Goal: Transaction & Acquisition: Book appointment/travel/reservation

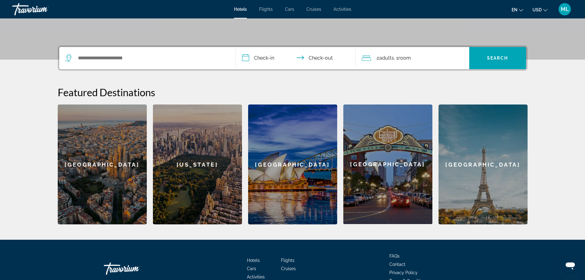
scroll to position [74, 0]
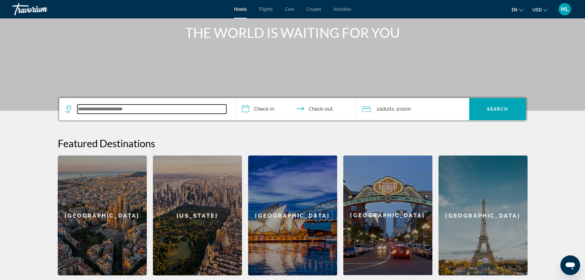
click at [196, 108] on input "Search widget" at bounding box center [151, 108] width 149 height 9
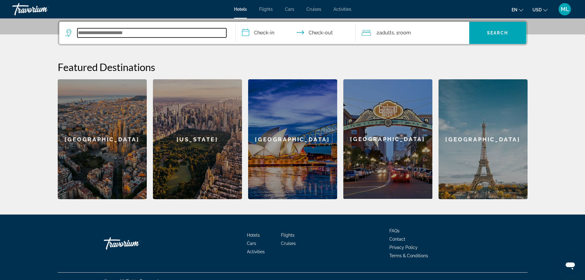
scroll to position [150, 0]
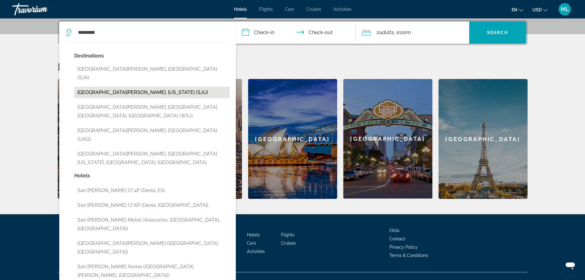
click at [131, 87] on button "[GEOGRAPHIC_DATA][PERSON_NAME], [US_STATE] (SJU)" at bounding box center [151, 93] width 155 height 12
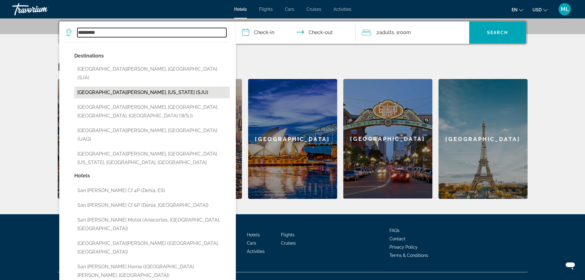
type input "**********"
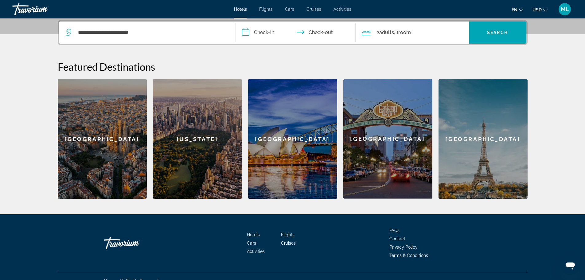
click at [245, 31] on input "**********" at bounding box center [297, 33] width 122 height 24
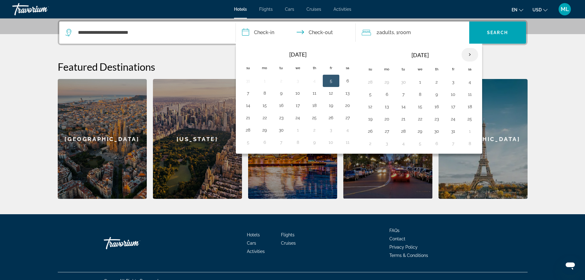
click at [470, 55] on th "Next month" at bounding box center [470, 55] width 17 height 14
click at [370, 106] on button "9" at bounding box center [370, 106] width 10 height 9
click at [404, 105] on button "11" at bounding box center [404, 106] width 10 height 9
type input "**********"
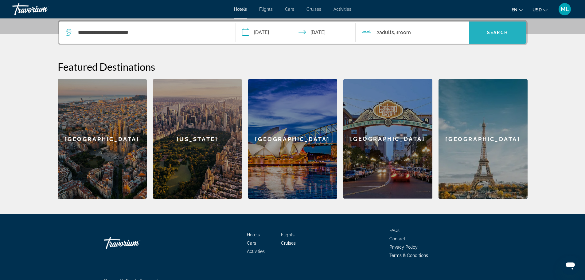
click at [493, 27] on span "Search widget" at bounding box center [497, 32] width 57 height 15
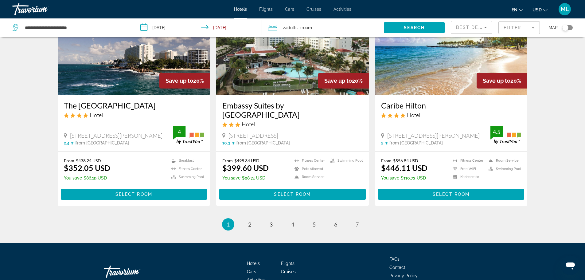
scroll to position [759, 0]
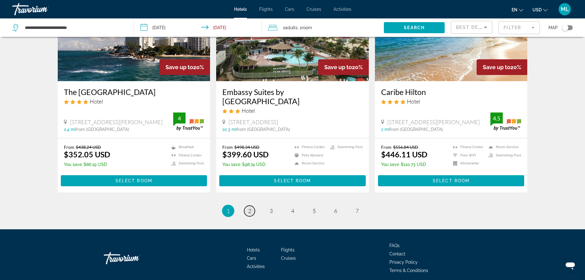
click at [251, 207] on span "2" at bounding box center [249, 210] width 3 height 7
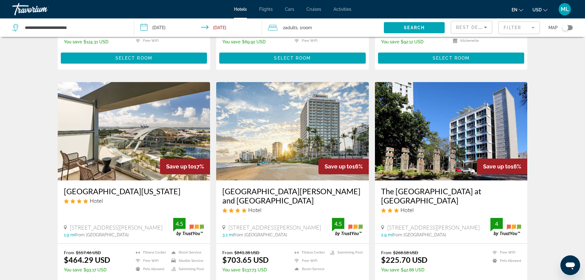
scroll to position [221, 0]
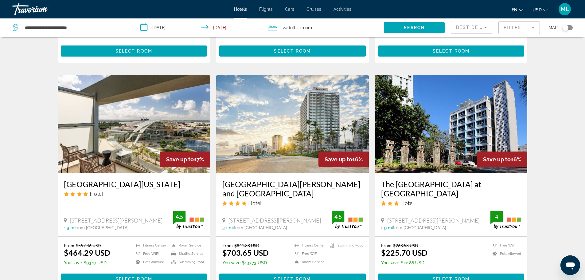
click at [290, 131] on img "Main content" at bounding box center [292, 124] width 153 height 98
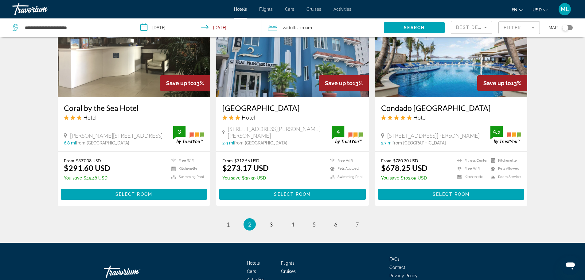
scroll to position [782, 0]
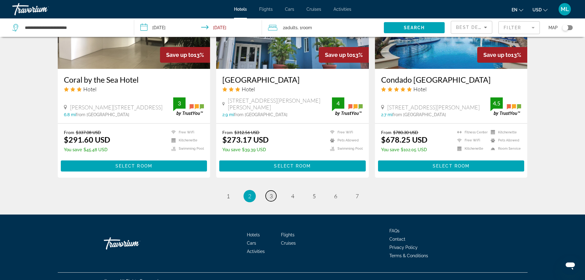
click at [270, 193] on span "3" at bounding box center [271, 196] width 3 height 7
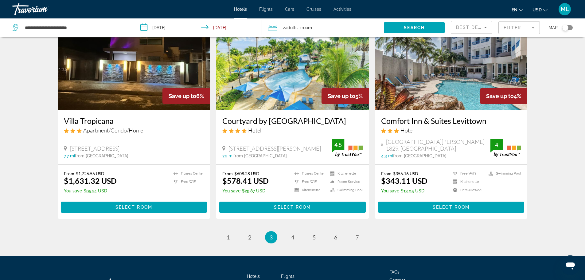
scroll to position [725, 0]
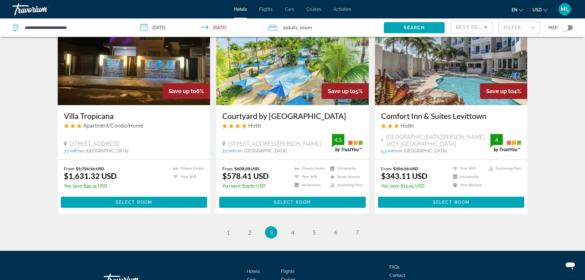
click at [322, 74] on img "Main content" at bounding box center [292, 56] width 153 height 98
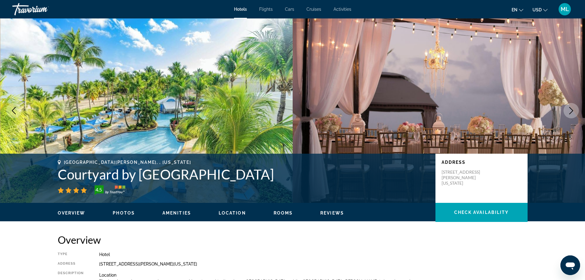
click at [225, 107] on img "Main content" at bounding box center [146, 110] width 293 height 184
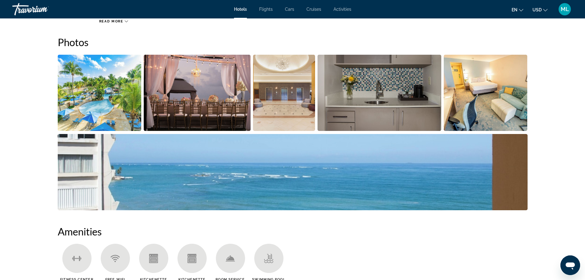
scroll to position [295, 0]
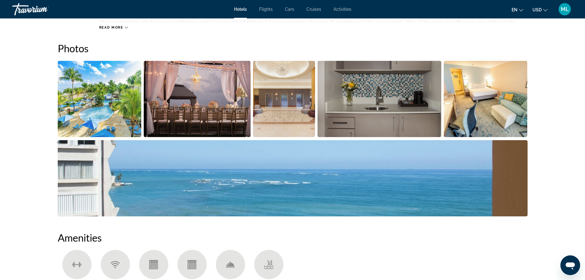
click at [86, 116] on img "Open full-screen image slider" at bounding box center [100, 99] width 84 height 76
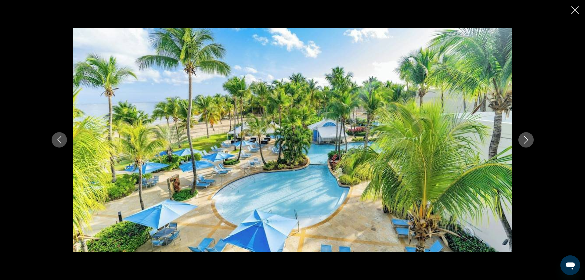
click at [528, 138] on icon "Next image" at bounding box center [525, 139] width 7 height 7
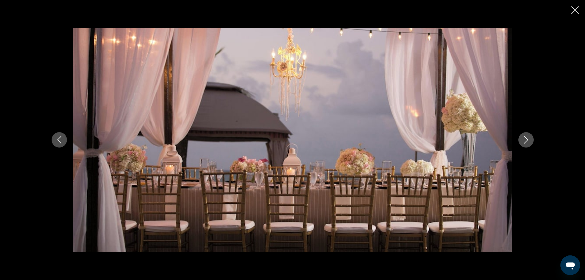
click at [528, 138] on icon "Next image" at bounding box center [525, 139] width 7 height 7
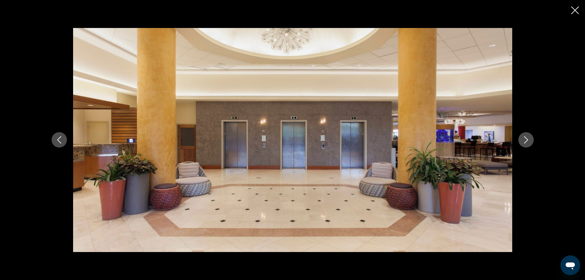
click at [528, 138] on icon "Next image" at bounding box center [525, 139] width 7 height 7
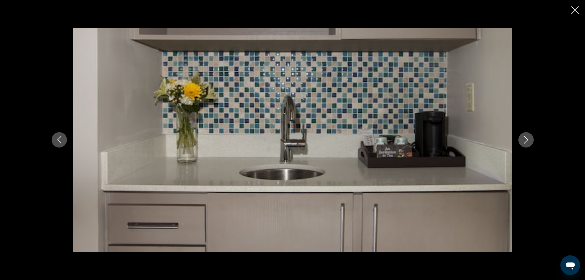
click at [528, 138] on icon "Next image" at bounding box center [525, 139] width 7 height 7
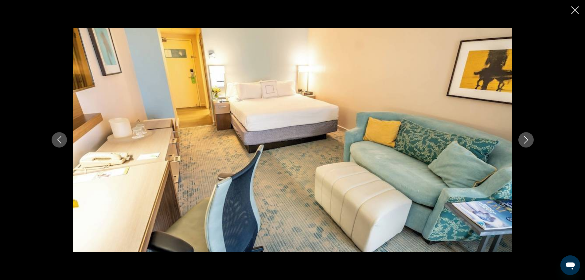
click at [528, 138] on icon "Next image" at bounding box center [525, 139] width 7 height 7
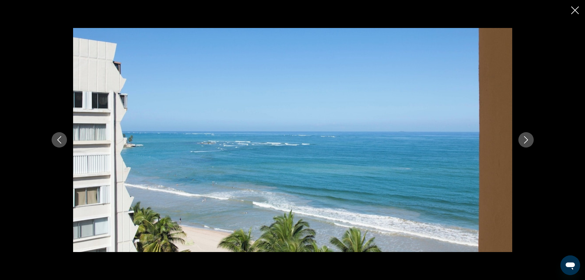
click at [528, 138] on icon "Next image" at bounding box center [525, 139] width 7 height 7
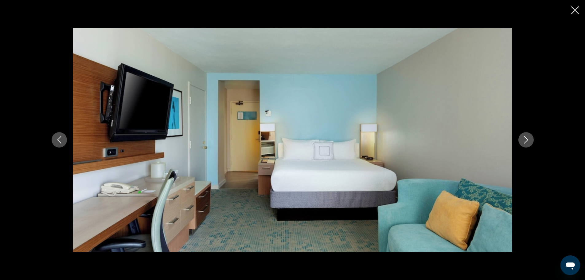
click at [528, 138] on icon "Next image" at bounding box center [525, 139] width 7 height 7
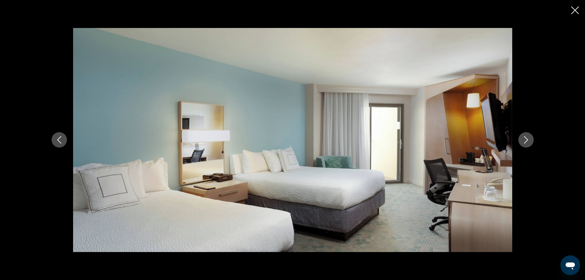
click at [528, 138] on icon "Next image" at bounding box center [525, 139] width 7 height 7
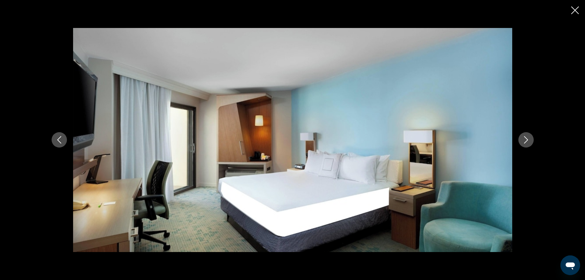
click at [528, 138] on icon "Next image" at bounding box center [525, 139] width 7 height 7
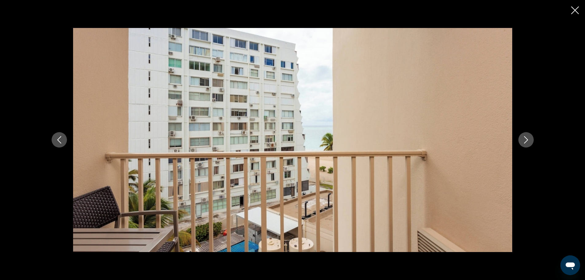
click at [528, 138] on icon "Next image" at bounding box center [525, 139] width 7 height 7
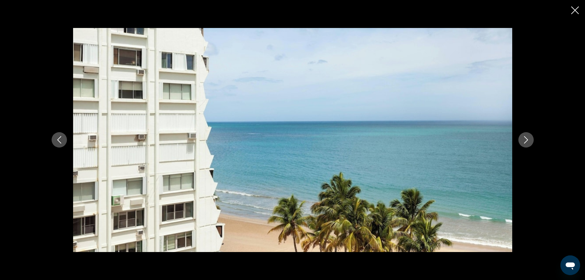
click at [528, 138] on icon "Next image" at bounding box center [525, 139] width 7 height 7
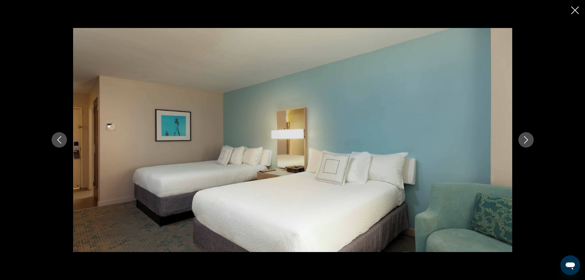
click at [528, 138] on icon "Next image" at bounding box center [525, 139] width 7 height 7
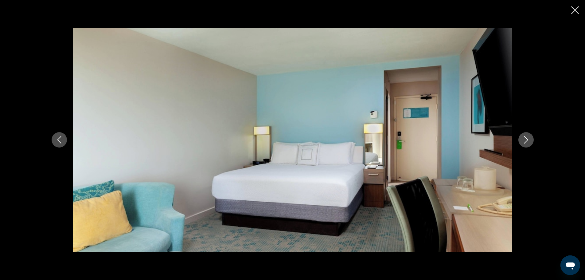
click at [528, 138] on icon "Next image" at bounding box center [525, 139] width 7 height 7
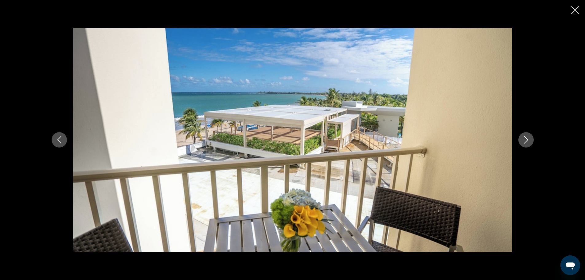
click at [528, 138] on icon "Next image" at bounding box center [525, 139] width 7 height 7
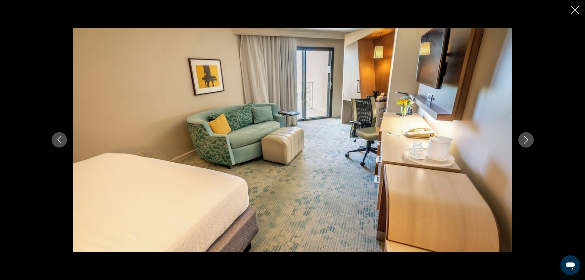
click at [528, 138] on icon "Next image" at bounding box center [525, 139] width 7 height 7
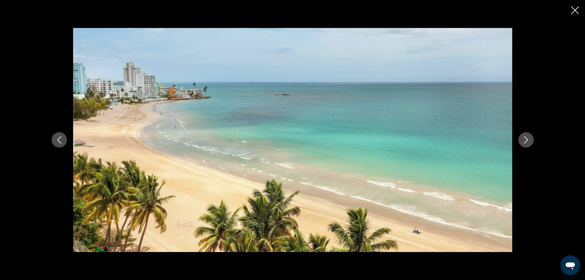
click at [528, 138] on icon "Next image" at bounding box center [525, 139] width 7 height 7
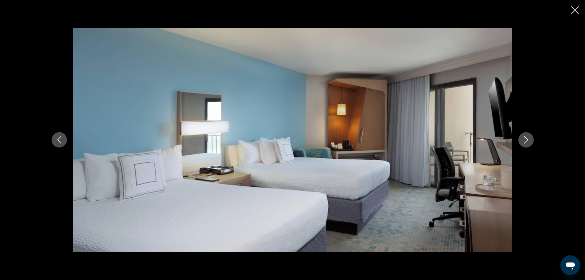
click at [528, 138] on icon "Next image" at bounding box center [525, 139] width 7 height 7
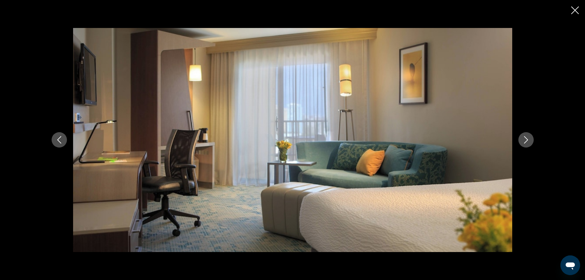
click at [528, 138] on icon "Next image" at bounding box center [525, 139] width 7 height 7
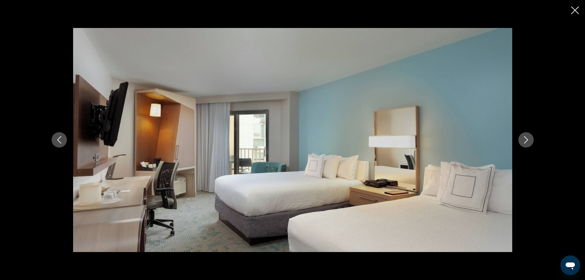
click at [528, 138] on icon "Next image" at bounding box center [525, 139] width 7 height 7
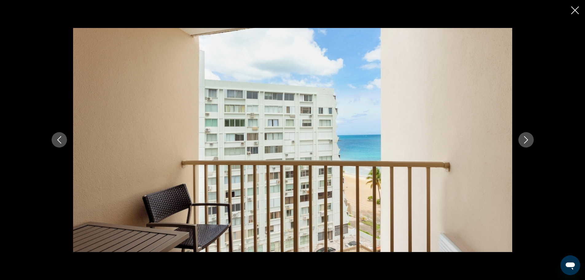
click at [528, 138] on icon "Next image" at bounding box center [525, 139] width 7 height 7
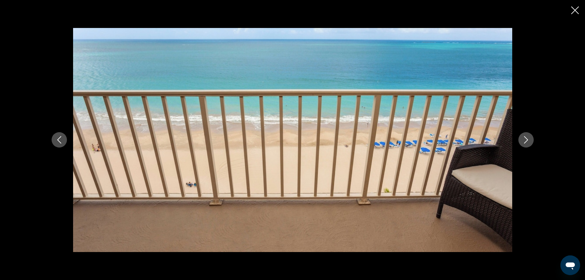
click at [528, 138] on icon "Next image" at bounding box center [525, 139] width 7 height 7
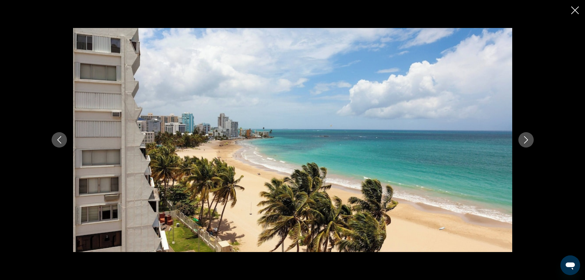
click at [528, 138] on icon "Next image" at bounding box center [525, 139] width 7 height 7
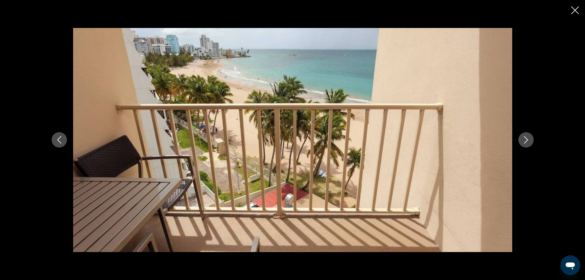
click at [528, 138] on icon "Next image" at bounding box center [525, 139] width 7 height 7
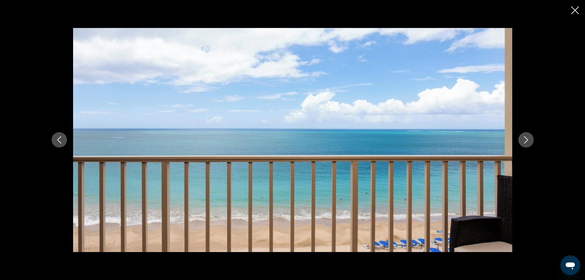
click at [528, 138] on icon "Next image" at bounding box center [525, 139] width 7 height 7
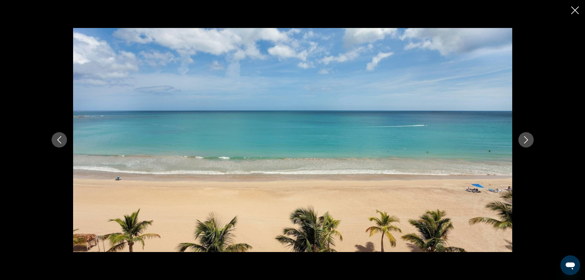
click at [528, 138] on icon "Next image" at bounding box center [525, 139] width 7 height 7
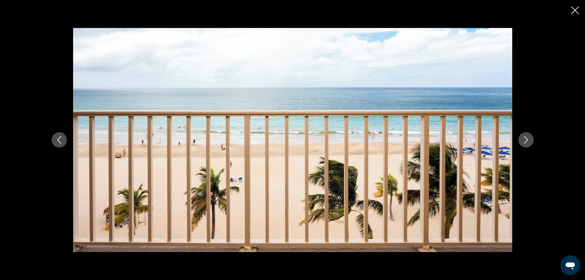
click at [528, 138] on icon "Next image" at bounding box center [525, 139] width 7 height 7
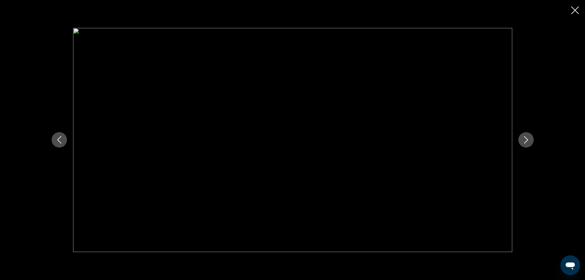
click at [528, 138] on icon "Next image" at bounding box center [525, 139] width 7 height 7
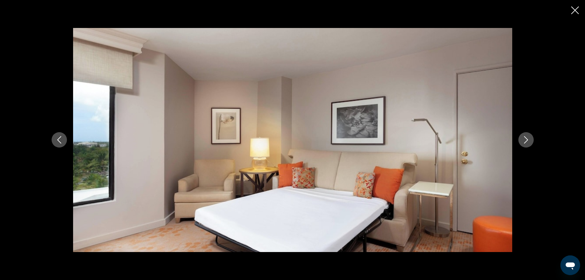
click at [528, 138] on icon "Next image" at bounding box center [525, 139] width 7 height 7
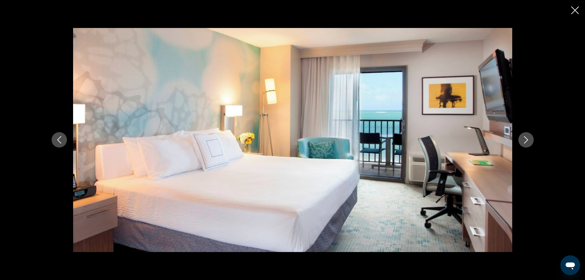
click at [528, 138] on icon "Next image" at bounding box center [525, 139] width 7 height 7
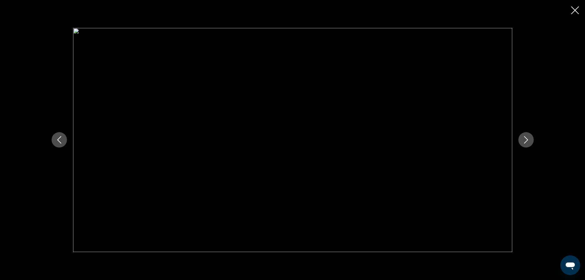
click at [528, 138] on icon "Next image" at bounding box center [525, 139] width 7 height 7
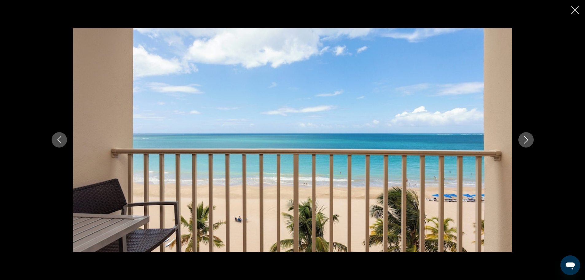
click at [528, 138] on icon "Next image" at bounding box center [525, 139] width 7 height 7
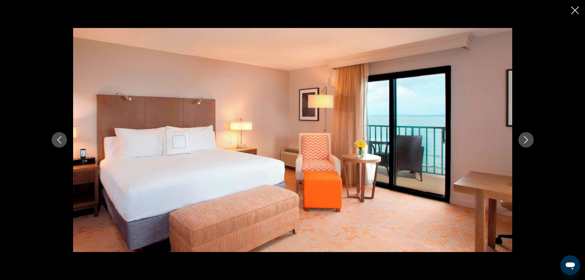
click at [528, 138] on icon "Next image" at bounding box center [525, 139] width 7 height 7
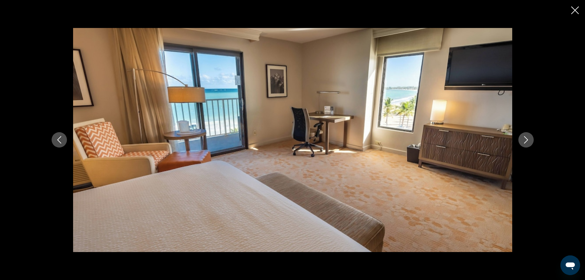
click at [528, 138] on icon "Next image" at bounding box center [525, 139] width 7 height 7
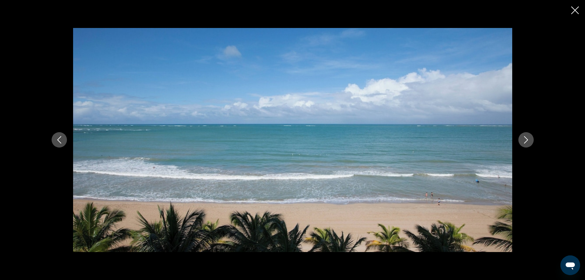
click at [528, 138] on icon "Next image" at bounding box center [525, 139] width 7 height 7
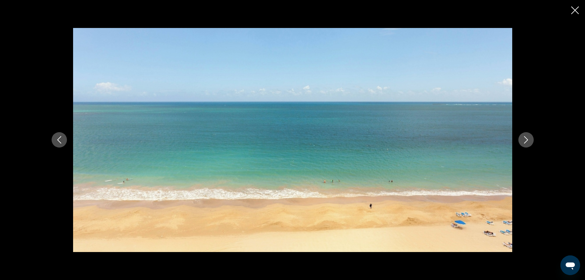
click at [528, 138] on icon "Next image" at bounding box center [525, 139] width 7 height 7
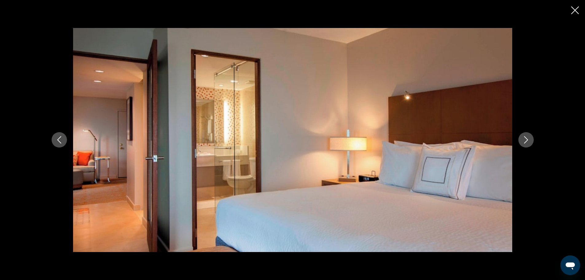
click at [528, 138] on icon "Next image" at bounding box center [525, 139] width 7 height 7
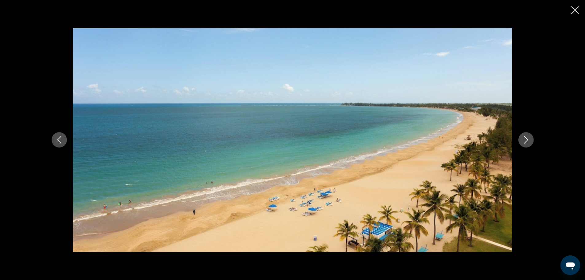
click at [528, 138] on icon "Next image" at bounding box center [525, 139] width 7 height 7
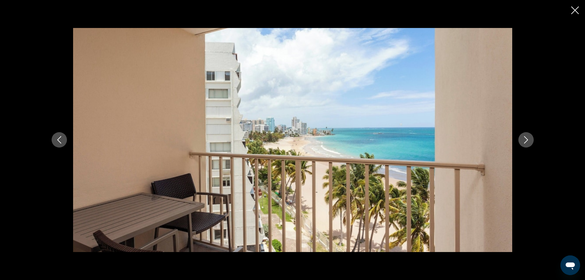
click at [528, 138] on icon "Next image" at bounding box center [525, 139] width 7 height 7
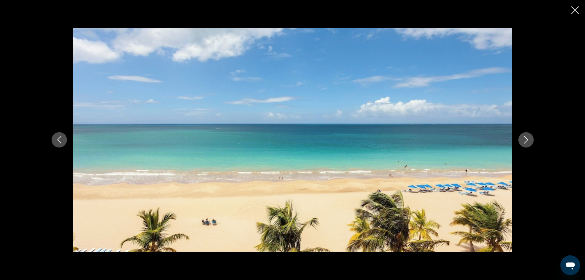
click at [530, 131] on div "prev next" at bounding box center [292, 140] width 494 height 224
click at [525, 139] on icon "Next image" at bounding box center [525, 139] width 7 height 7
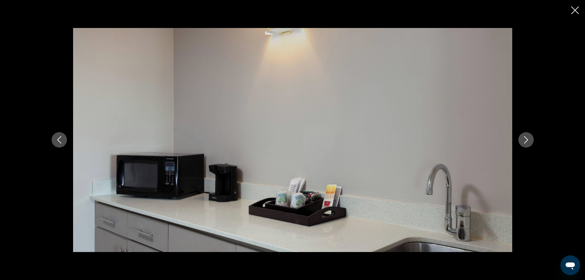
click at [525, 139] on icon "Next image" at bounding box center [525, 139] width 7 height 7
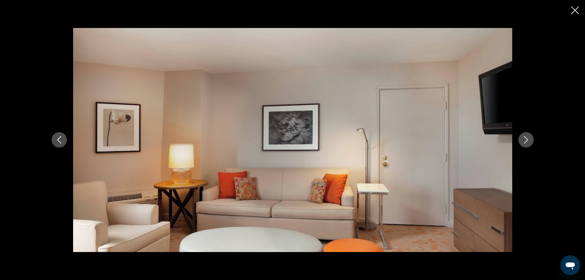
click at [525, 139] on icon "Next image" at bounding box center [525, 139] width 7 height 7
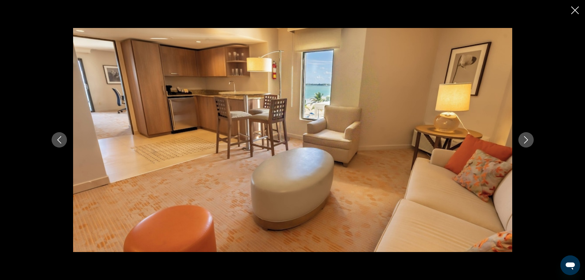
click at [525, 139] on icon "Next image" at bounding box center [525, 139] width 7 height 7
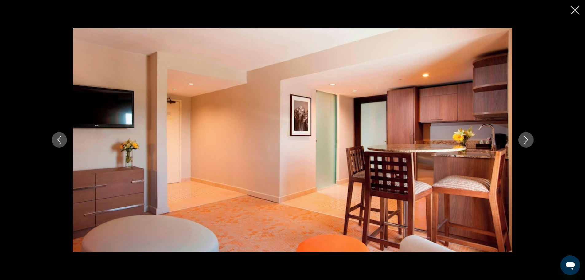
click at [525, 139] on icon "Next image" at bounding box center [525, 139] width 7 height 7
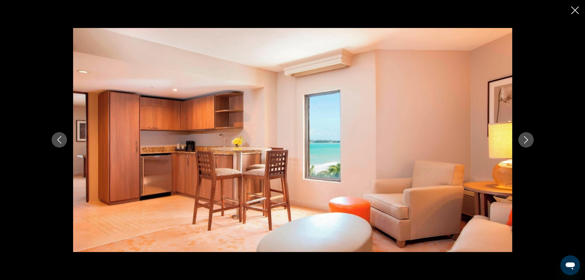
click at [525, 139] on icon "Next image" at bounding box center [525, 139] width 7 height 7
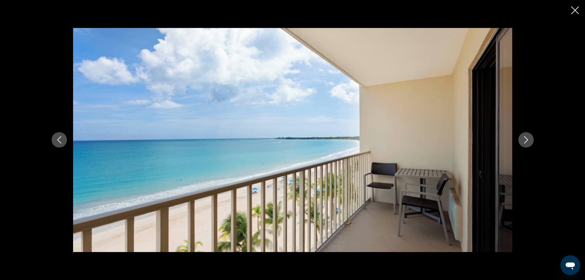
click at [525, 139] on icon "Next image" at bounding box center [525, 139] width 7 height 7
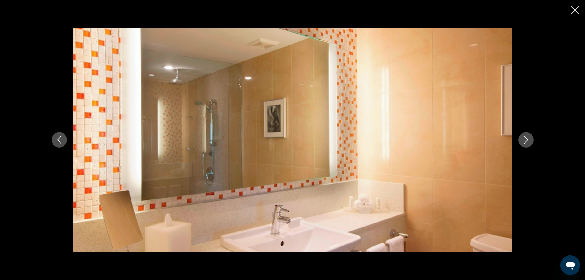
click at [525, 139] on icon "Next image" at bounding box center [525, 139] width 7 height 7
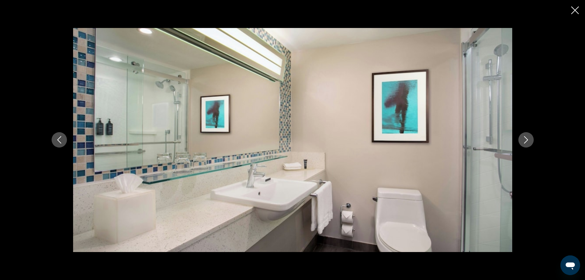
click at [525, 139] on icon "Next image" at bounding box center [525, 139] width 7 height 7
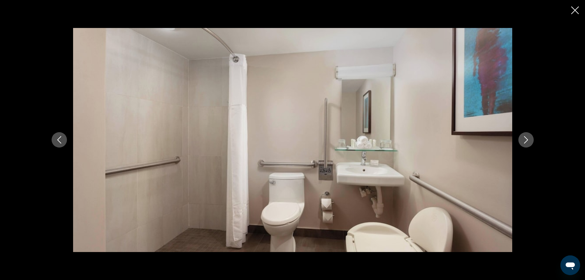
click at [525, 139] on icon "Next image" at bounding box center [525, 139] width 7 height 7
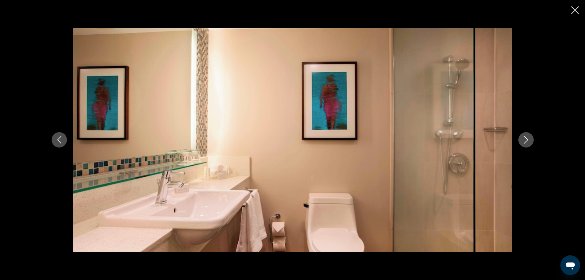
click at [525, 139] on icon "Next image" at bounding box center [525, 139] width 7 height 7
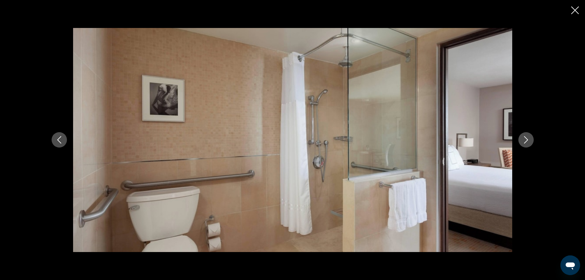
click at [525, 139] on icon "Next image" at bounding box center [525, 139] width 7 height 7
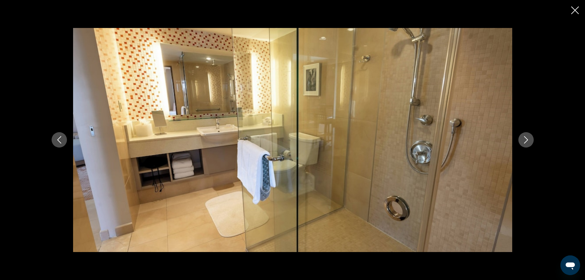
click at [525, 139] on icon "Next image" at bounding box center [525, 139] width 7 height 7
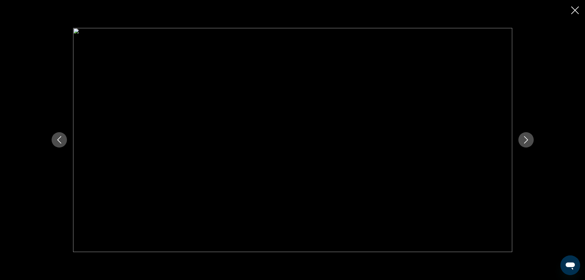
click at [525, 139] on icon "Next image" at bounding box center [525, 139] width 7 height 7
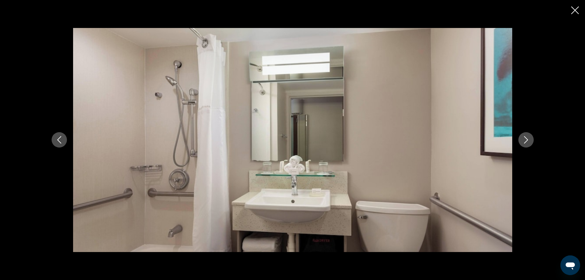
click at [525, 139] on icon "Next image" at bounding box center [525, 139] width 7 height 7
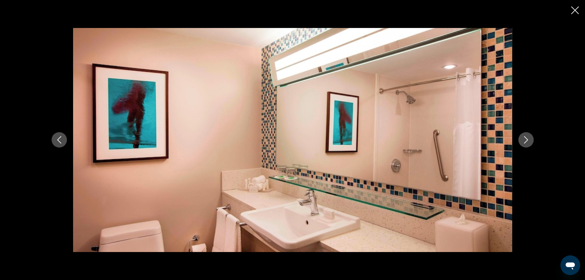
click at [525, 139] on icon "Next image" at bounding box center [525, 139] width 7 height 7
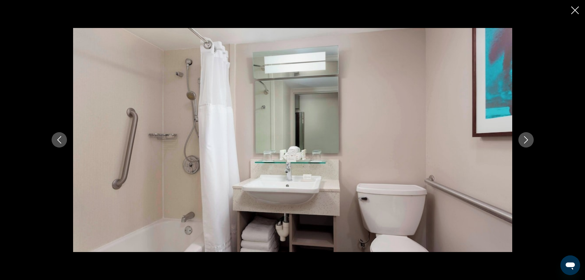
click at [525, 139] on icon "Next image" at bounding box center [525, 139] width 7 height 7
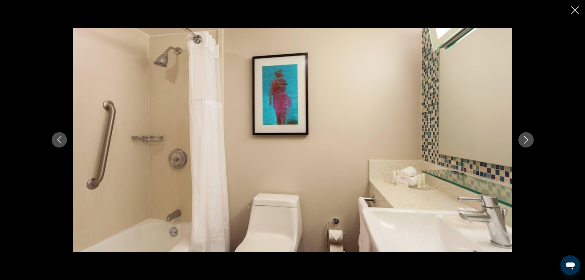
click at [525, 139] on icon "Next image" at bounding box center [525, 139] width 7 height 7
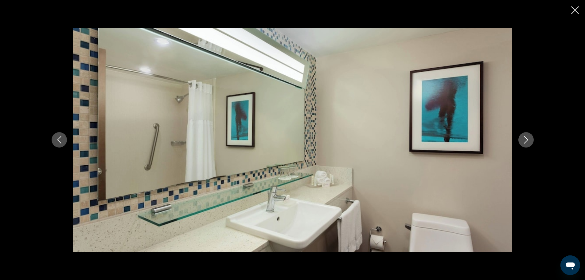
click at [525, 139] on icon "Next image" at bounding box center [525, 139] width 7 height 7
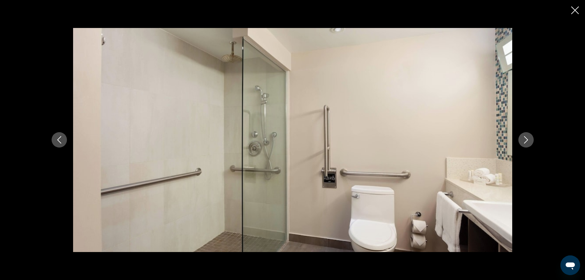
click at [525, 139] on icon "Next image" at bounding box center [525, 139] width 7 height 7
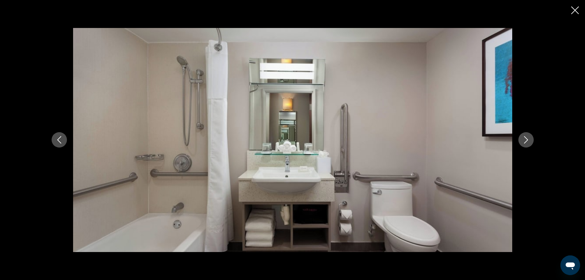
click at [525, 139] on icon "Next image" at bounding box center [525, 139] width 7 height 7
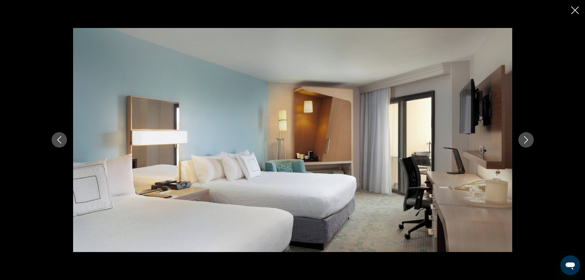
click at [525, 139] on icon "Next image" at bounding box center [525, 139] width 7 height 7
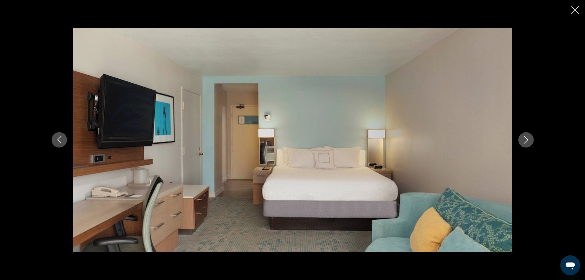
click at [525, 139] on icon "Next image" at bounding box center [525, 139] width 7 height 7
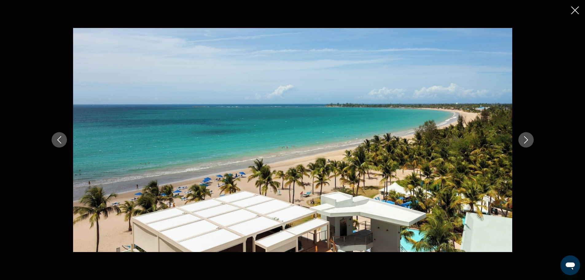
click at [525, 139] on icon "Next image" at bounding box center [525, 139] width 7 height 7
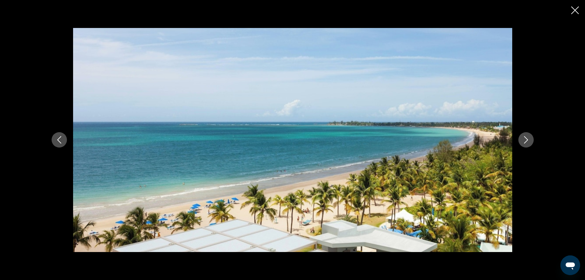
click at [525, 139] on icon "Next image" at bounding box center [525, 139] width 7 height 7
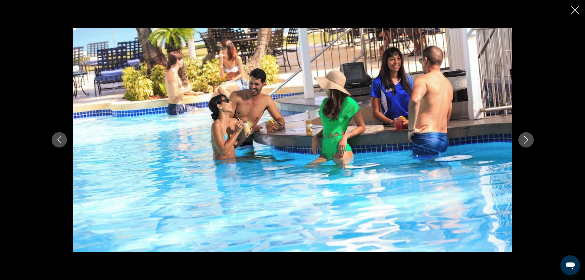
click at [525, 139] on icon "Next image" at bounding box center [525, 139] width 7 height 7
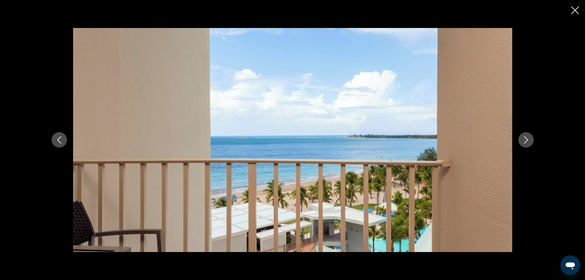
click at [525, 139] on icon "Next image" at bounding box center [525, 139] width 7 height 7
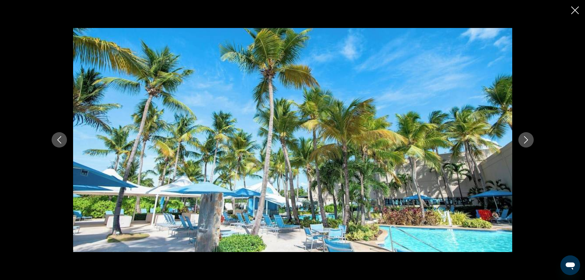
click at [525, 139] on icon "Next image" at bounding box center [525, 139] width 7 height 7
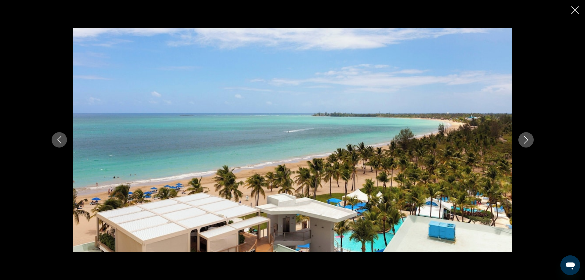
click at [525, 139] on icon "Next image" at bounding box center [525, 139] width 7 height 7
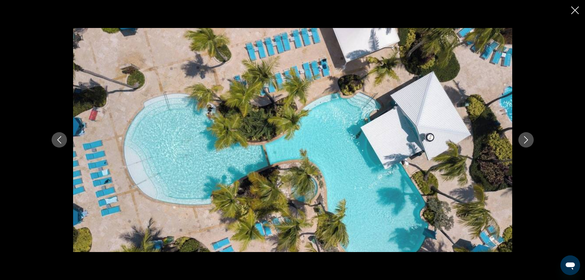
click at [525, 139] on icon "Next image" at bounding box center [525, 139] width 7 height 7
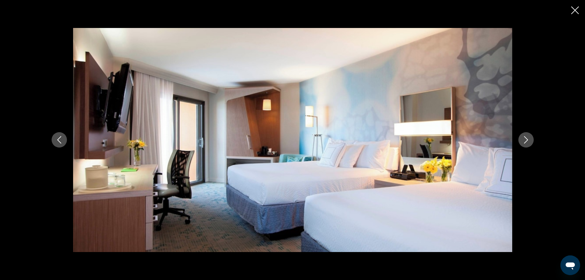
click at [525, 139] on icon "Next image" at bounding box center [525, 139] width 7 height 7
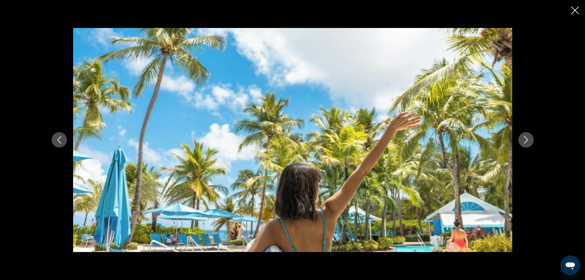
click at [525, 139] on icon "Next image" at bounding box center [525, 139] width 7 height 7
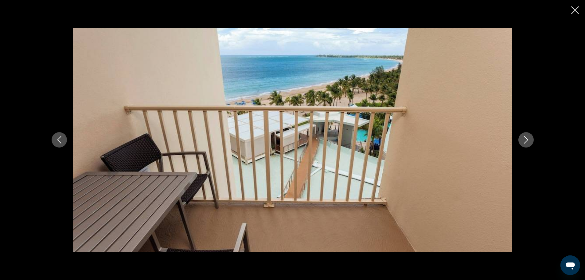
click at [525, 139] on icon "Next image" at bounding box center [525, 139] width 7 height 7
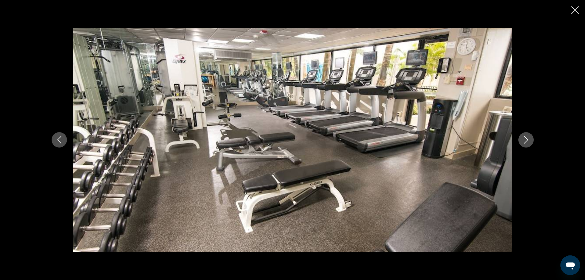
click at [525, 139] on icon "Next image" at bounding box center [525, 139] width 7 height 7
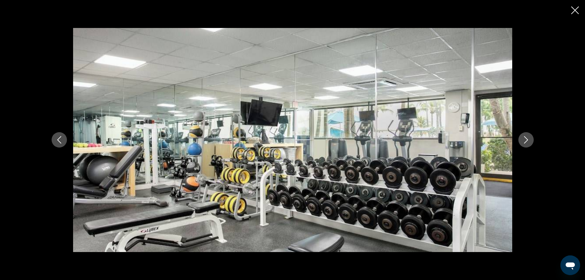
click at [525, 139] on icon "Next image" at bounding box center [525, 139] width 7 height 7
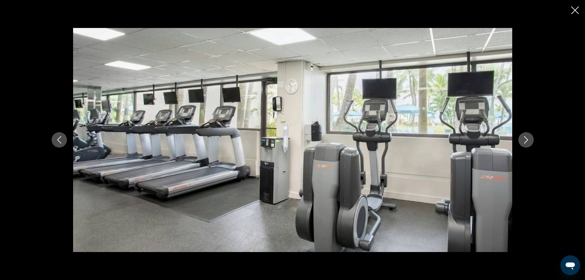
click at [525, 139] on icon "Next image" at bounding box center [525, 139] width 7 height 7
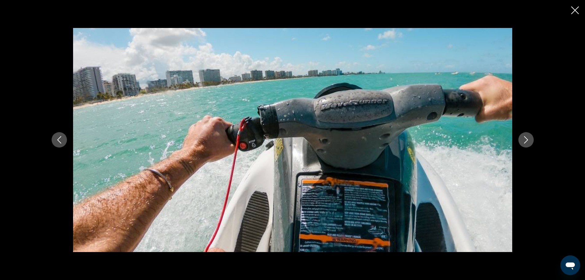
click at [525, 139] on icon "Next image" at bounding box center [525, 139] width 7 height 7
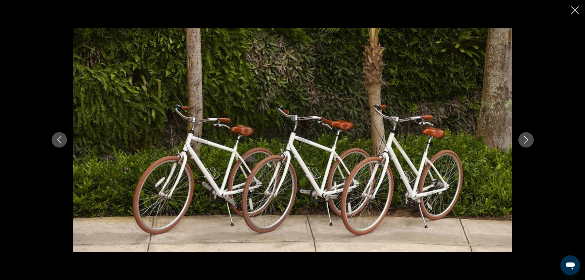
click at [525, 139] on icon "Next image" at bounding box center [525, 139] width 7 height 7
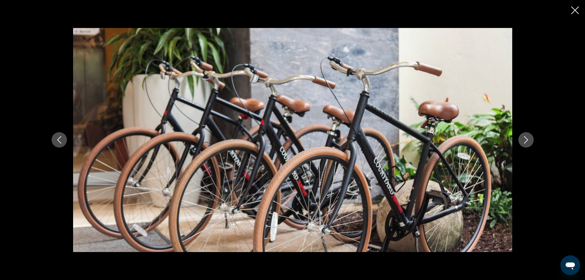
click at [525, 139] on icon "Next image" at bounding box center [525, 139] width 7 height 7
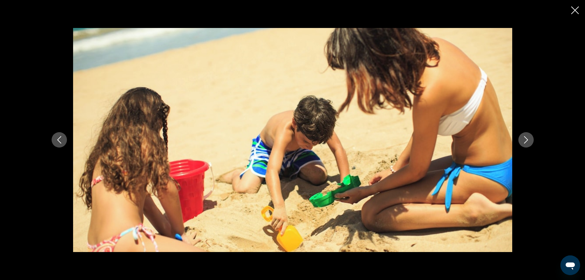
click at [525, 139] on icon "Next image" at bounding box center [525, 139] width 7 height 7
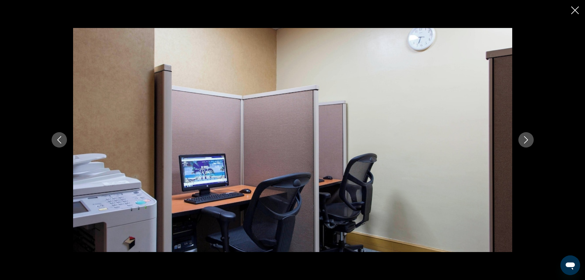
click at [525, 139] on icon "Next image" at bounding box center [525, 139] width 7 height 7
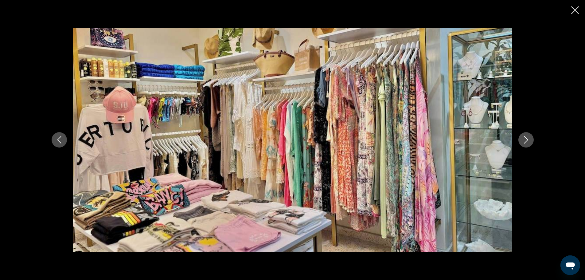
click at [525, 139] on icon "Next image" at bounding box center [525, 139] width 7 height 7
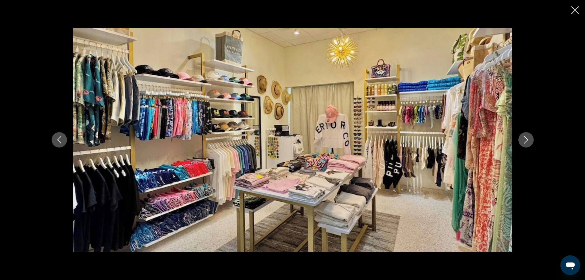
click at [525, 139] on icon "Next image" at bounding box center [525, 139] width 7 height 7
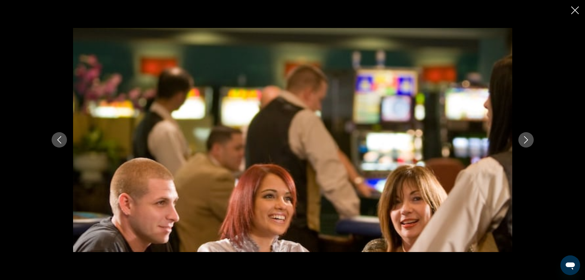
click at [525, 139] on icon "Next image" at bounding box center [525, 139] width 7 height 7
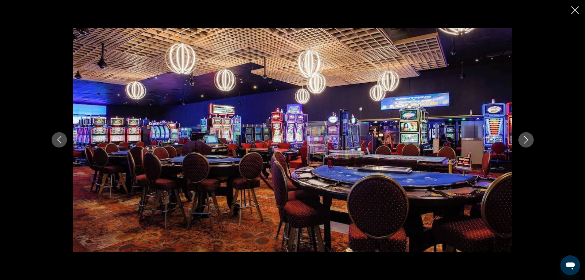
click at [525, 139] on icon "Next image" at bounding box center [525, 139] width 7 height 7
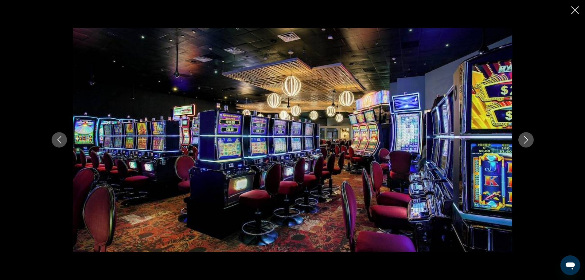
click at [525, 139] on icon "Next image" at bounding box center [525, 139] width 7 height 7
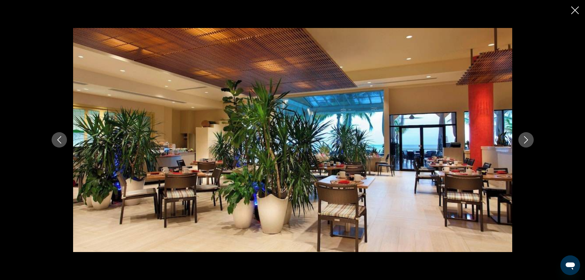
click at [525, 139] on icon "Next image" at bounding box center [525, 139] width 7 height 7
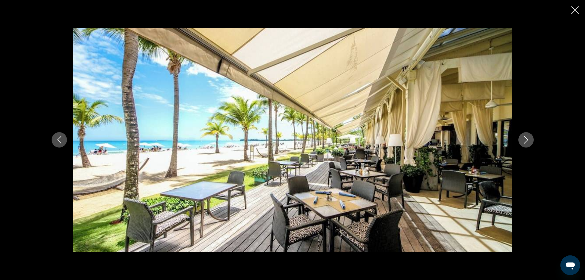
click at [525, 139] on icon "Next image" at bounding box center [525, 139] width 7 height 7
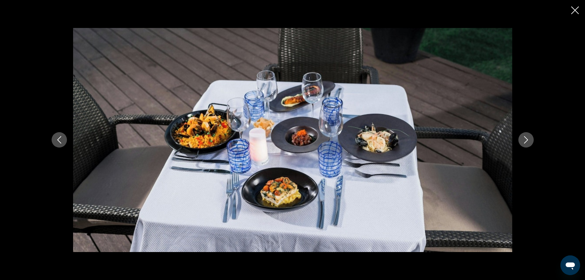
click at [525, 139] on icon "Next image" at bounding box center [525, 139] width 7 height 7
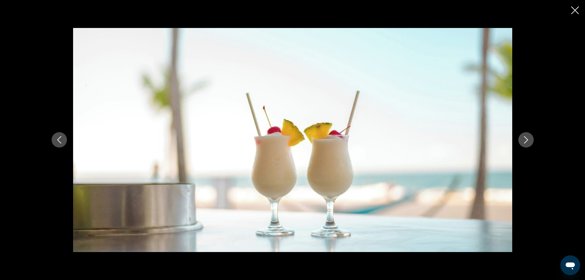
click at [525, 139] on icon "Next image" at bounding box center [525, 139] width 7 height 7
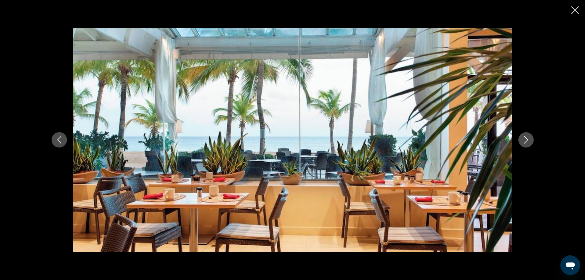
click at [525, 139] on icon "Next image" at bounding box center [525, 139] width 7 height 7
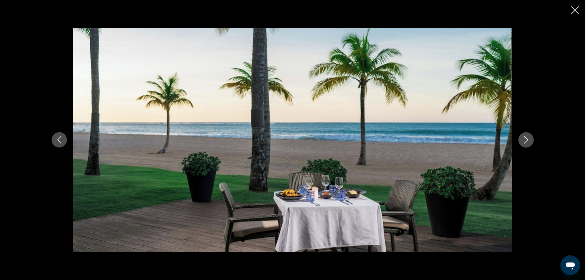
click at [525, 139] on icon "Next image" at bounding box center [525, 139] width 7 height 7
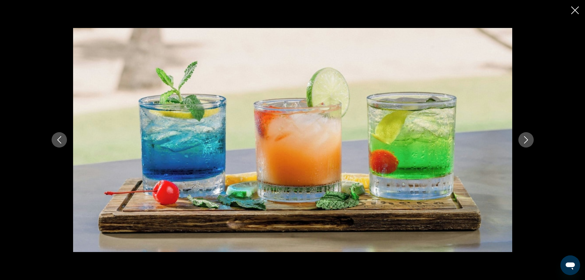
click at [525, 139] on icon "Next image" at bounding box center [525, 139] width 7 height 7
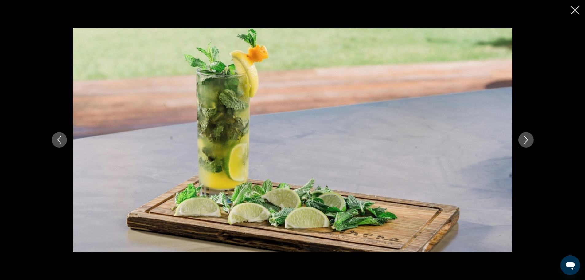
click at [525, 139] on icon "Next image" at bounding box center [525, 139] width 7 height 7
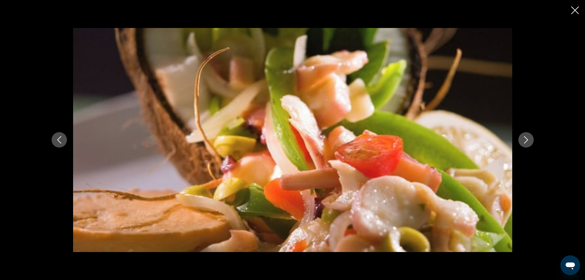
click at [525, 139] on icon "Next image" at bounding box center [525, 139] width 7 height 7
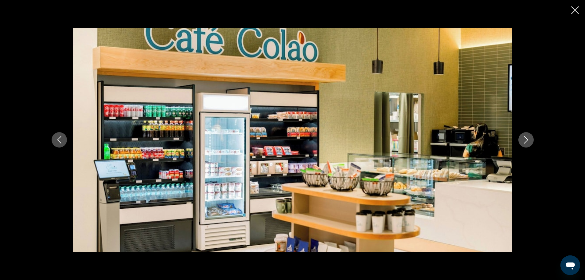
click at [525, 139] on icon "Next image" at bounding box center [525, 139] width 7 height 7
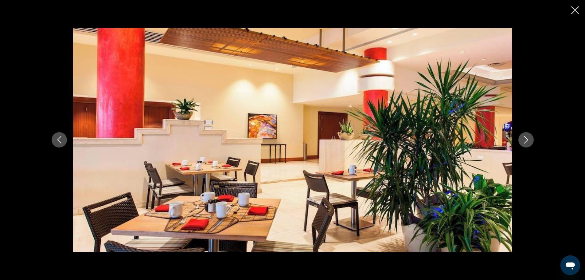
click at [525, 139] on icon "Next image" at bounding box center [525, 139] width 7 height 7
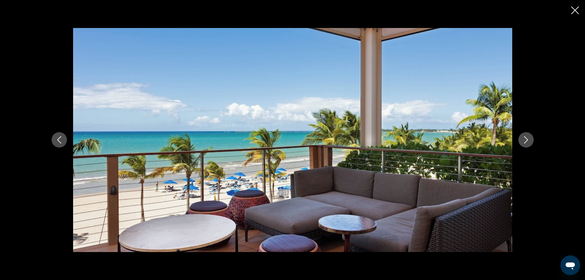
click at [525, 139] on icon "Next image" at bounding box center [525, 139] width 7 height 7
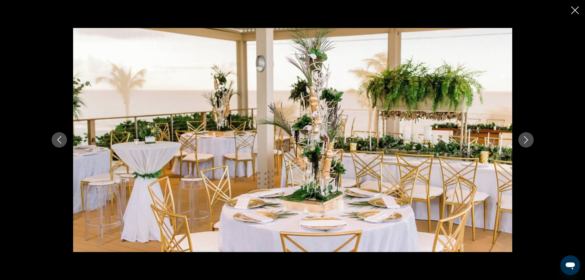
click at [525, 139] on icon "Next image" at bounding box center [525, 139] width 7 height 7
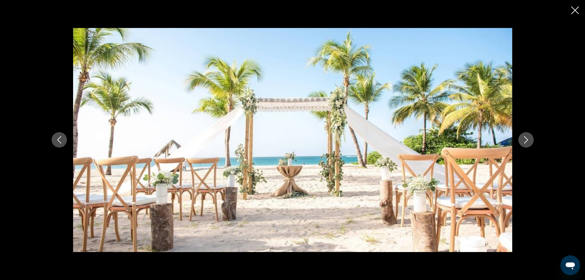
click at [525, 139] on icon "Next image" at bounding box center [525, 139] width 7 height 7
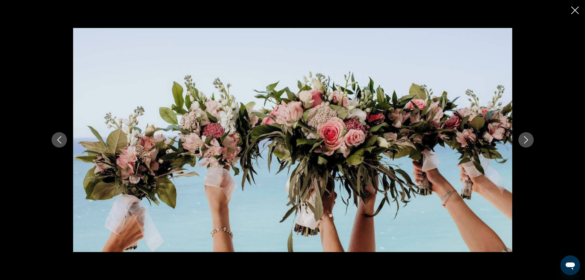
click at [525, 139] on icon "Next image" at bounding box center [525, 139] width 7 height 7
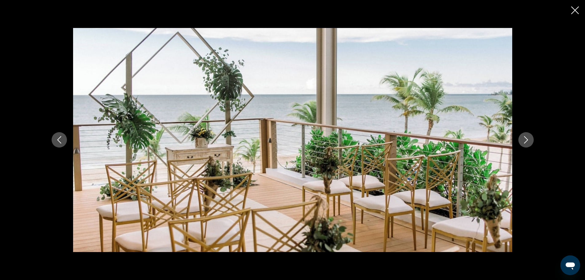
click at [525, 139] on icon "Next image" at bounding box center [525, 139] width 7 height 7
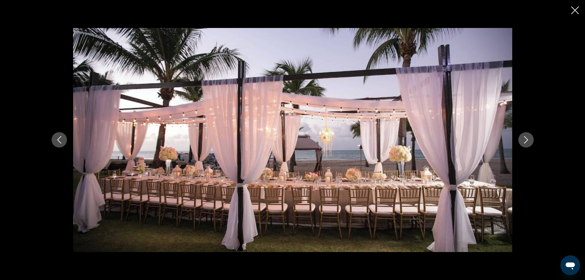
click at [525, 139] on icon "Next image" at bounding box center [525, 139] width 7 height 7
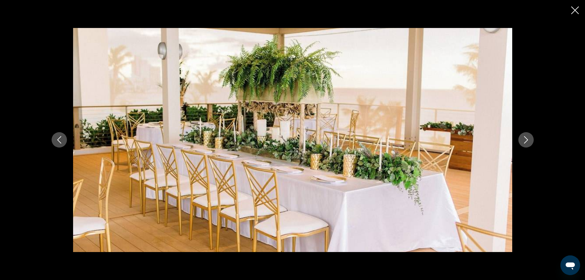
click at [525, 139] on icon "Next image" at bounding box center [525, 139] width 7 height 7
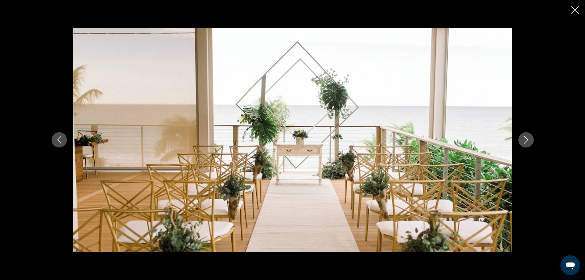
click at [525, 139] on icon "Next image" at bounding box center [525, 139] width 7 height 7
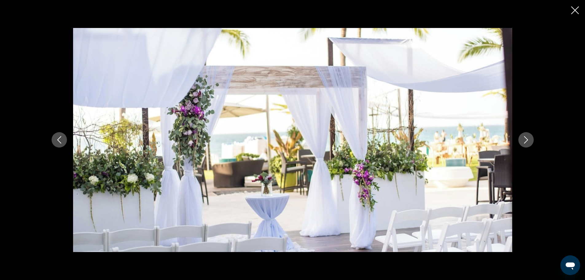
click at [525, 139] on icon "Next image" at bounding box center [525, 139] width 7 height 7
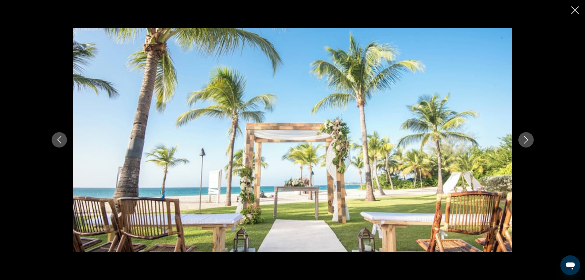
click at [525, 139] on icon "Next image" at bounding box center [525, 139] width 7 height 7
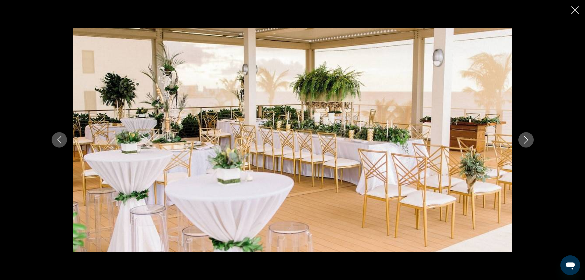
click at [525, 139] on icon "Next image" at bounding box center [525, 139] width 7 height 7
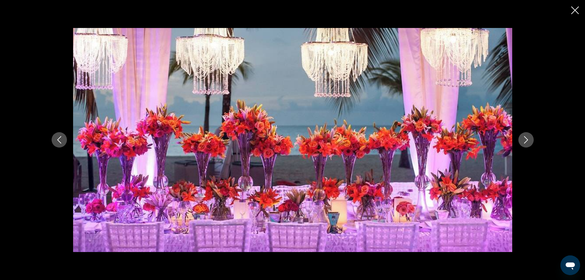
click at [525, 139] on icon "Next image" at bounding box center [525, 139] width 7 height 7
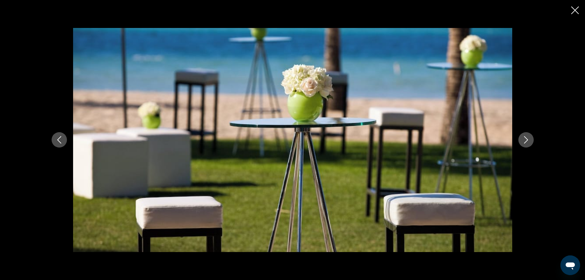
click at [525, 139] on icon "Next image" at bounding box center [525, 139] width 7 height 7
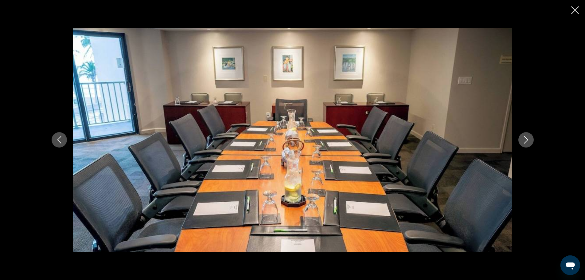
click at [525, 139] on icon "Next image" at bounding box center [525, 139] width 7 height 7
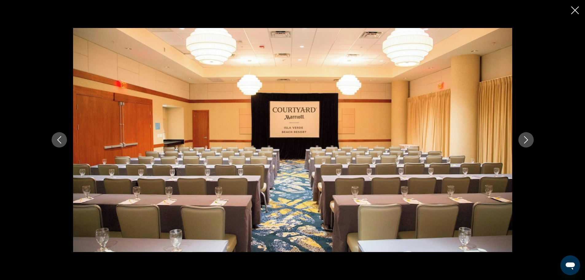
click at [525, 139] on icon "Next image" at bounding box center [525, 139] width 7 height 7
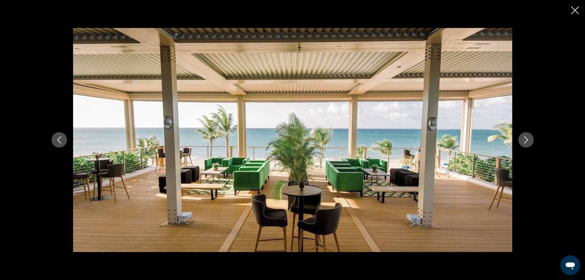
click at [525, 139] on icon "Next image" at bounding box center [525, 139] width 7 height 7
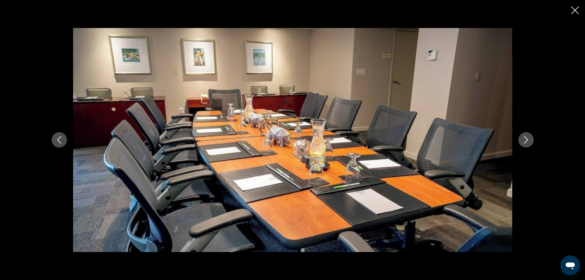
click at [525, 139] on icon "Next image" at bounding box center [525, 139] width 7 height 7
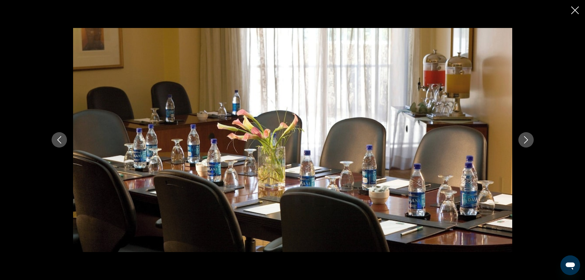
click at [525, 139] on icon "Next image" at bounding box center [525, 139] width 7 height 7
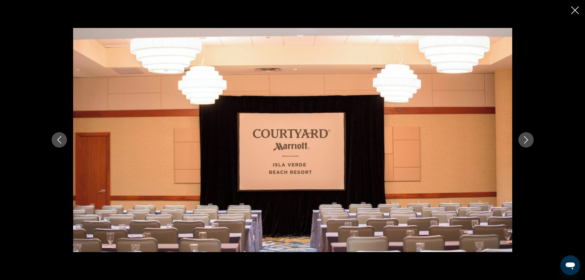
click at [525, 139] on icon "Next image" at bounding box center [525, 139] width 7 height 7
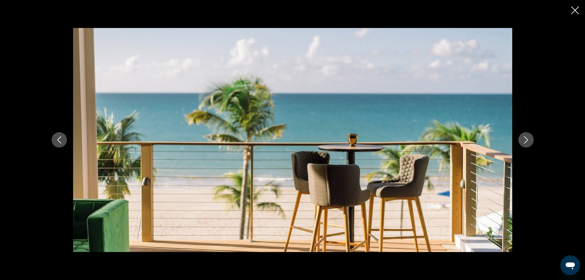
click at [525, 139] on icon "Next image" at bounding box center [525, 139] width 7 height 7
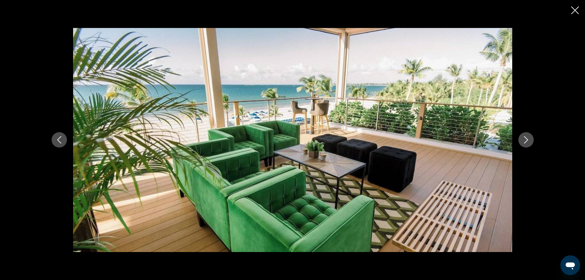
click at [525, 139] on icon "Next image" at bounding box center [525, 139] width 7 height 7
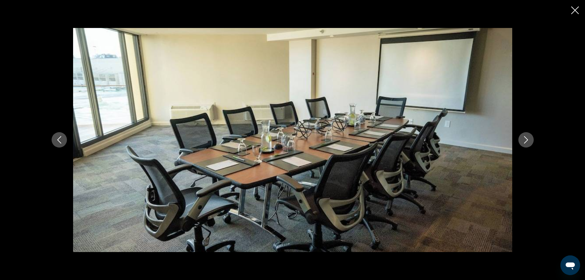
click at [525, 139] on icon "Next image" at bounding box center [525, 139] width 7 height 7
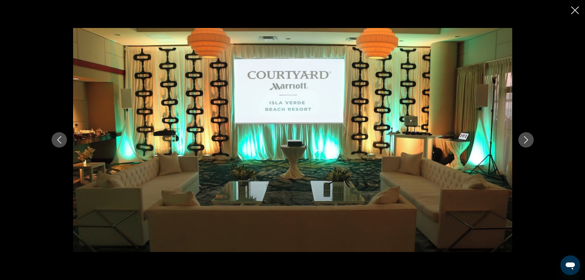
click at [525, 139] on icon "Next image" at bounding box center [525, 139] width 7 height 7
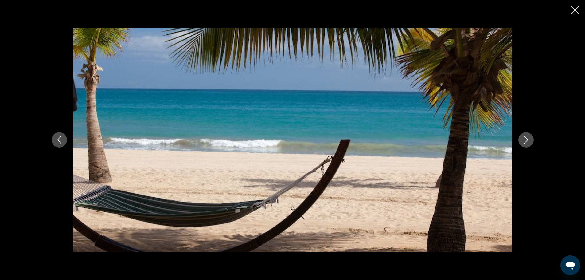
click at [525, 139] on icon "Next image" at bounding box center [525, 139] width 7 height 7
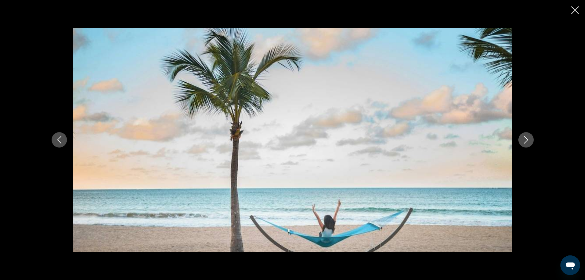
click at [525, 139] on icon "Next image" at bounding box center [525, 139] width 7 height 7
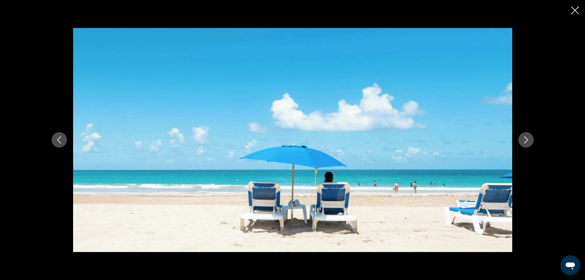
click at [525, 139] on icon "Next image" at bounding box center [525, 139] width 7 height 7
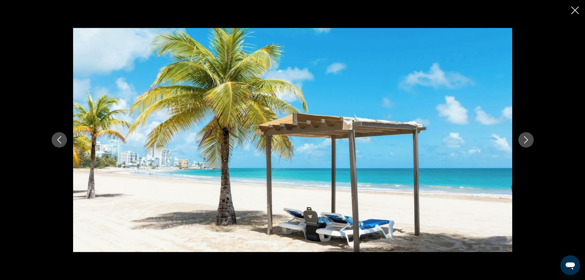
click at [525, 139] on icon "Next image" at bounding box center [525, 139] width 7 height 7
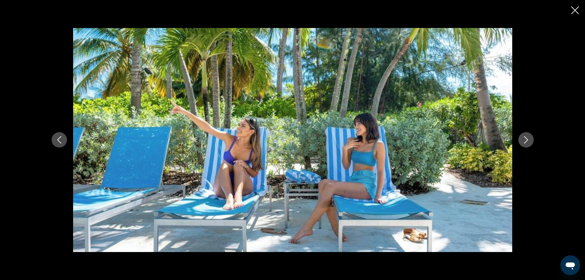
click at [525, 139] on icon "Next image" at bounding box center [525, 139] width 7 height 7
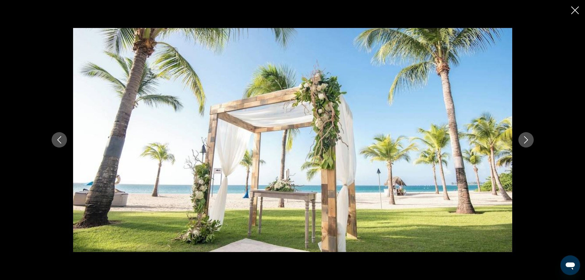
click at [525, 139] on icon "Next image" at bounding box center [525, 139] width 7 height 7
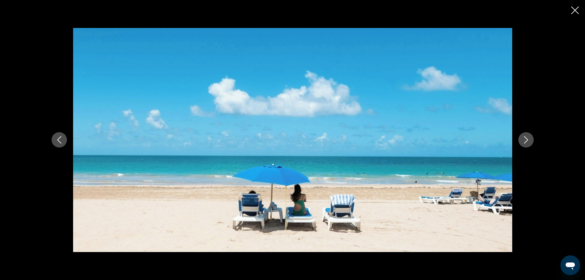
click at [525, 139] on icon "Next image" at bounding box center [525, 139] width 7 height 7
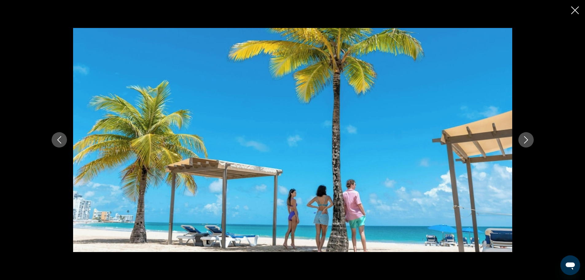
click at [525, 139] on icon "Next image" at bounding box center [525, 139] width 7 height 7
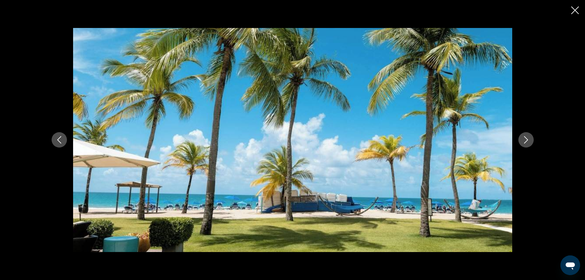
click at [525, 139] on icon "Next image" at bounding box center [525, 139] width 7 height 7
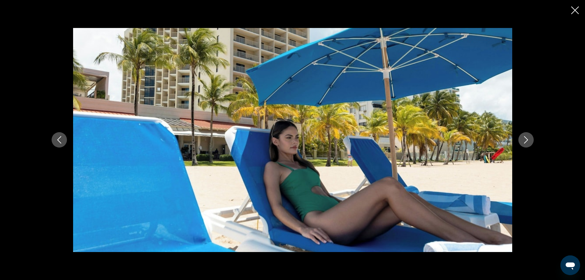
click at [525, 139] on icon "Next image" at bounding box center [525, 139] width 7 height 7
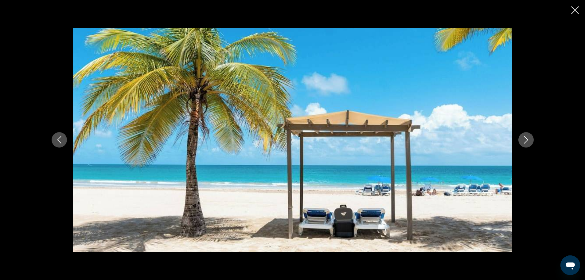
click at [525, 139] on icon "Next image" at bounding box center [525, 139] width 7 height 7
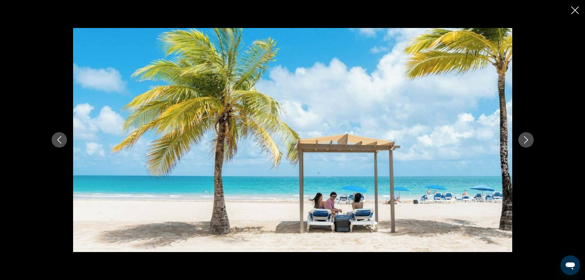
click at [525, 139] on icon "Next image" at bounding box center [525, 139] width 7 height 7
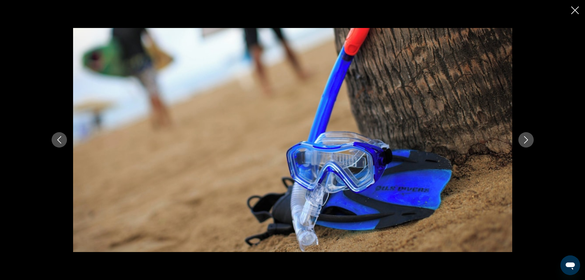
click at [525, 139] on icon "Next image" at bounding box center [525, 139] width 7 height 7
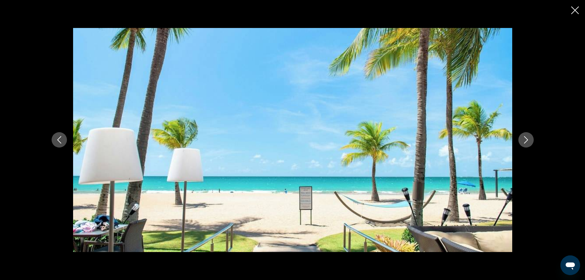
click at [525, 139] on icon "Next image" at bounding box center [525, 139] width 7 height 7
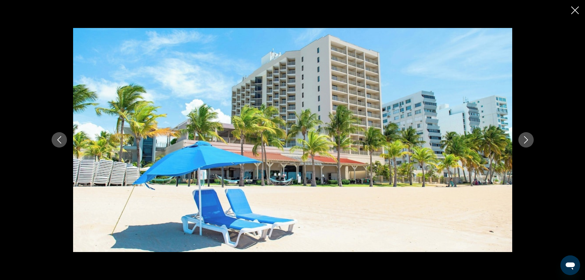
click at [525, 139] on icon "Next image" at bounding box center [525, 139] width 7 height 7
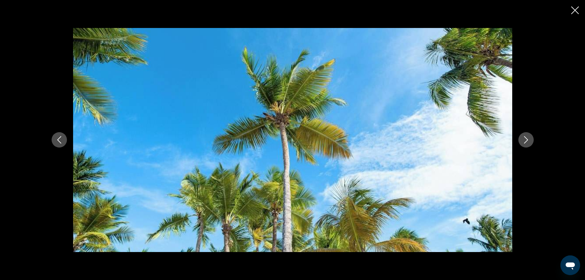
click at [525, 139] on icon "Next image" at bounding box center [525, 139] width 7 height 7
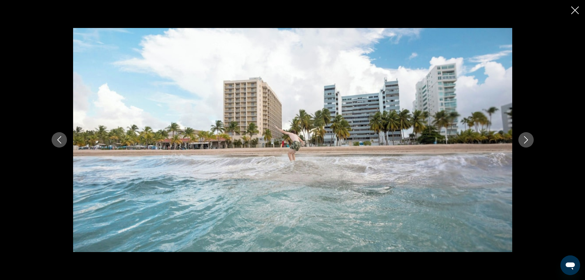
click at [525, 139] on icon "Next image" at bounding box center [525, 139] width 7 height 7
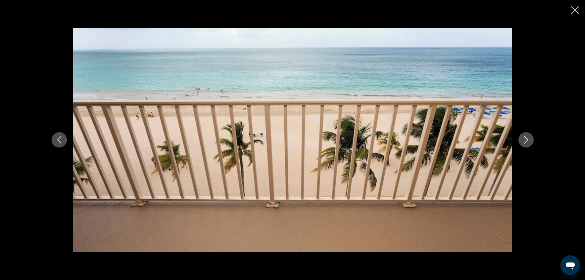
click at [525, 139] on icon "Next image" at bounding box center [525, 139] width 7 height 7
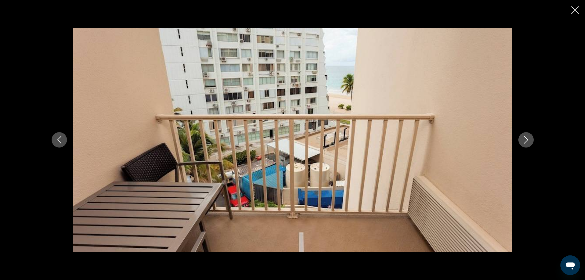
click at [525, 139] on icon "Next image" at bounding box center [525, 139] width 7 height 7
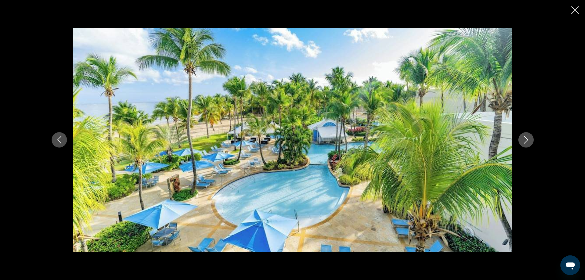
click at [525, 139] on icon "Next image" at bounding box center [525, 139] width 7 height 7
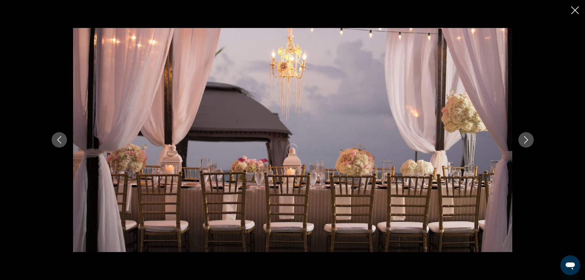
click at [577, 6] on div "prev next" at bounding box center [292, 140] width 585 height 280
click at [575, 9] on icon "Close slideshow" at bounding box center [575, 10] width 8 height 8
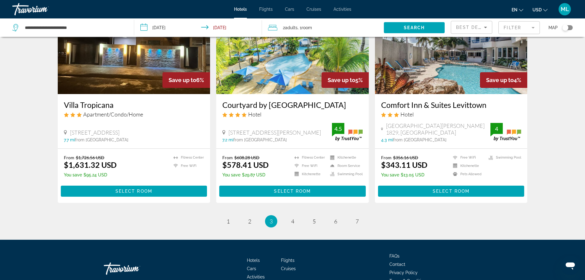
scroll to position [737, 0]
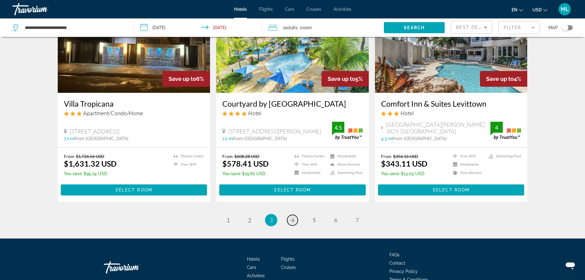
click at [291, 219] on span "4" at bounding box center [292, 219] width 3 height 7
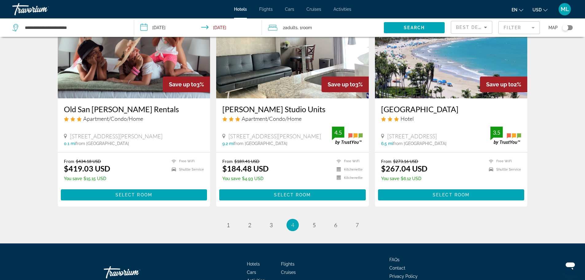
scroll to position [737, 0]
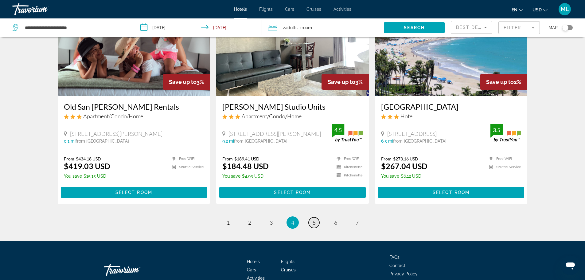
click at [314, 222] on span "5" at bounding box center [314, 222] width 3 height 7
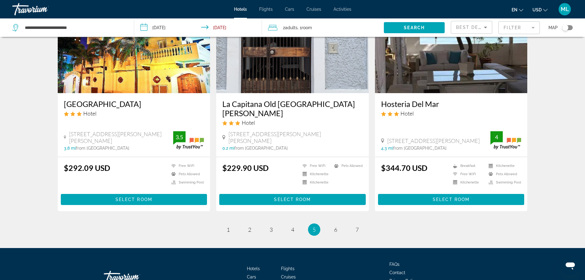
scroll to position [763, 0]
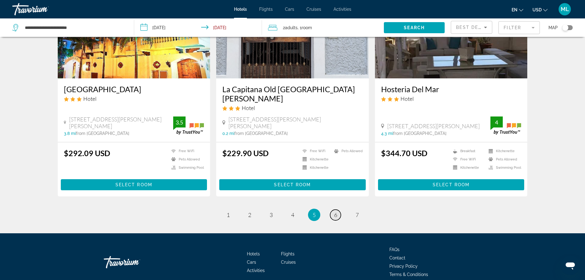
click at [337, 211] on span "6" at bounding box center [335, 214] width 3 height 7
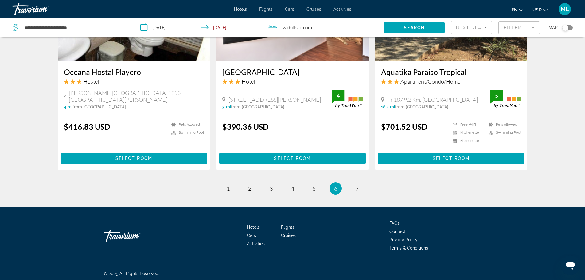
scroll to position [773, 0]
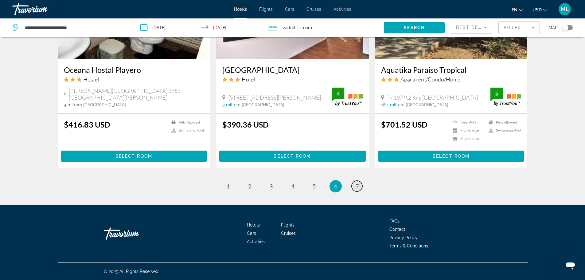
click at [356, 185] on span "7" at bounding box center [357, 186] width 3 height 7
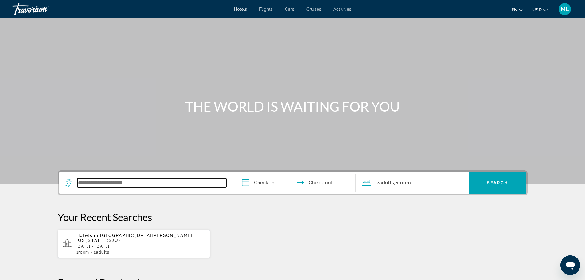
click at [142, 184] on input "Search widget" at bounding box center [151, 182] width 149 height 9
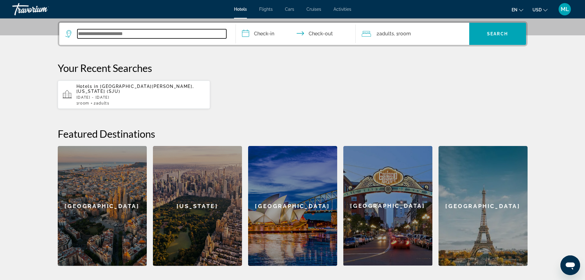
scroll to position [150, 0]
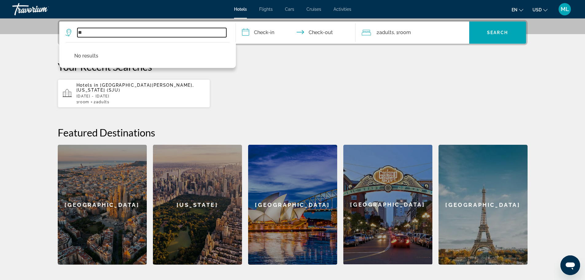
type input "*"
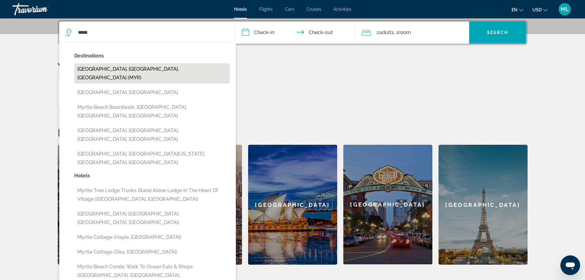
click at [146, 70] on button "[GEOGRAPHIC_DATA], [GEOGRAPHIC_DATA], [GEOGRAPHIC_DATA] (MYR)" at bounding box center [151, 73] width 155 height 20
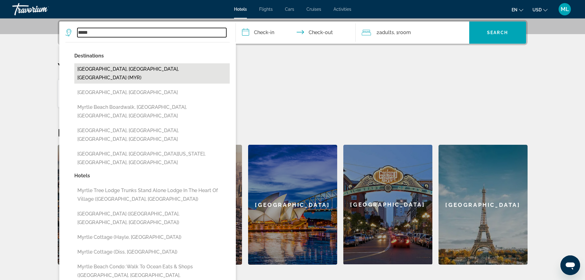
type input "**********"
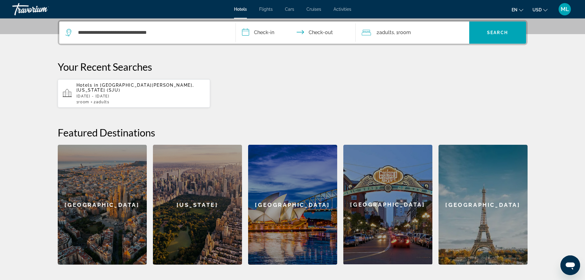
click at [248, 33] on input "**********" at bounding box center [297, 33] width 122 height 24
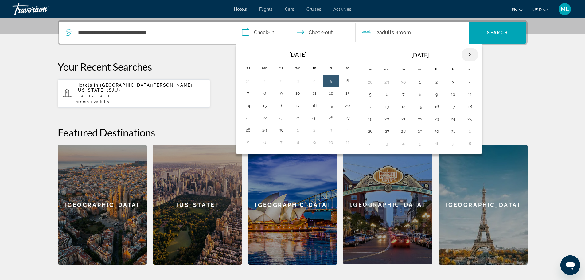
click at [471, 53] on th "Next month" at bounding box center [470, 55] width 17 height 14
click at [469, 94] on button "8" at bounding box center [470, 94] width 10 height 9
click at [388, 107] on button "10" at bounding box center [387, 106] width 10 height 9
type input "**********"
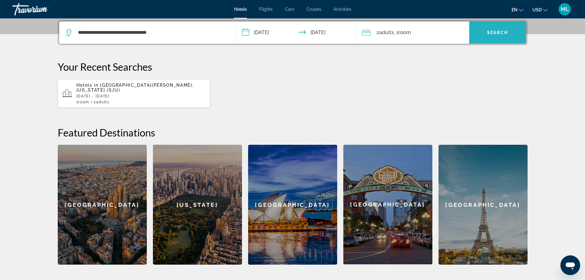
click at [500, 31] on span "Search" at bounding box center [497, 32] width 21 height 5
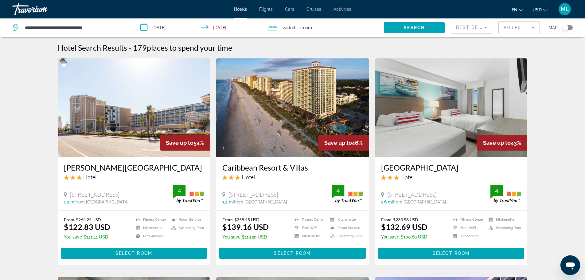
click at [327, 132] on img "Main content" at bounding box center [292, 107] width 153 height 98
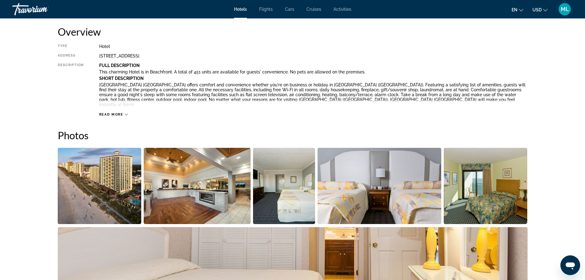
scroll to position [258, 0]
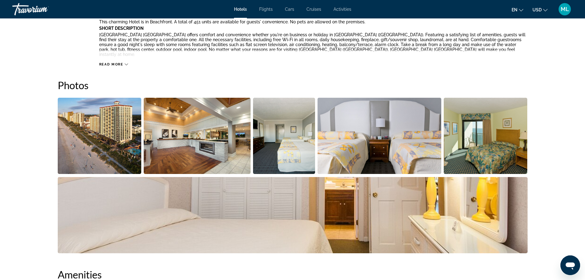
click at [117, 144] on img "Open full-screen image slider" at bounding box center [100, 136] width 84 height 76
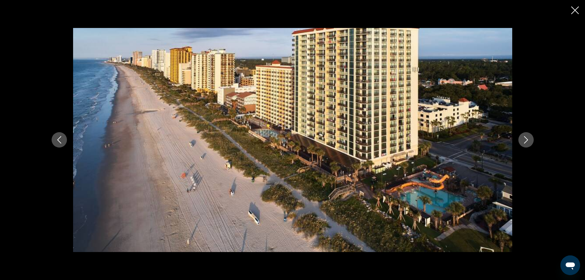
click at [521, 140] on button "Next image" at bounding box center [525, 139] width 15 height 15
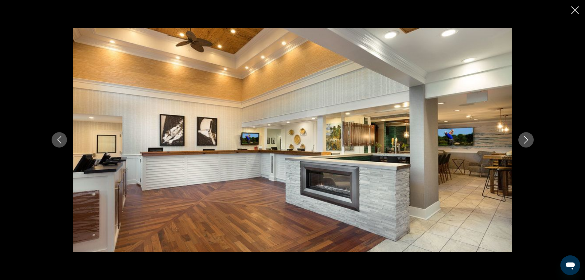
click at [521, 140] on button "Next image" at bounding box center [525, 139] width 15 height 15
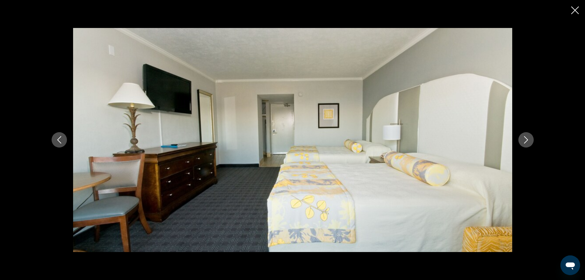
click at [521, 140] on button "Next image" at bounding box center [525, 139] width 15 height 15
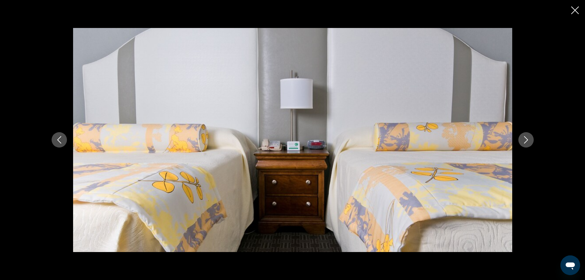
click at [521, 140] on button "Next image" at bounding box center [525, 139] width 15 height 15
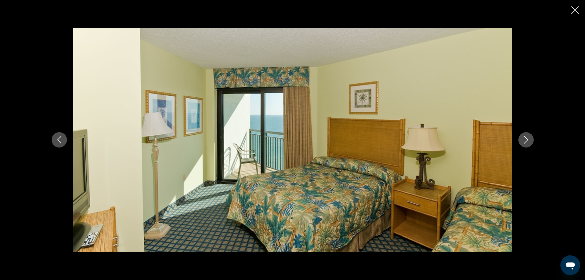
click at [521, 140] on button "Next image" at bounding box center [525, 139] width 15 height 15
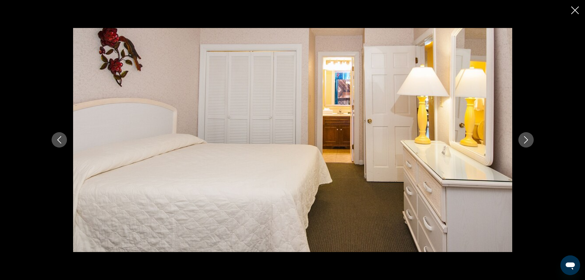
click at [521, 140] on button "Next image" at bounding box center [525, 139] width 15 height 15
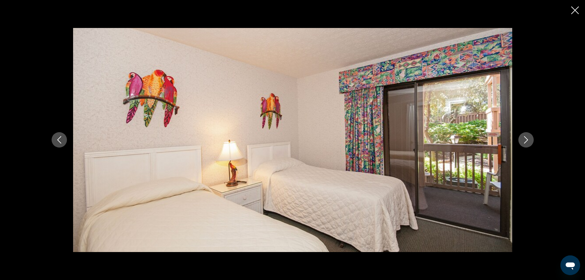
click at [521, 140] on button "Next image" at bounding box center [525, 139] width 15 height 15
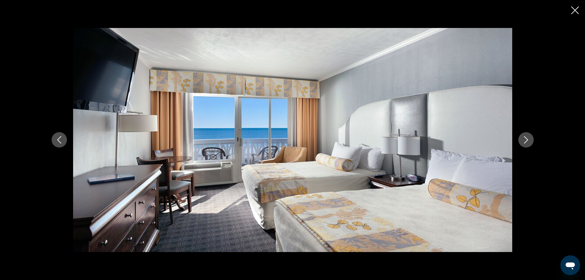
click at [521, 140] on button "Next image" at bounding box center [525, 139] width 15 height 15
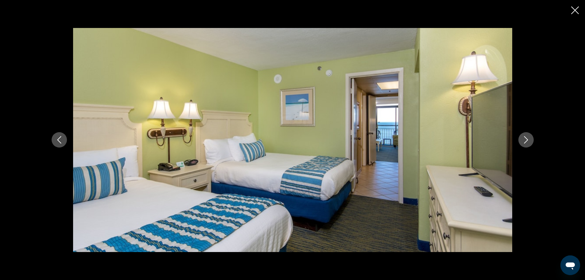
click at [521, 140] on button "Next image" at bounding box center [525, 139] width 15 height 15
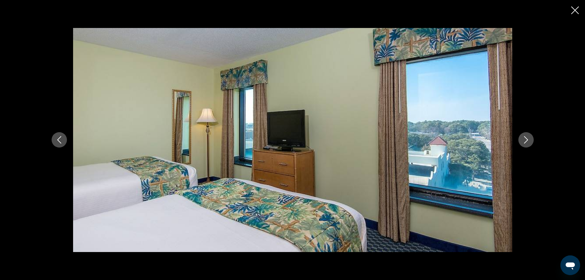
click at [521, 140] on button "Next image" at bounding box center [525, 139] width 15 height 15
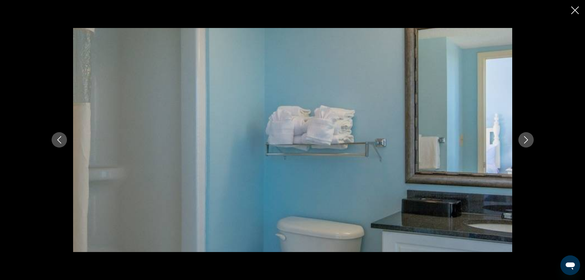
click at [521, 140] on button "Next image" at bounding box center [525, 139] width 15 height 15
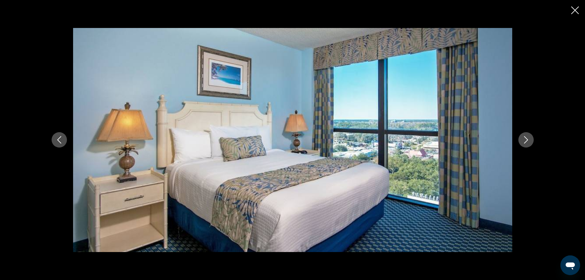
click at [521, 140] on button "Next image" at bounding box center [525, 139] width 15 height 15
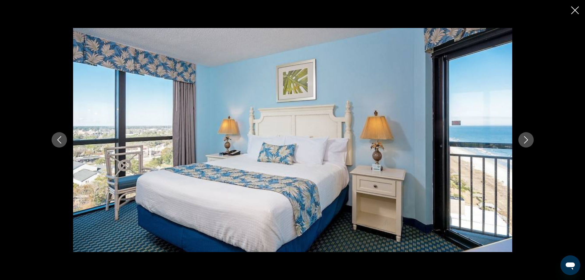
click at [521, 140] on button "Next image" at bounding box center [525, 139] width 15 height 15
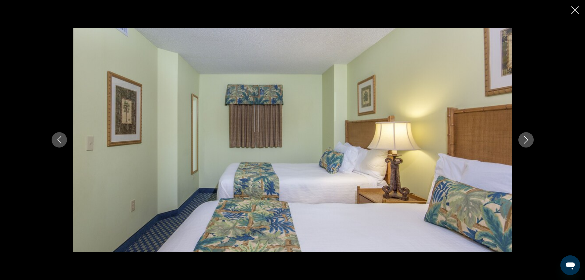
click at [521, 140] on button "Next image" at bounding box center [525, 139] width 15 height 15
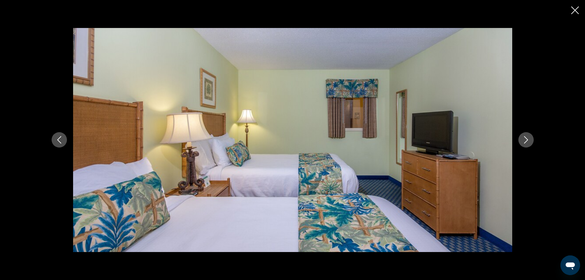
click at [521, 140] on button "Next image" at bounding box center [525, 139] width 15 height 15
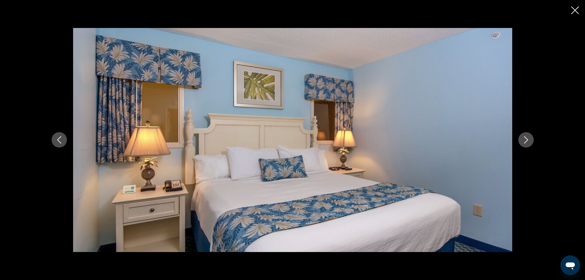
click at [521, 140] on button "Next image" at bounding box center [525, 139] width 15 height 15
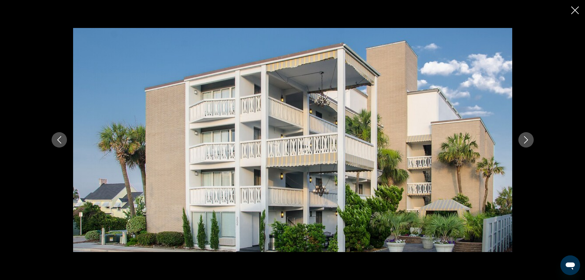
click at [521, 140] on button "Next image" at bounding box center [525, 139] width 15 height 15
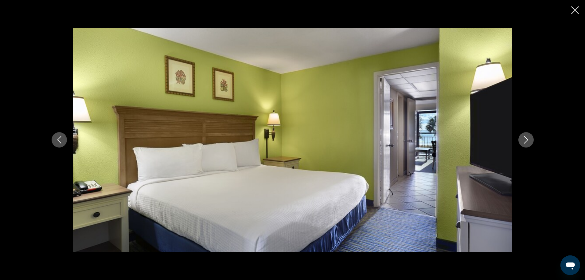
click at [521, 140] on button "Next image" at bounding box center [525, 139] width 15 height 15
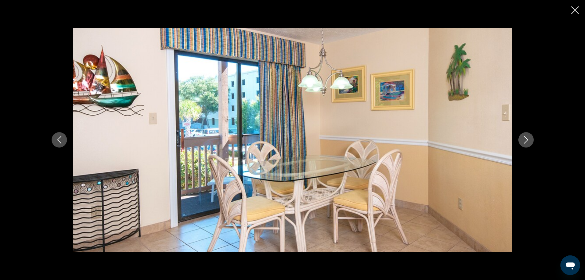
click at [521, 140] on button "Next image" at bounding box center [525, 139] width 15 height 15
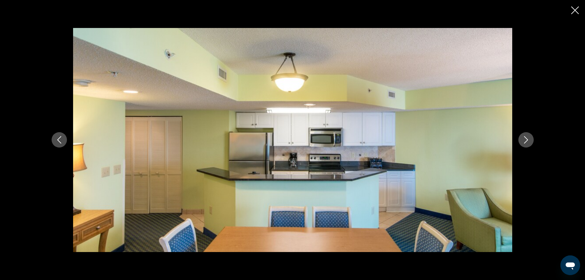
click at [521, 140] on button "Next image" at bounding box center [525, 139] width 15 height 15
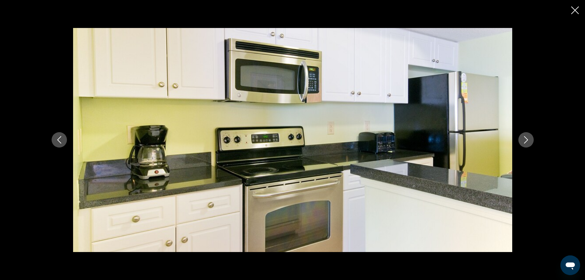
click at [521, 140] on button "Next image" at bounding box center [525, 139] width 15 height 15
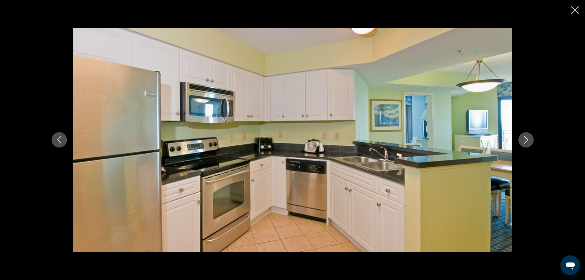
click at [521, 140] on button "Next image" at bounding box center [525, 139] width 15 height 15
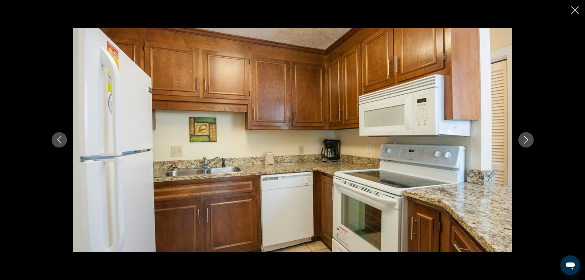
click at [521, 140] on button "Next image" at bounding box center [525, 139] width 15 height 15
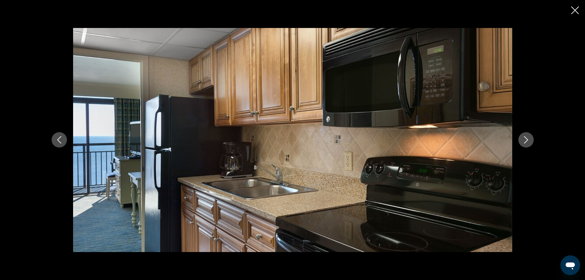
click at [521, 140] on button "Next image" at bounding box center [525, 139] width 15 height 15
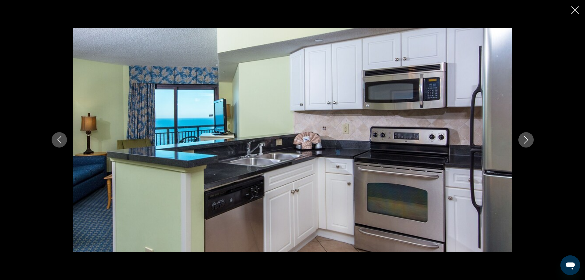
click at [521, 140] on button "Next image" at bounding box center [525, 139] width 15 height 15
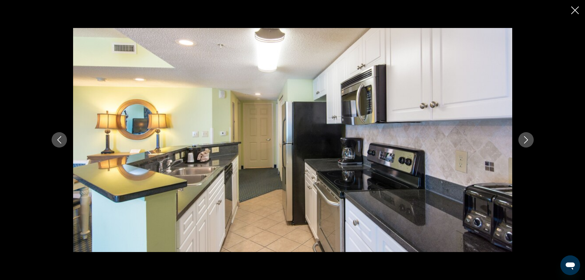
click at [521, 140] on button "Next image" at bounding box center [525, 139] width 15 height 15
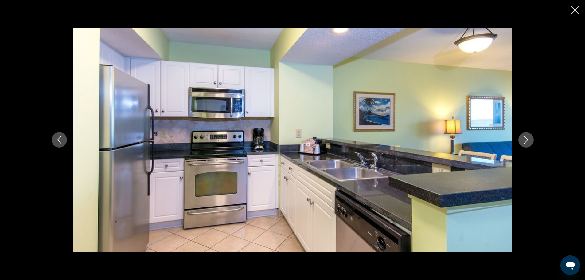
click at [521, 140] on button "Next image" at bounding box center [525, 139] width 15 height 15
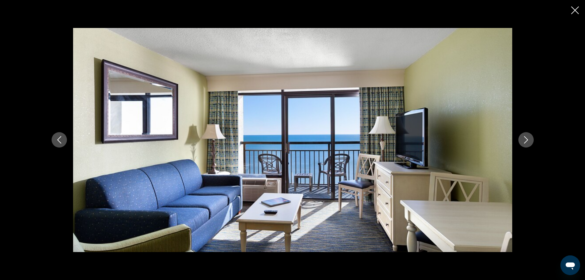
click at [521, 140] on button "Next image" at bounding box center [525, 139] width 15 height 15
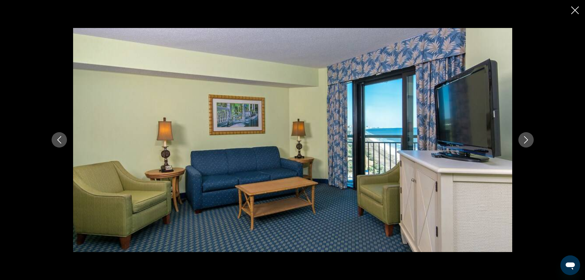
click at [521, 140] on button "Next image" at bounding box center [525, 139] width 15 height 15
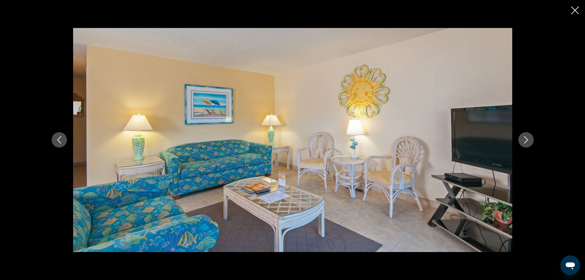
click at [521, 140] on button "Next image" at bounding box center [525, 139] width 15 height 15
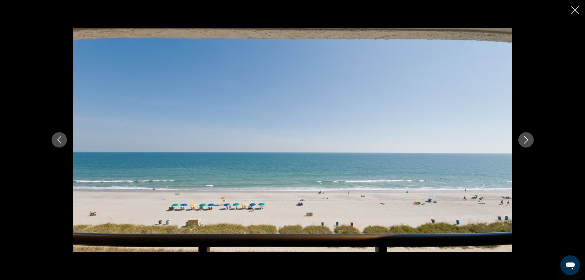
click at [521, 140] on button "Next image" at bounding box center [525, 139] width 15 height 15
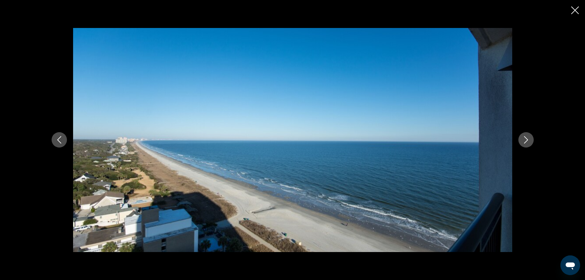
click at [521, 140] on button "Next image" at bounding box center [525, 139] width 15 height 15
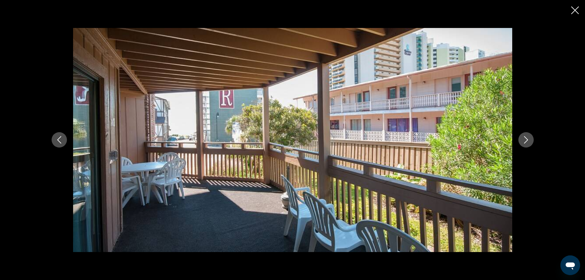
click at [521, 140] on button "Next image" at bounding box center [525, 139] width 15 height 15
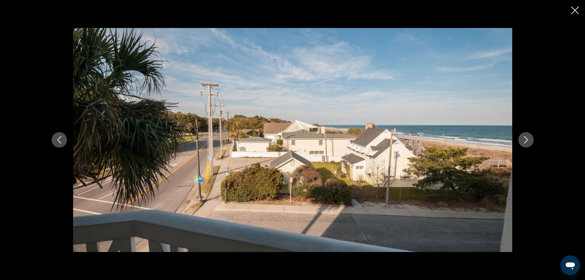
click at [521, 140] on button "Next image" at bounding box center [525, 139] width 15 height 15
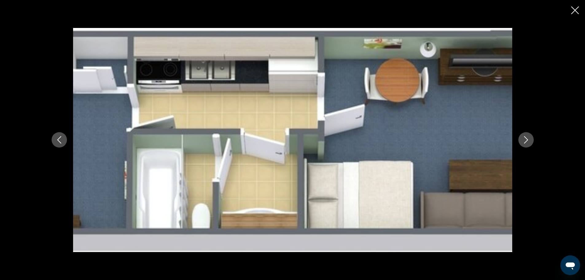
click at [521, 140] on button "Next image" at bounding box center [525, 139] width 15 height 15
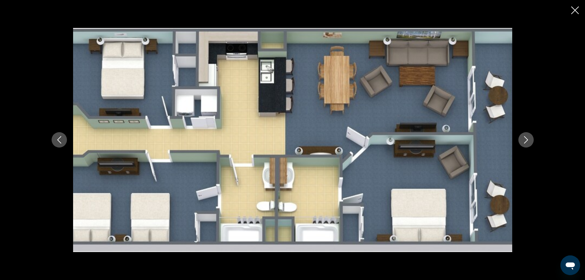
click at [521, 140] on button "Next image" at bounding box center [525, 139] width 15 height 15
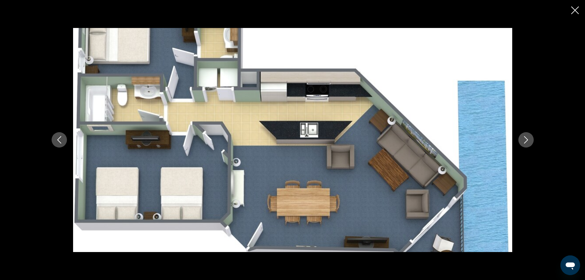
click at [521, 140] on button "Next image" at bounding box center [525, 139] width 15 height 15
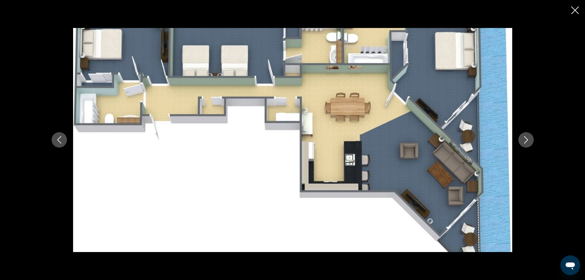
click at [521, 140] on button "Next image" at bounding box center [525, 139] width 15 height 15
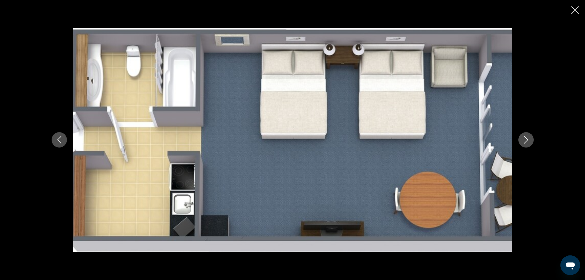
click at [521, 140] on button "Next image" at bounding box center [525, 139] width 15 height 15
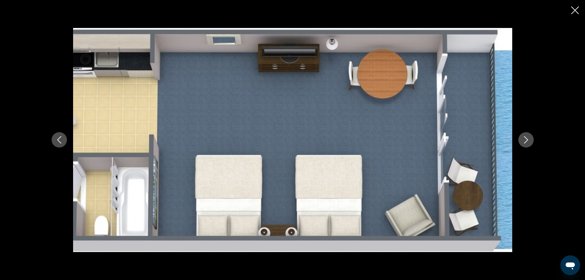
click at [521, 140] on button "Next image" at bounding box center [525, 139] width 15 height 15
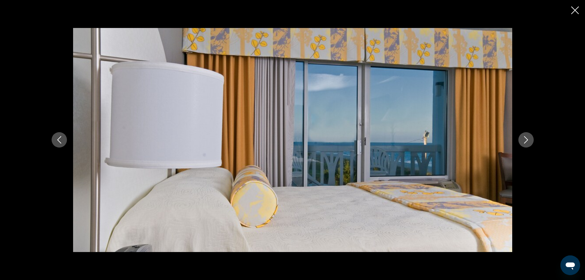
click at [521, 140] on button "Next image" at bounding box center [525, 139] width 15 height 15
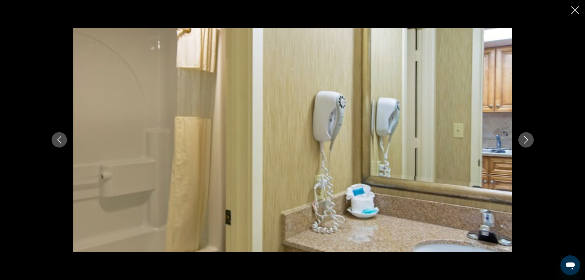
click at [521, 140] on button "Next image" at bounding box center [525, 139] width 15 height 15
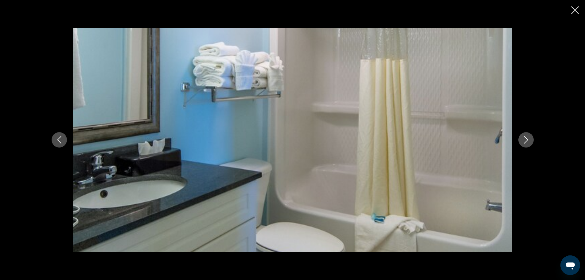
click at [521, 140] on button "Next image" at bounding box center [525, 139] width 15 height 15
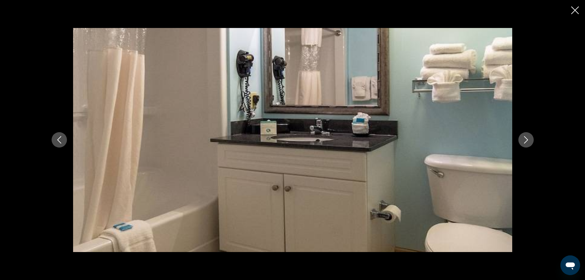
click at [521, 140] on button "Next image" at bounding box center [525, 139] width 15 height 15
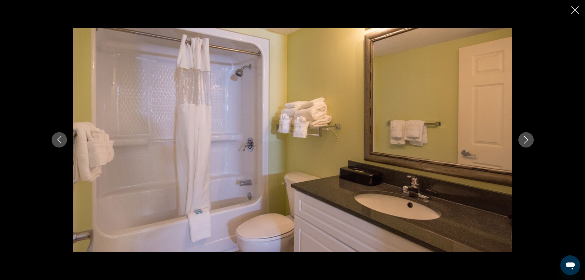
click at [521, 140] on button "Next image" at bounding box center [525, 139] width 15 height 15
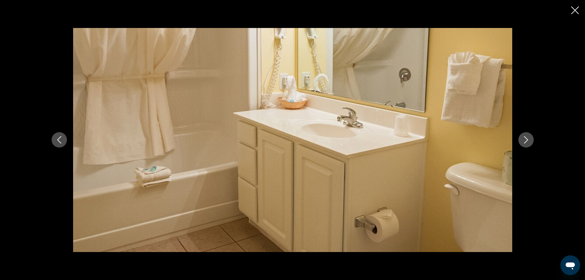
click at [521, 140] on button "Next image" at bounding box center [525, 139] width 15 height 15
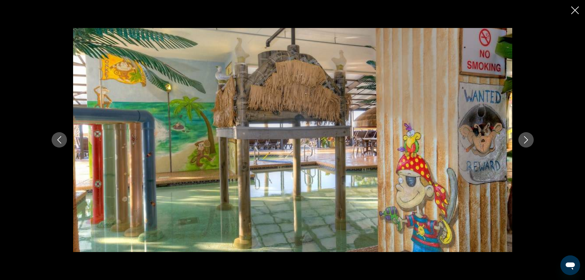
click at [521, 140] on button "Next image" at bounding box center [525, 139] width 15 height 15
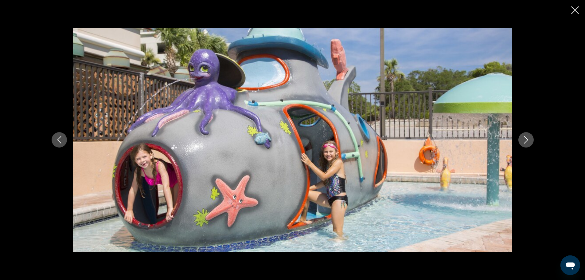
click at [521, 140] on button "Next image" at bounding box center [525, 139] width 15 height 15
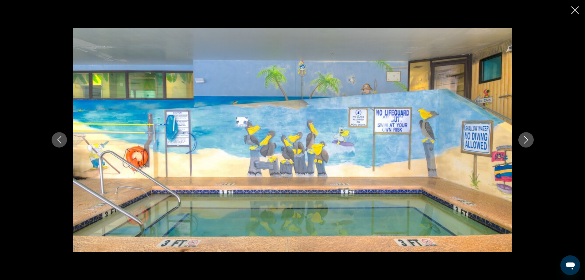
click at [521, 140] on button "Next image" at bounding box center [525, 139] width 15 height 15
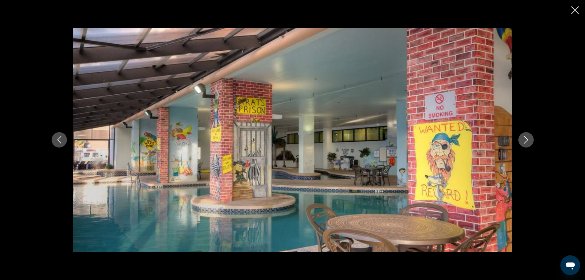
click at [521, 140] on button "Next image" at bounding box center [525, 139] width 15 height 15
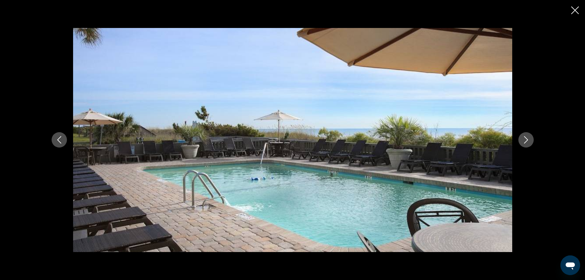
click at [521, 140] on button "Next image" at bounding box center [525, 139] width 15 height 15
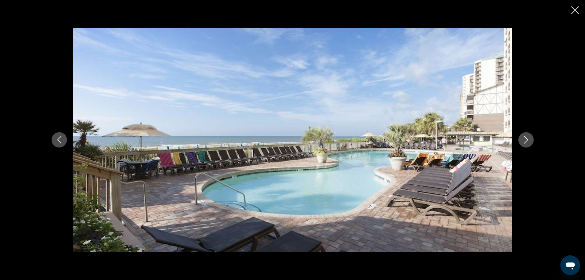
click at [521, 140] on button "Next image" at bounding box center [525, 139] width 15 height 15
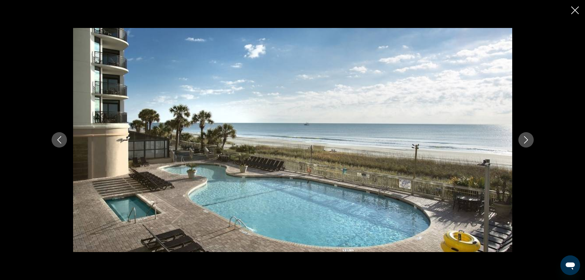
click at [521, 140] on button "Next image" at bounding box center [525, 139] width 15 height 15
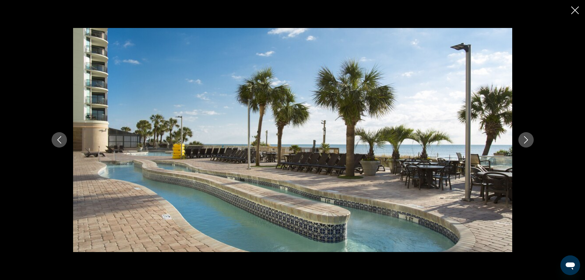
click at [521, 140] on button "Next image" at bounding box center [525, 139] width 15 height 15
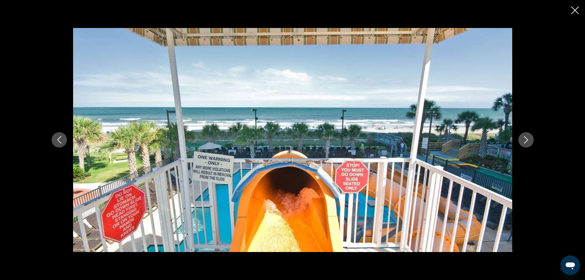
click at [521, 140] on button "Next image" at bounding box center [525, 139] width 15 height 15
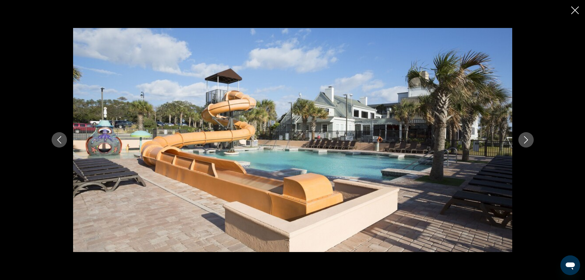
click at [521, 140] on button "Next image" at bounding box center [525, 139] width 15 height 15
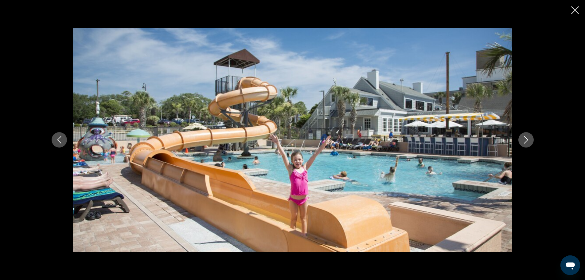
click at [521, 140] on button "Next image" at bounding box center [525, 139] width 15 height 15
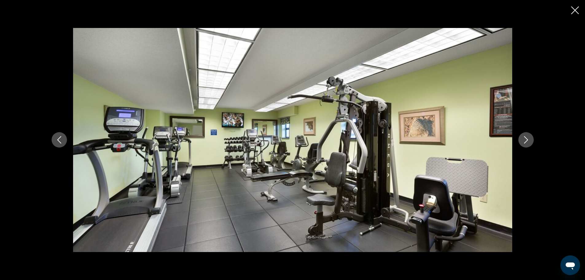
click at [521, 140] on button "Next image" at bounding box center [525, 139] width 15 height 15
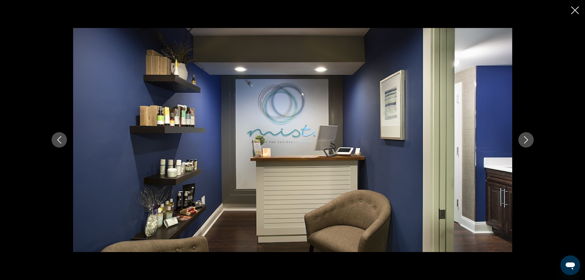
click at [521, 140] on button "Next image" at bounding box center [525, 139] width 15 height 15
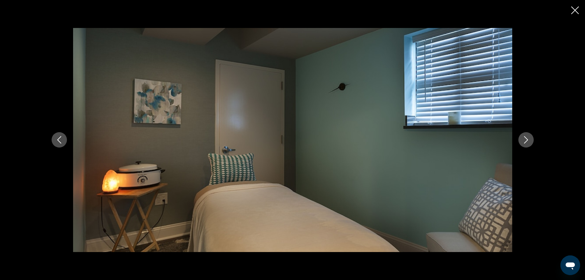
click at [521, 140] on button "Next image" at bounding box center [525, 139] width 15 height 15
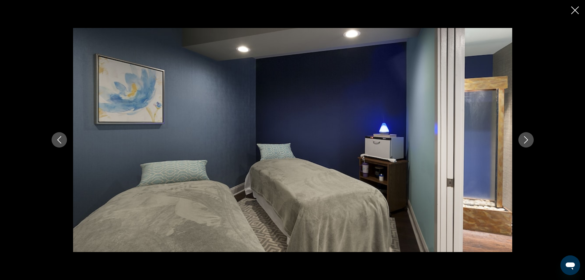
click at [521, 140] on button "Next image" at bounding box center [525, 139] width 15 height 15
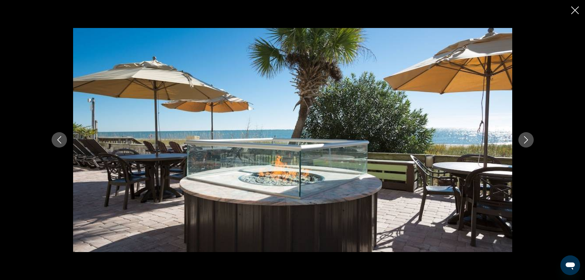
click at [521, 140] on button "Next image" at bounding box center [525, 139] width 15 height 15
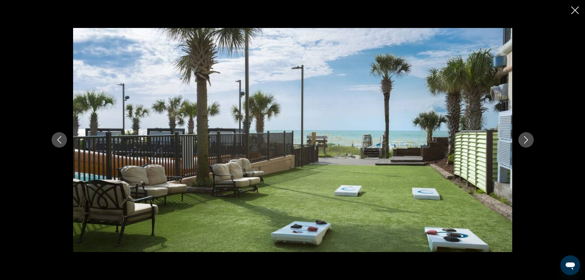
click at [521, 140] on button "Next image" at bounding box center [525, 139] width 15 height 15
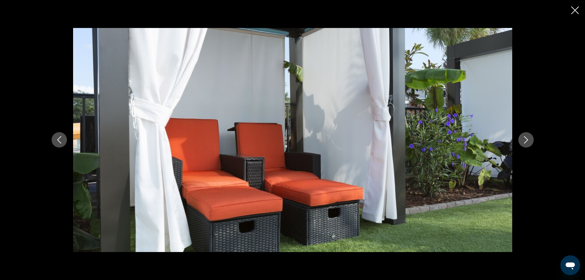
click at [521, 140] on button "Next image" at bounding box center [525, 139] width 15 height 15
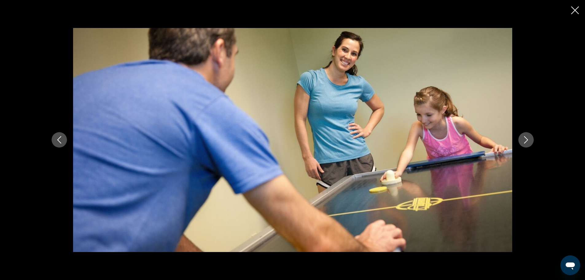
click at [521, 140] on button "Next image" at bounding box center [525, 139] width 15 height 15
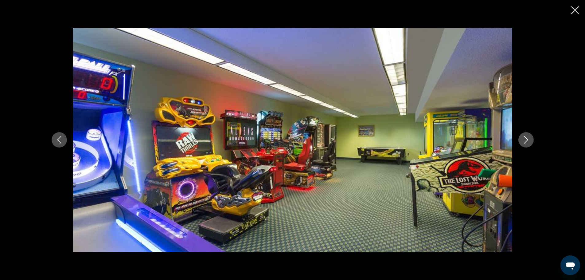
click at [521, 140] on button "Next image" at bounding box center [525, 139] width 15 height 15
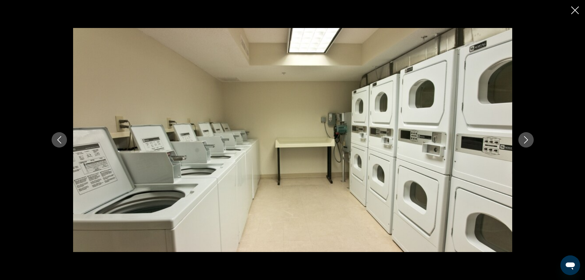
click at [521, 140] on button "Next image" at bounding box center [525, 139] width 15 height 15
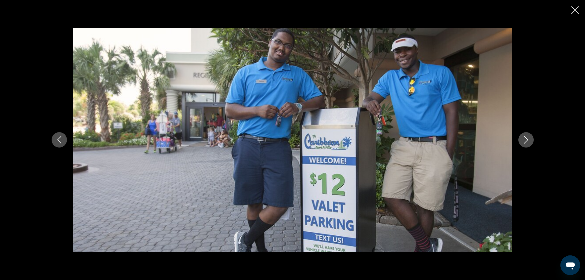
click at [521, 140] on button "Next image" at bounding box center [525, 139] width 15 height 15
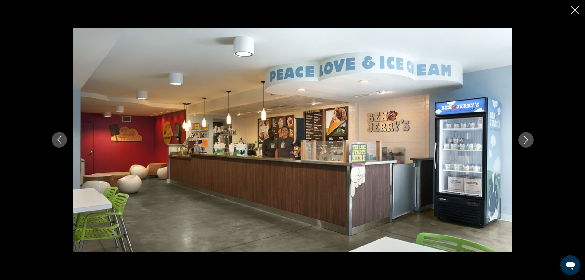
click at [521, 140] on button "Next image" at bounding box center [525, 139] width 15 height 15
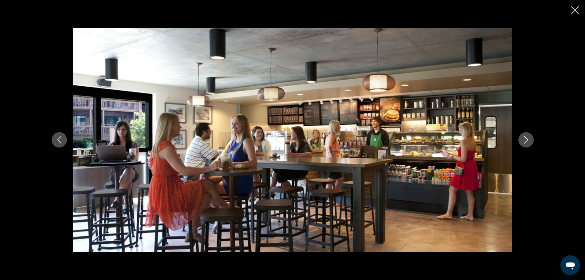
click at [521, 140] on button "Next image" at bounding box center [525, 139] width 15 height 15
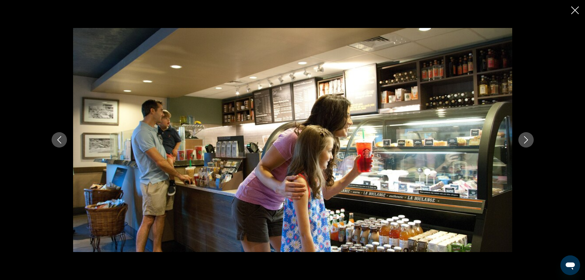
click at [521, 140] on button "Next image" at bounding box center [525, 139] width 15 height 15
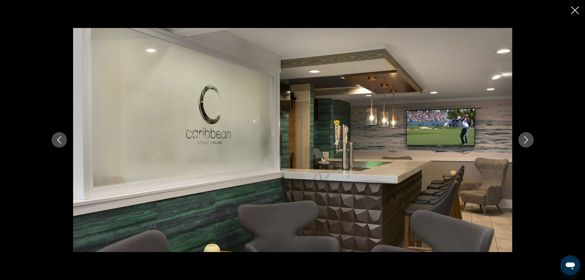
click at [521, 140] on button "Next image" at bounding box center [525, 139] width 15 height 15
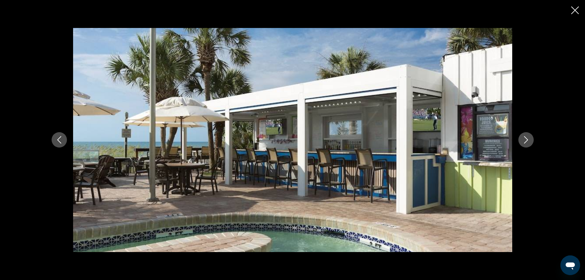
click at [521, 140] on button "Next image" at bounding box center [525, 139] width 15 height 15
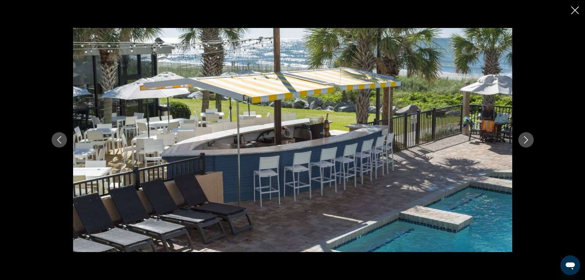
click at [521, 140] on button "Next image" at bounding box center [525, 139] width 15 height 15
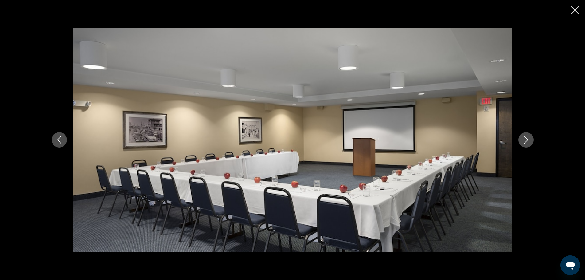
click at [521, 140] on button "Next image" at bounding box center [525, 139] width 15 height 15
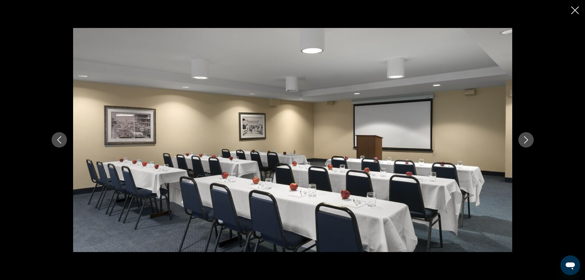
click at [521, 140] on button "Next image" at bounding box center [525, 139] width 15 height 15
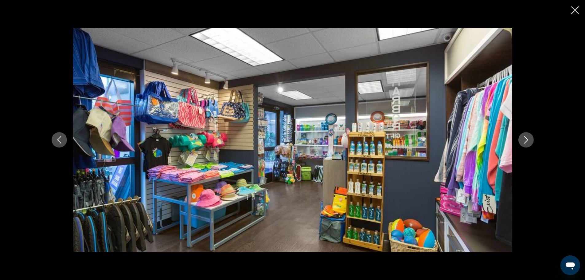
click at [521, 140] on button "Next image" at bounding box center [525, 139] width 15 height 15
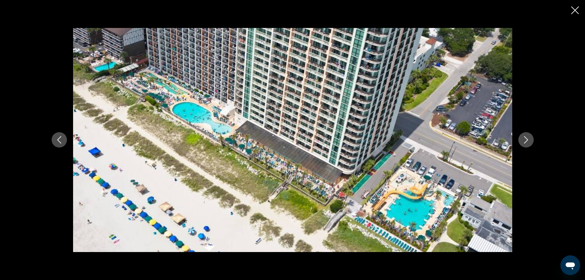
click at [521, 140] on button "Next image" at bounding box center [525, 139] width 15 height 15
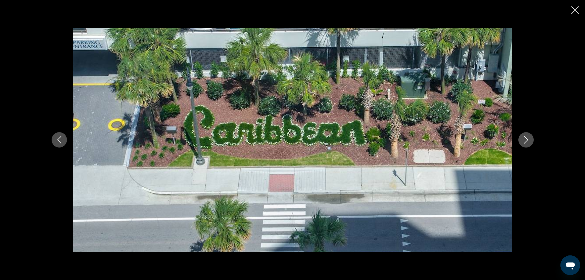
click at [521, 140] on button "Next image" at bounding box center [525, 139] width 15 height 15
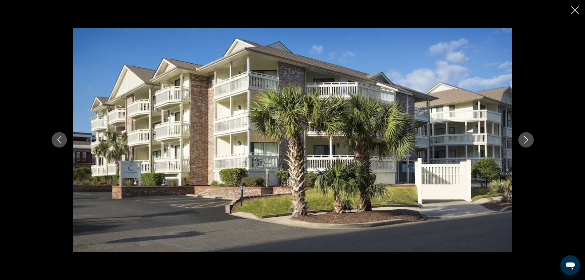
click at [521, 140] on button "Next image" at bounding box center [525, 139] width 15 height 15
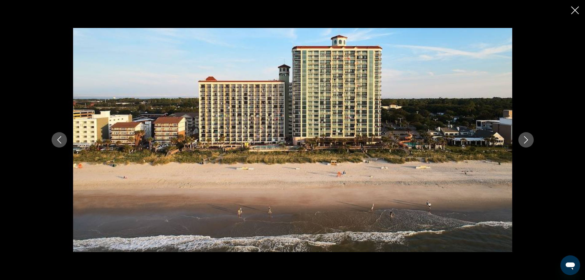
click at [521, 140] on button "Next image" at bounding box center [525, 139] width 15 height 15
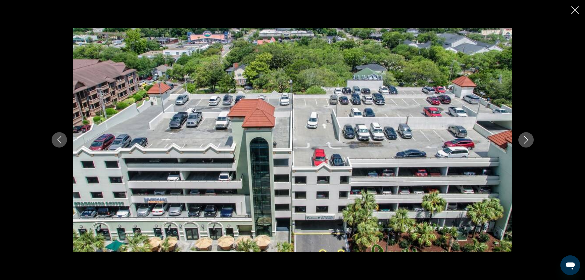
click at [521, 140] on button "Next image" at bounding box center [525, 139] width 15 height 15
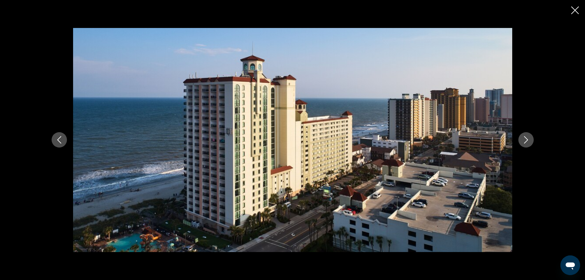
click at [521, 140] on button "Next image" at bounding box center [525, 139] width 15 height 15
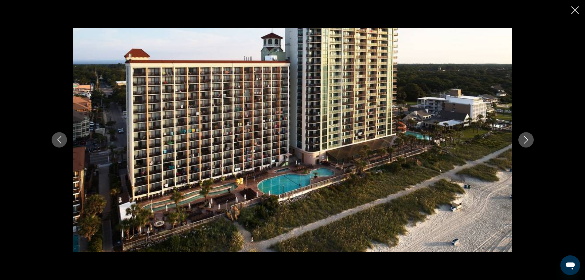
click at [521, 140] on button "Next image" at bounding box center [525, 139] width 15 height 15
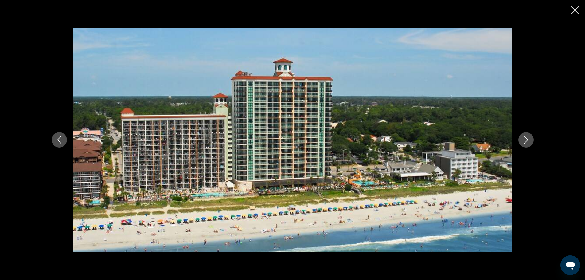
click at [521, 140] on button "Next image" at bounding box center [525, 139] width 15 height 15
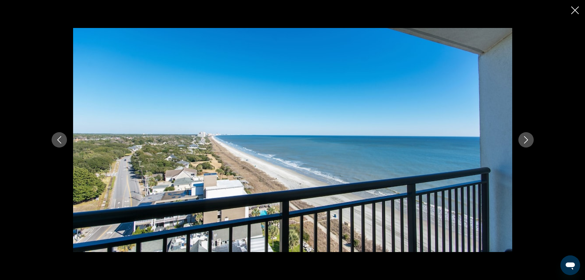
click at [523, 138] on icon "Next image" at bounding box center [525, 139] width 7 height 7
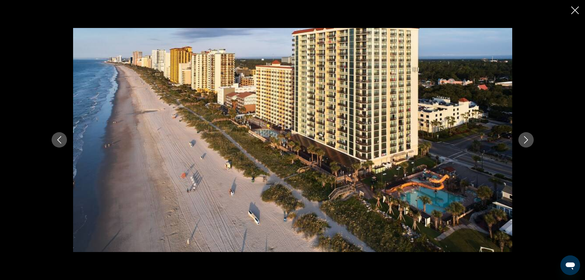
click at [523, 138] on icon "Next image" at bounding box center [525, 139] width 7 height 7
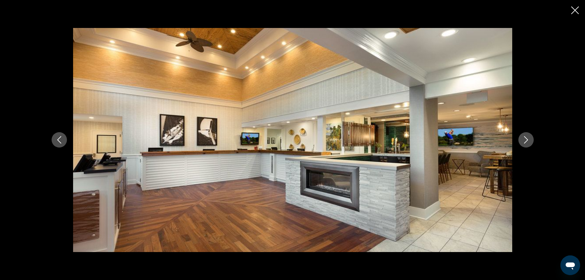
click at [523, 138] on icon "Next image" at bounding box center [525, 139] width 7 height 7
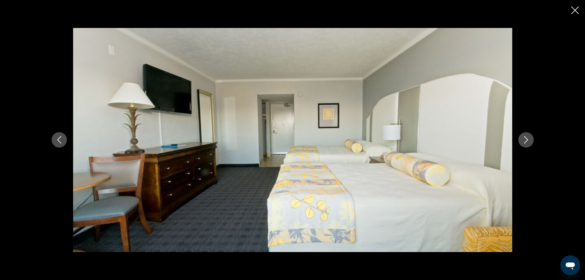
click at [574, 7] on icon "Close slideshow" at bounding box center [575, 10] width 8 height 8
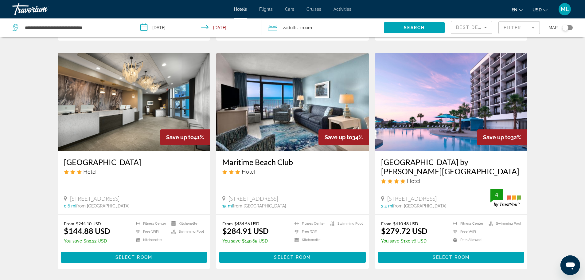
scroll to position [221, 0]
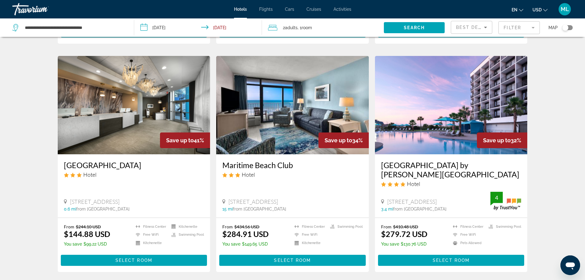
click at [482, 104] on img "Main content" at bounding box center [451, 105] width 153 height 98
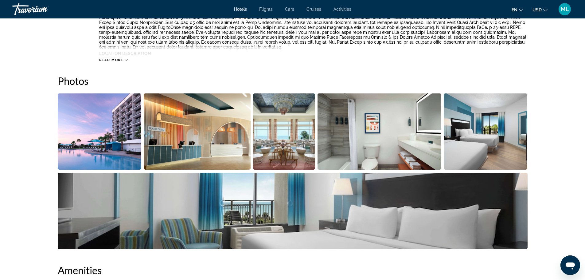
scroll to position [270, 0]
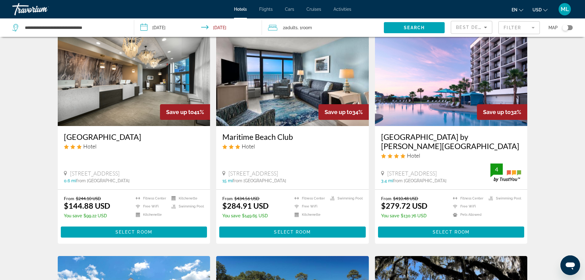
scroll to position [246, 0]
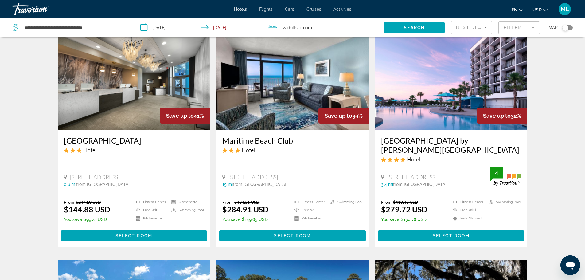
click at [298, 128] on img "Main content" at bounding box center [292, 80] width 153 height 98
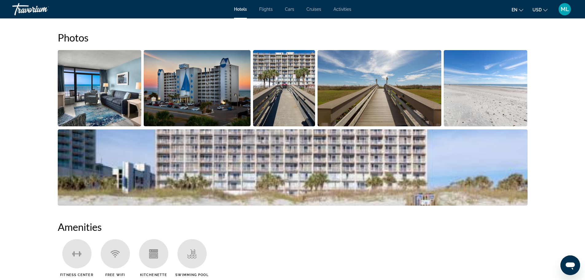
scroll to position [295, 0]
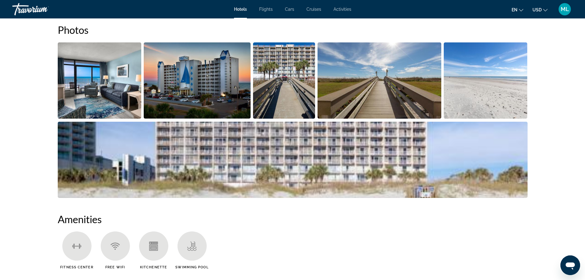
click at [109, 102] on img "Open full-screen image slider" at bounding box center [100, 80] width 84 height 76
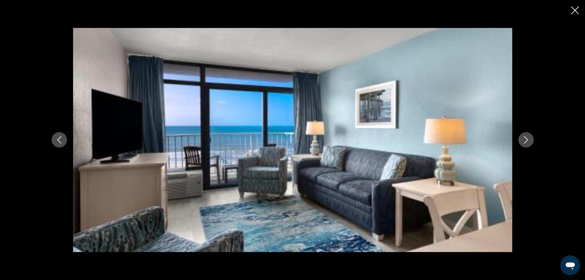
click at [525, 136] on icon "Next image" at bounding box center [525, 139] width 7 height 7
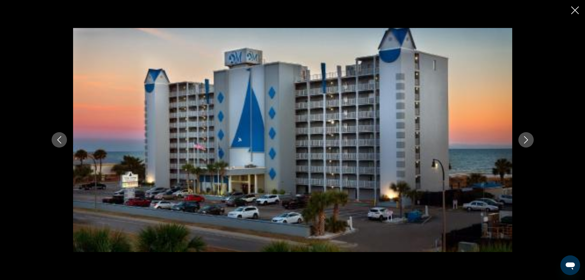
click at [525, 136] on icon "Next image" at bounding box center [525, 139] width 7 height 7
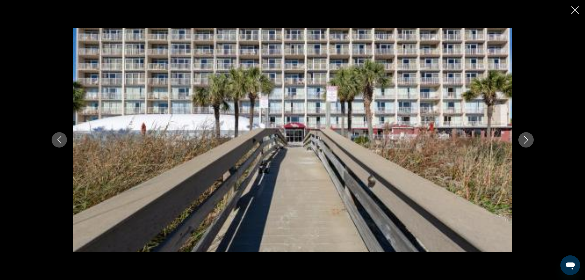
click at [525, 136] on icon "Next image" at bounding box center [525, 139] width 7 height 7
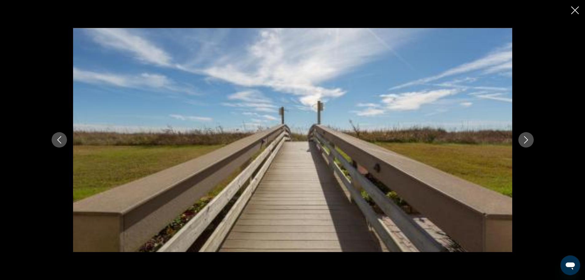
click at [525, 136] on icon "Next image" at bounding box center [525, 139] width 7 height 7
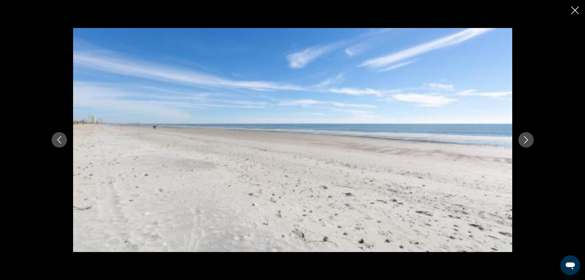
click at [525, 136] on icon "Next image" at bounding box center [525, 139] width 7 height 7
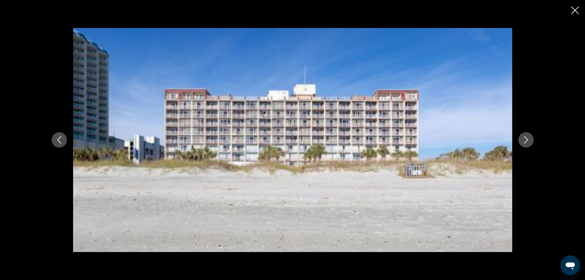
click at [525, 136] on icon "Next image" at bounding box center [525, 139] width 7 height 7
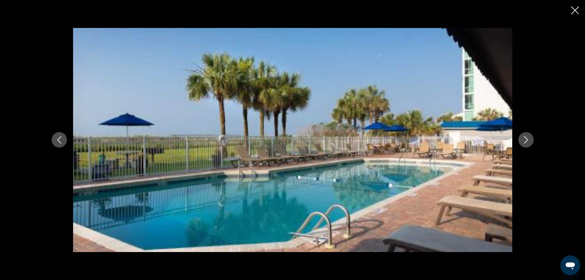
click at [525, 136] on icon "Next image" at bounding box center [525, 139] width 7 height 7
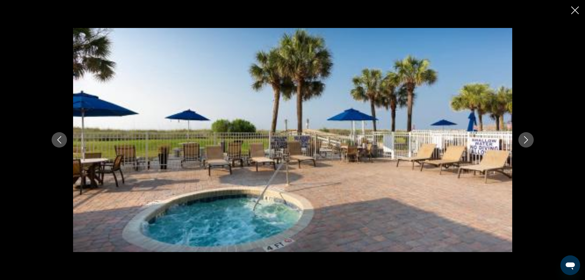
click at [525, 136] on icon "Next image" at bounding box center [525, 139] width 7 height 7
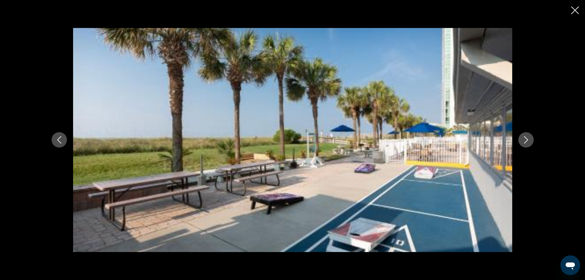
click at [525, 136] on icon "Next image" at bounding box center [525, 139] width 7 height 7
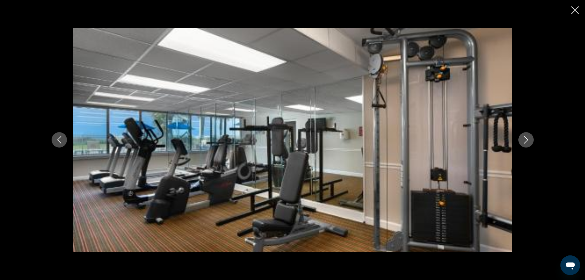
click at [525, 136] on icon "Next image" at bounding box center [525, 139] width 7 height 7
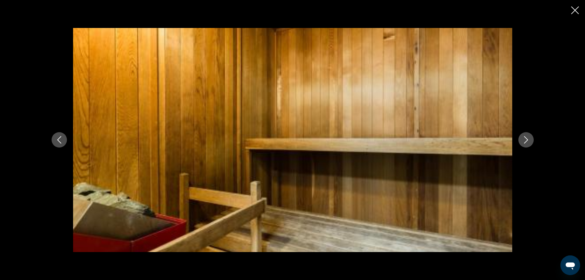
click at [525, 136] on icon "Next image" at bounding box center [525, 139] width 7 height 7
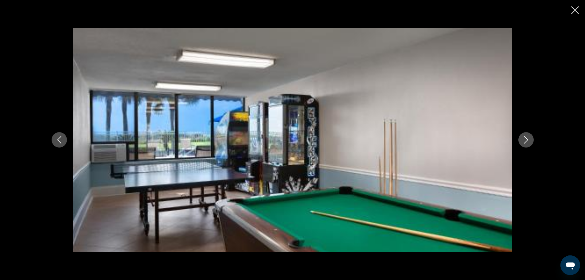
click at [525, 136] on icon "Next image" at bounding box center [525, 139] width 7 height 7
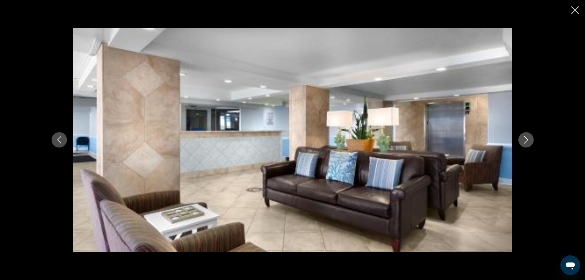
click at [525, 136] on icon "Next image" at bounding box center [525, 139] width 7 height 7
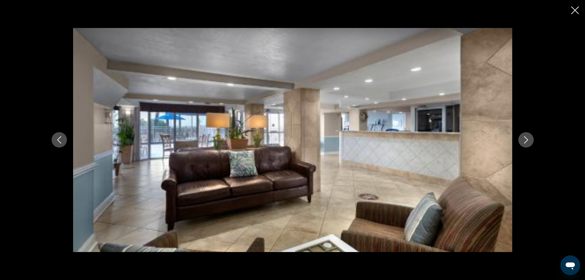
click at [525, 136] on icon "Next image" at bounding box center [525, 139] width 7 height 7
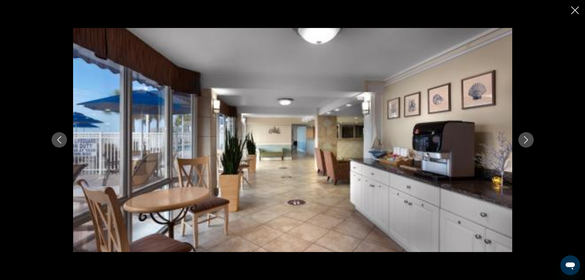
click at [525, 136] on icon "Next image" at bounding box center [525, 139] width 7 height 7
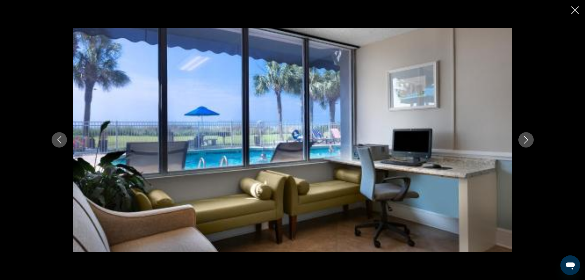
click at [525, 136] on icon "Next image" at bounding box center [525, 139] width 7 height 7
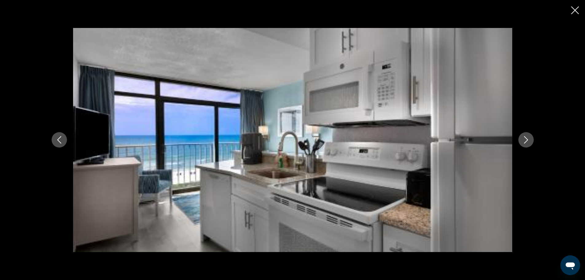
click at [525, 136] on icon "Next image" at bounding box center [525, 139] width 7 height 7
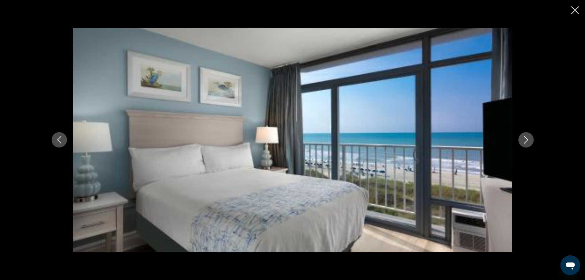
click at [525, 136] on icon "Next image" at bounding box center [525, 139] width 7 height 7
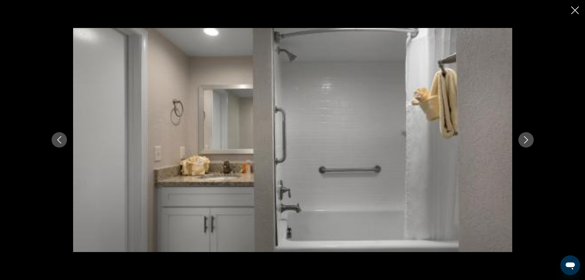
click at [525, 136] on icon "Next image" at bounding box center [525, 139] width 7 height 7
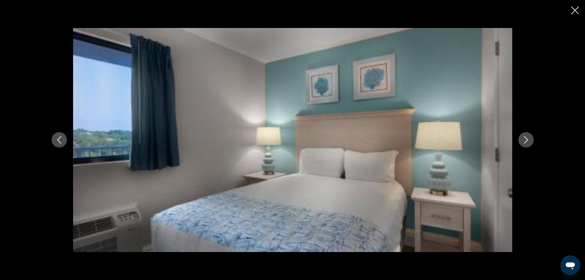
click at [525, 136] on icon "Next image" at bounding box center [525, 139] width 7 height 7
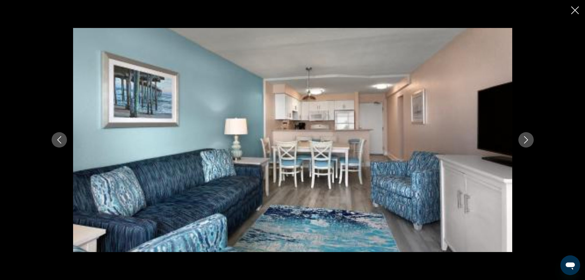
click at [525, 136] on icon "Next image" at bounding box center [525, 139] width 7 height 7
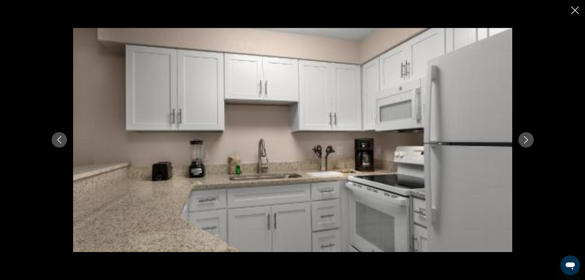
click at [525, 136] on icon "Next image" at bounding box center [525, 139] width 7 height 7
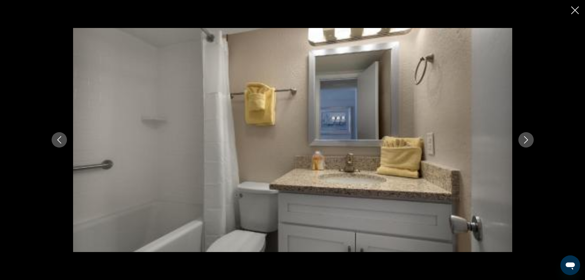
click at [525, 136] on icon "Next image" at bounding box center [525, 139] width 7 height 7
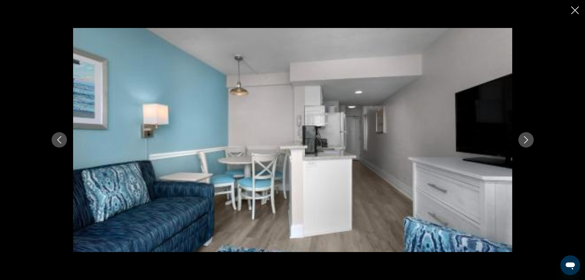
click at [525, 136] on icon "Next image" at bounding box center [525, 139] width 7 height 7
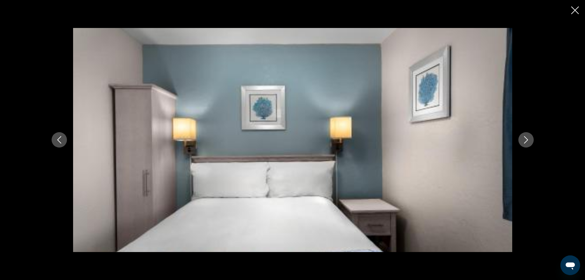
click at [525, 136] on icon "Next image" at bounding box center [525, 139] width 7 height 7
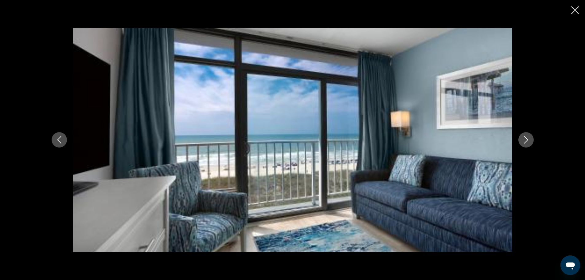
click at [525, 136] on icon "Next image" at bounding box center [525, 139] width 7 height 7
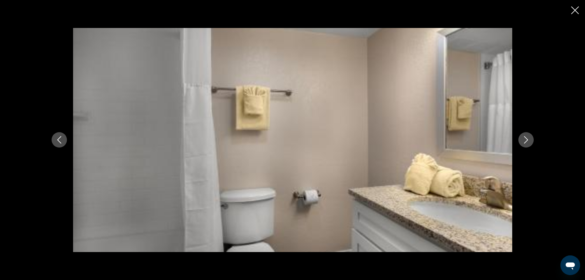
click at [525, 136] on icon "Next image" at bounding box center [525, 139] width 7 height 7
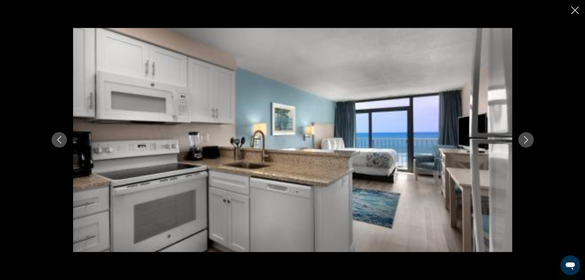
click at [525, 136] on icon "Next image" at bounding box center [525, 139] width 7 height 7
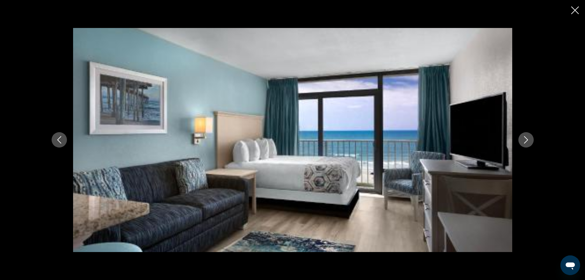
click at [525, 136] on icon "Next image" at bounding box center [525, 139] width 7 height 7
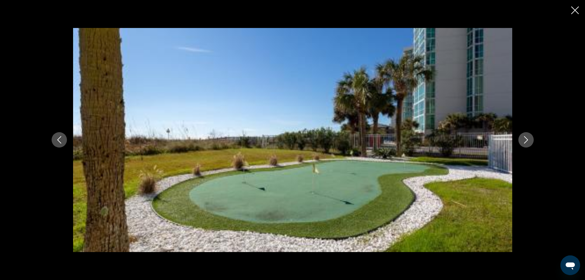
click at [525, 136] on icon "Next image" at bounding box center [525, 139] width 7 height 7
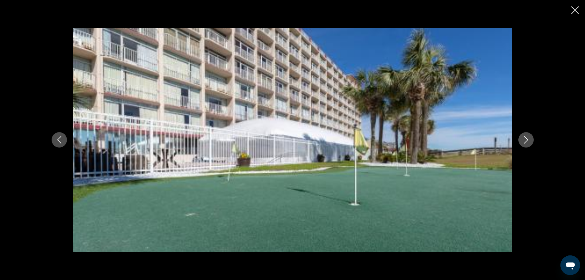
click at [525, 136] on icon "Next image" at bounding box center [525, 139] width 7 height 7
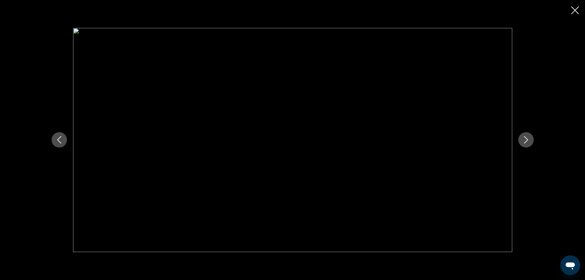
click at [573, 9] on icon "Close slideshow" at bounding box center [575, 10] width 8 height 8
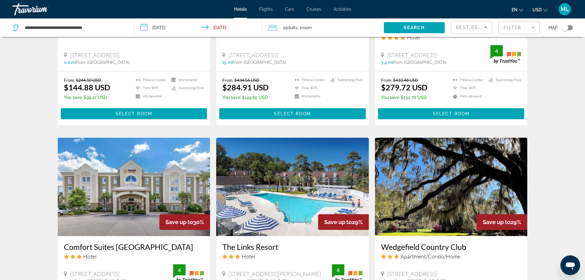
scroll to position [368, 0]
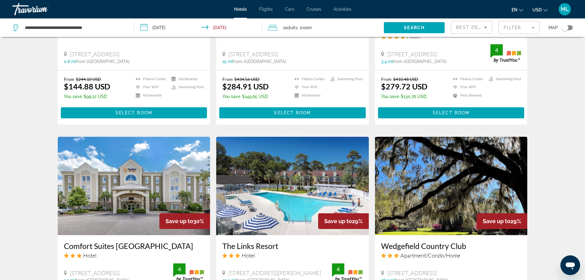
click at [317, 195] on img "Main content" at bounding box center [292, 186] width 153 height 98
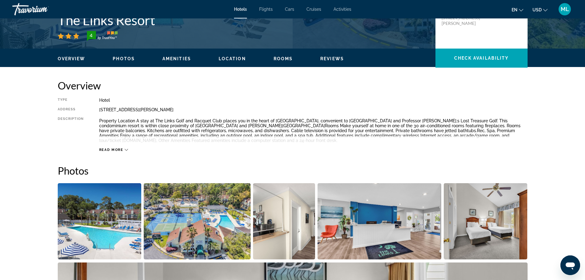
scroll to position [172, 0]
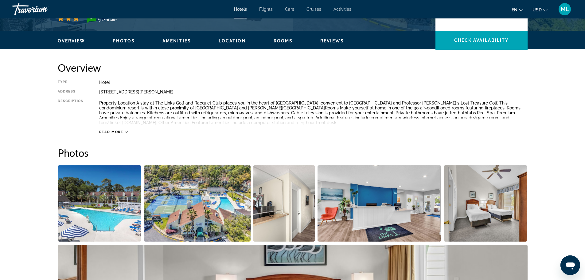
click at [101, 226] on img "Open full-screen image slider" at bounding box center [100, 203] width 84 height 76
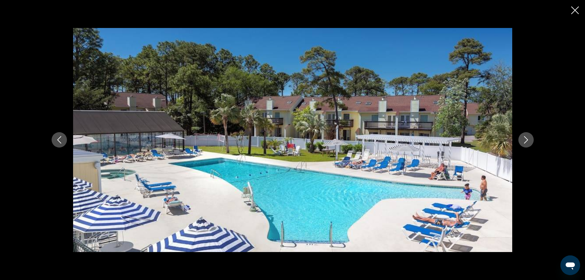
click at [526, 140] on icon "Next image" at bounding box center [525, 139] width 7 height 7
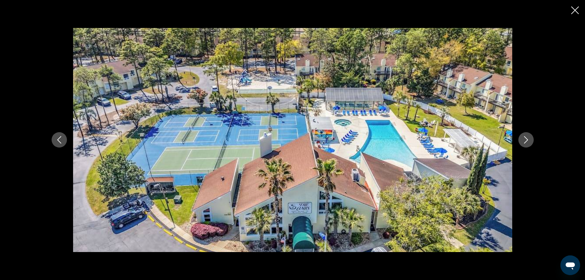
click at [526, 140] on icon "Next image" at bounding box center [525, 139] width 7 height 7
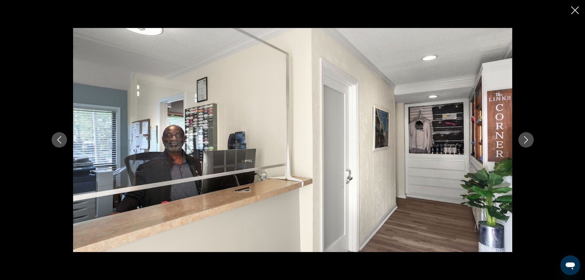
click at [526, 140] on icon "Next image" at bounding box center [525, 139] width 7 height 7
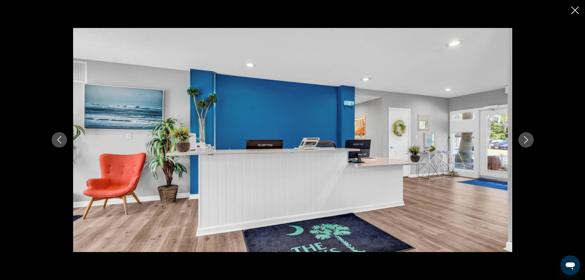
click at [526, 140] on icon "Next image" at bounding box center [525, 139] width 7 height 7
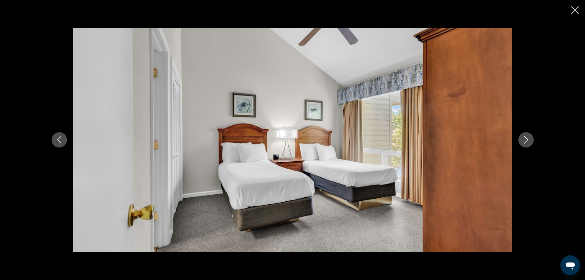
click at [526, 140] on icon "Next image" at bounding box center [525, 139] width 7 height 7
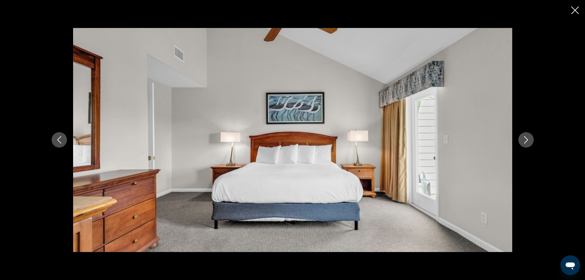
click at [526, 140] on icon "Next image" at bounding box center [525, 139] width 7 height 7
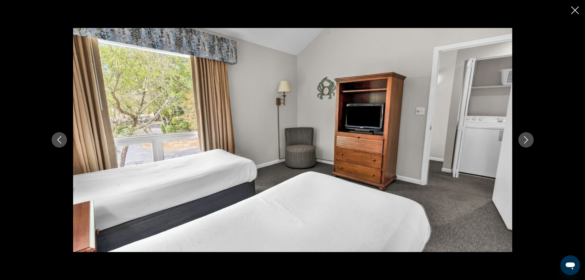
click at [526, 140] on icon "Next image" at bounding box center [525, 139] width 7 height 7
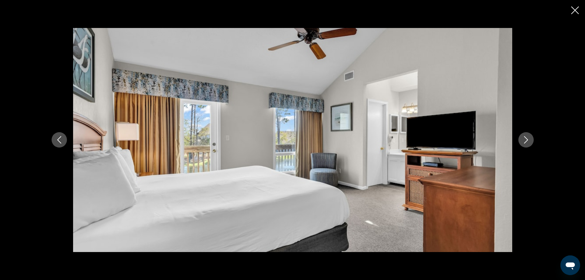
click at [526, 140] on icon "Next image" at bounding box center [525, 139] width 7 height 7
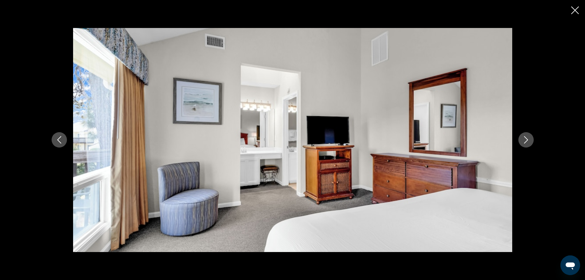
click at [526, 140] on icon "Next image" at bounding box center [525, 139] width 7 height 7
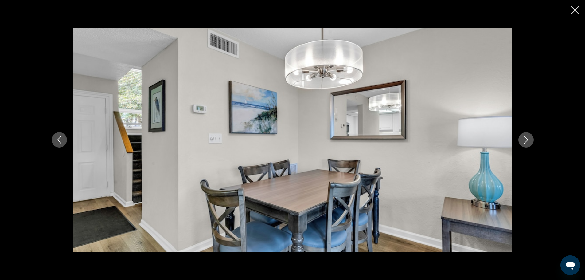
click at [575, 7] on icon "Close slideshow" at bounding box center [575, 10] width 8 height 8
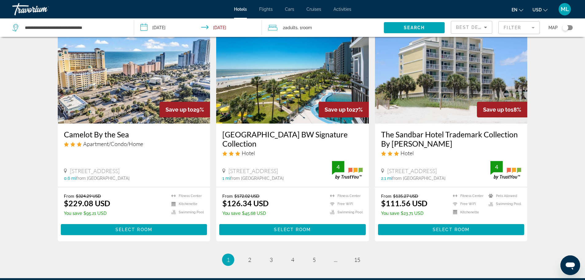
scroll to position [700, 0]
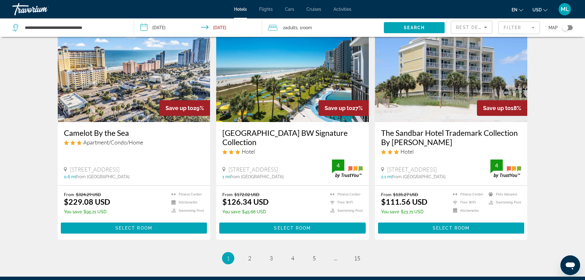
click at [287, 104] on img "Main content" at bounding box center [292, 73] width 153 height 98
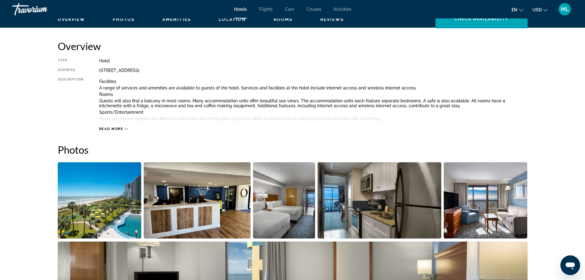
scroll to position [221, 0]
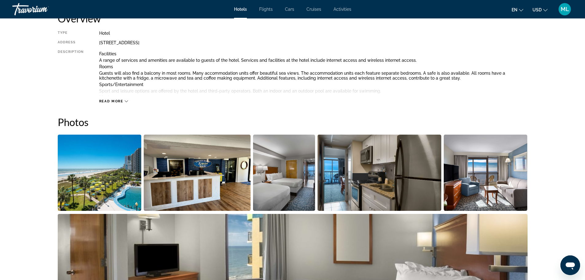
click at [89, 161] on img "Open full-screen image slider" at bounding box center [100, 173] width 84 height 76
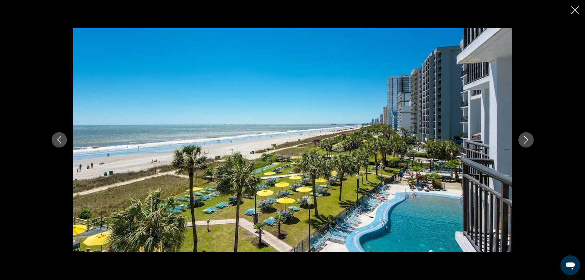
click at [526, 141] on icon "Next image" at bounding box center [525, 139] width 7 height 7
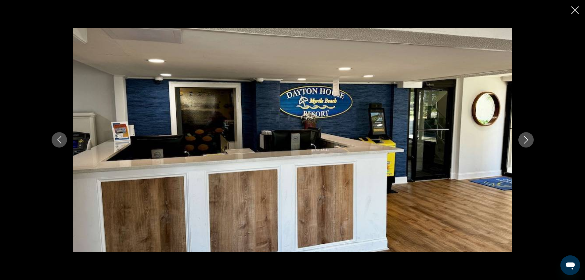
click at [526, 141] on icon "Next image" at bounding box center [525, 139] width 7 height 7
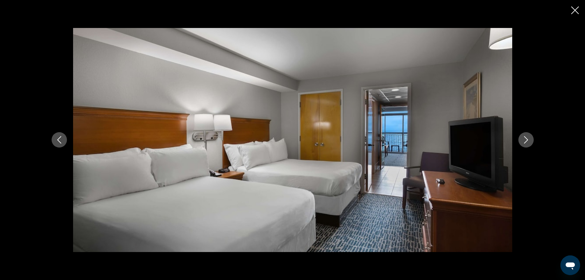
click at [526, 141] on icon "Next image" at bounding box center [525, 139] width 7 height 7
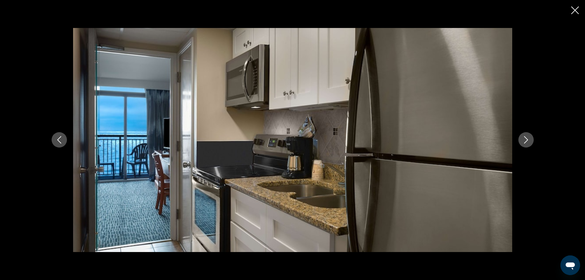
click at [526, 141] on icon "Next image" at bounding box center [525, 139] width 7 height 7
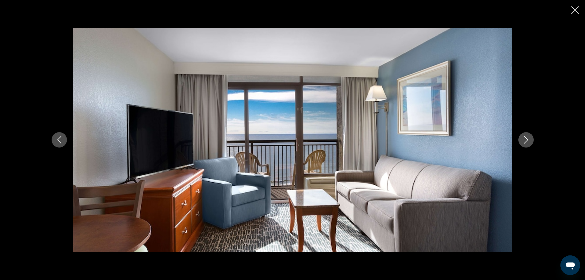
click at [526, 141] on icon "Next image" at bounding box center [525, 139] width 7 height 7
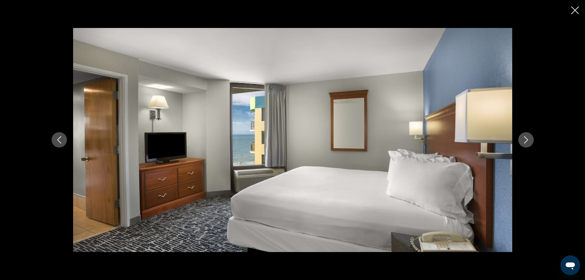
click at [526, 141] on icon "Next image" at bounding box center [525, 139] width 7 height 7
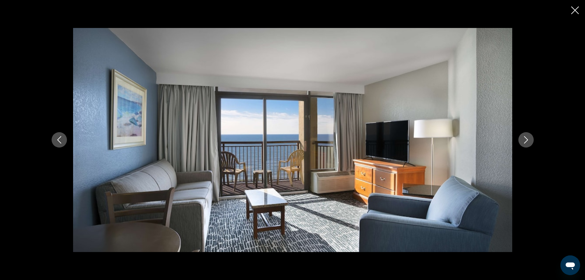
click at [526, 141] on icon "Next image" at bounding box center [525, 139] width 7 height 7
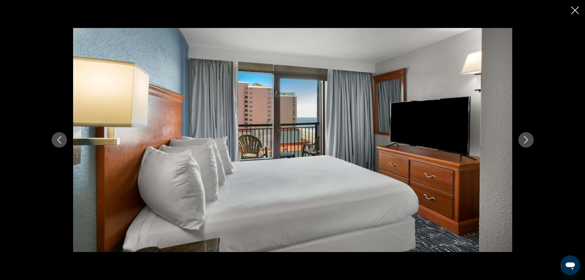
click at [526, 141] on icon "Next image" at bounding box center [525, 139] width 7 height 7
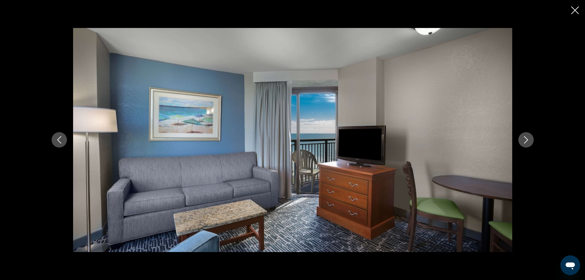
click at [526, 141] on icon "Next image" at bounding box center [525, 139] width 7 height 7
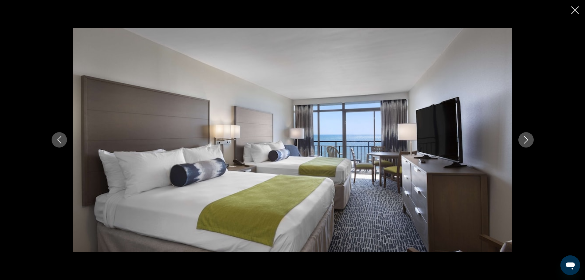
click at [526, 141] on icon "Next image" at bounding box center [525, 139] width 7 height 7
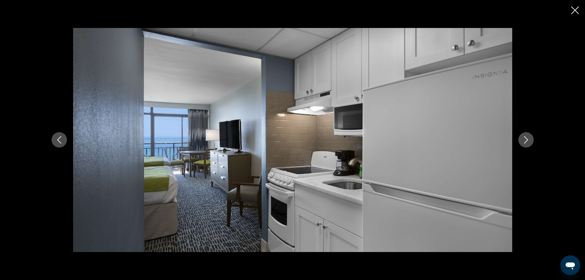
click at [526, 141] on icon "Next image" at bounding box center [525, 139] width 7 height 7
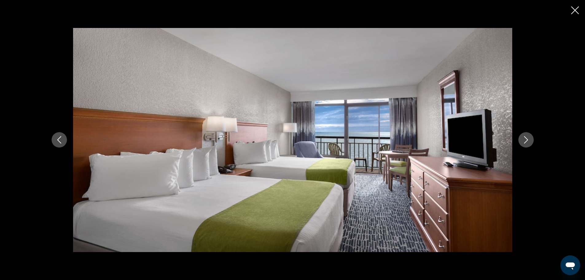
click at [526, 141] on icon "Next image" at bounding box center [525, 139] width 7 height 7
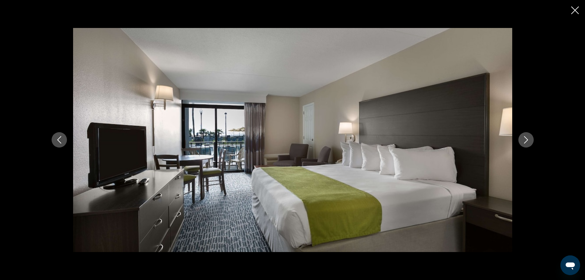
click at [526, 141] on icon "Next image" at bounding box center [525, 139] width 7 height 7
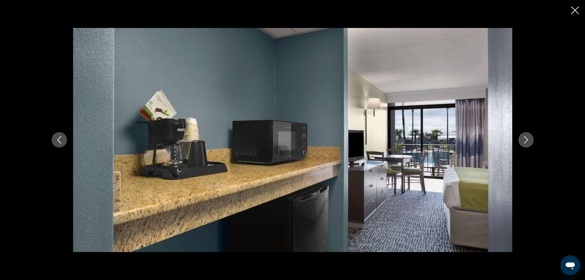
click at [526, 141] on icon "Next image" at bounding box center [525, 139] width 7 height 7
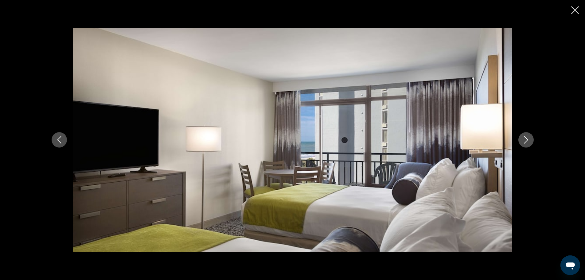
click at [526, 141] on icon "Next image" at bounding box center [525, 139] width 7 height 7
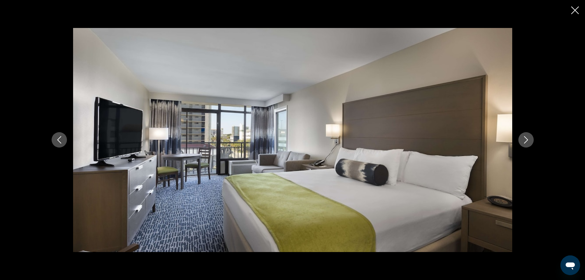
click at [526, 141] on icon "Next image" at bounding box center [525, 139] width 7 height 7
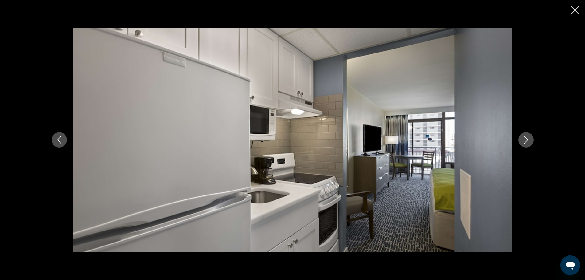
click at [526, 141] on icon "Next image" at bounding box center [525, 139] width 7 height 7
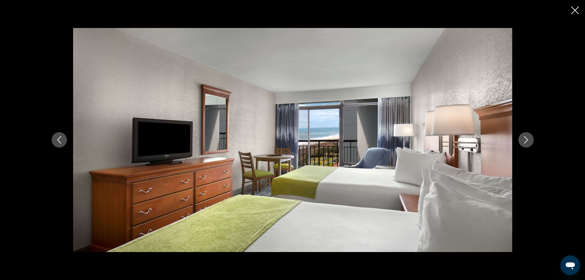
click at [526, 141] on icon "Next image" at bounding box center [525, 139] width 7 height 7
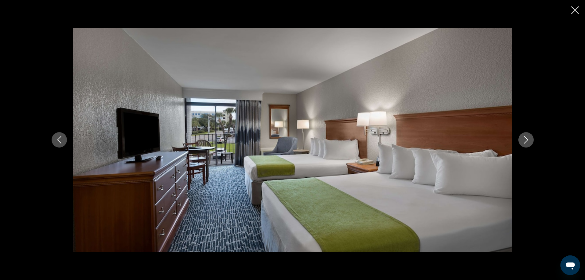
click at [526, 141] on icon "Next image" at bounding box center [525, 139] width 7 height 7
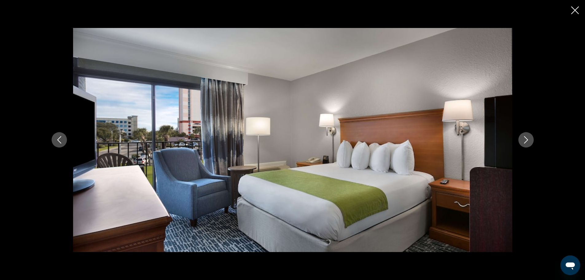
click at [526, 141] on icon "Next image" at bounding box center [525, 139] width 7 height 7
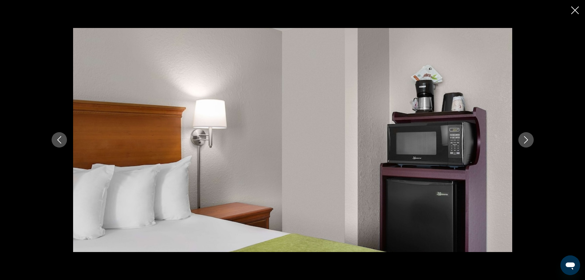
click at [526, 141] on icon "Next image" at bounding box center [525, 139] width 7 height 7
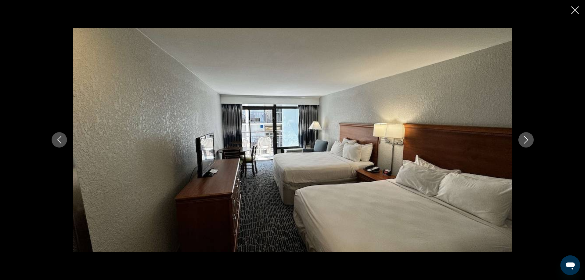
click at [526, 141] on icon "Next image" at bounding box center [525, 139] width 7 height 7
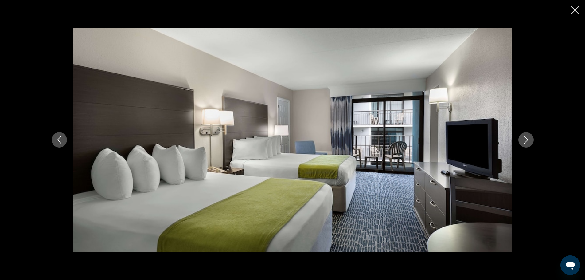
click at [526, 141] on icon "Next image" at bounding box center [525, 139] width 7 height 7
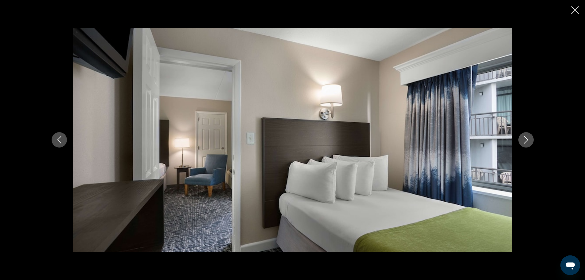
click at [526, 141] on icon "Next image" at bounding box center [525, 139] width 7 height 7
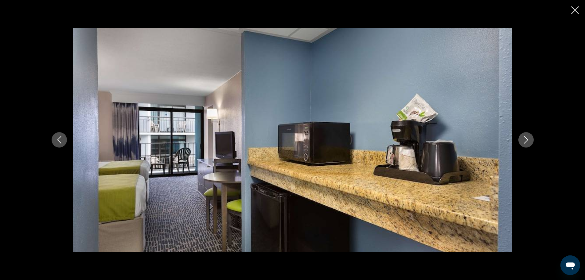
click at [526, 141] on icon "Next image" at bounding box center [525, 139] width 7 height 7
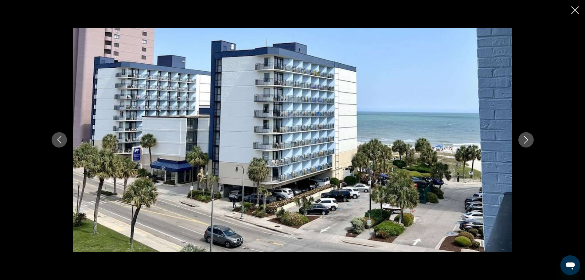
click at [526, 141] on icon "Next image" at bounding box center [525, 139] width 7 height 7
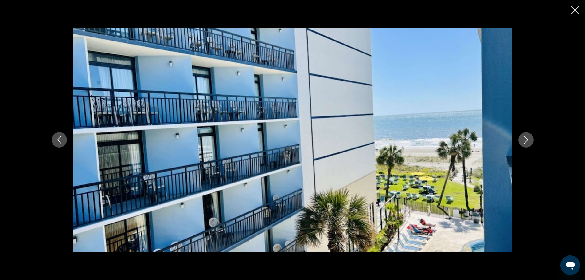
click at [526, 141] on icon "Next image" at bounding box center [525, 139] width 7 height 7
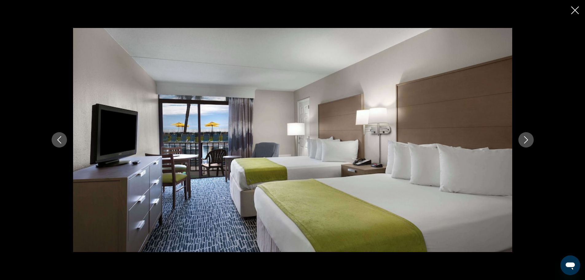
click at [526, 141] on icon "Next image" at bounding box center [525, 139] width 7 height 7
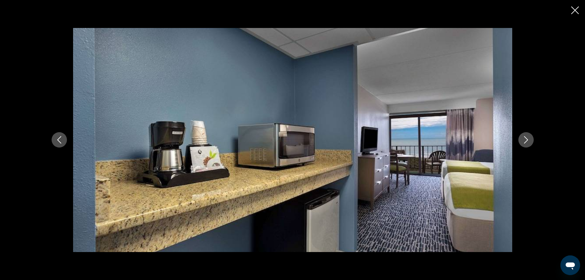
click at [526, 141] on icon "Next image" at bounding box center [525, 139] width 7 height 7
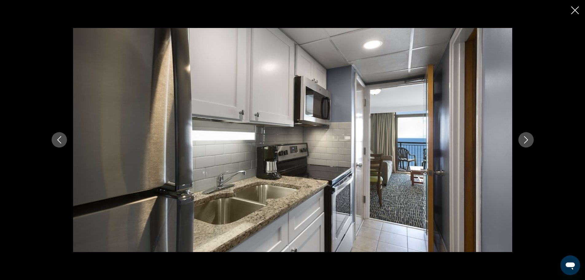
click at [526, 141] on icon "Next image" at bounding box center [525, 139] width 7 height 7
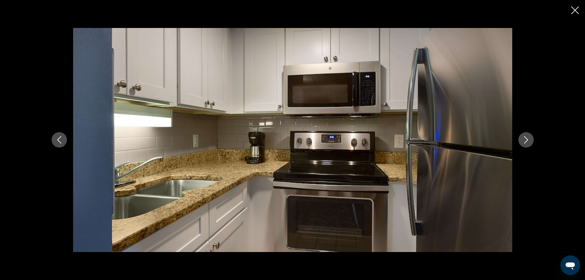
click at [526, 141] on icon "Next image" at bounding box center [525, 139] width 7 height 7
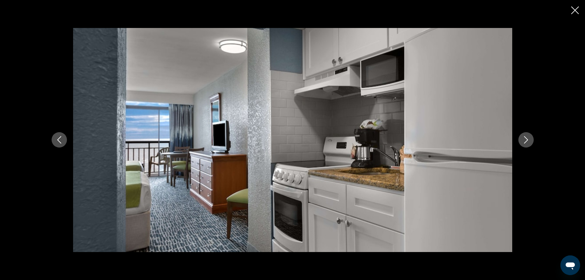
click at [526, 141] on icon "Next image" at bounding box center [525, 139] width 7 height 7
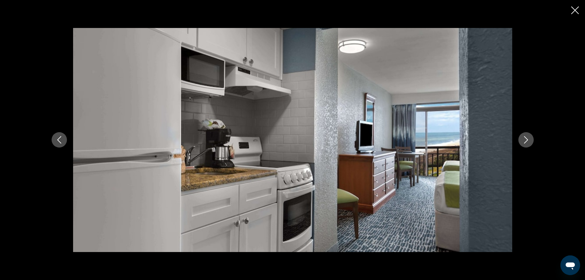
click at [526, 141] on icon "Next image" at bounding box center [525, 139] width 7 height 7
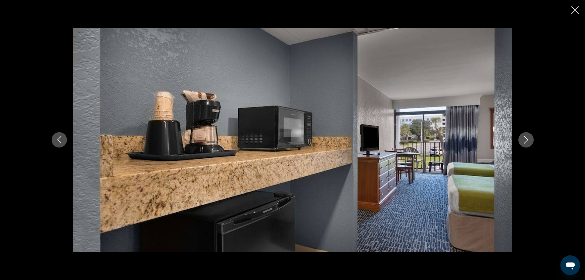
click at [526, 141] on icon "Next image" at bounding box center [525, 139] width 7 height 7
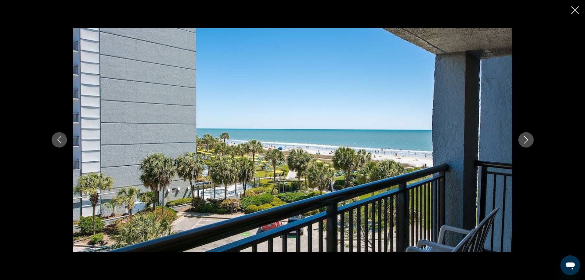
click at [526, 141] on icon "Next image" at bounding box center [525, 139] width 7 height 7
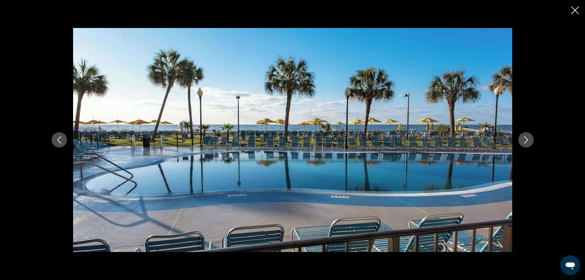
click at [526, 141] on icon "Next image" at bounding box center [525, 139] width 7 height 7
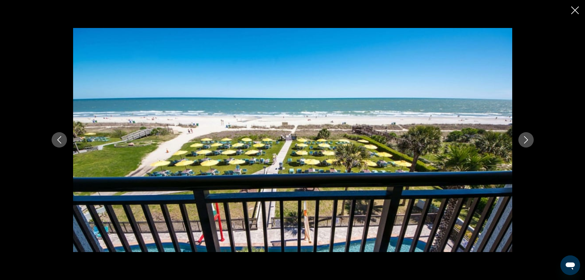
click at [526, 141] on icon "Next image" at bounding box center [525, 139] width 7 height 7
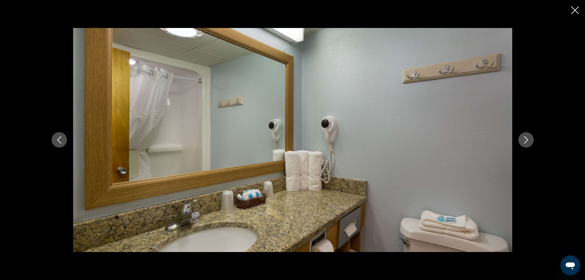
click at [526, 141] on icon "Next image" at bounding box center [525, 139] width 7 height 7
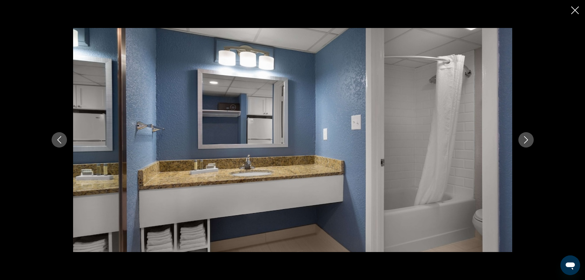
click at [526, 141] on icon "Next image" at bounding box center [525, 139] width 7 height 7
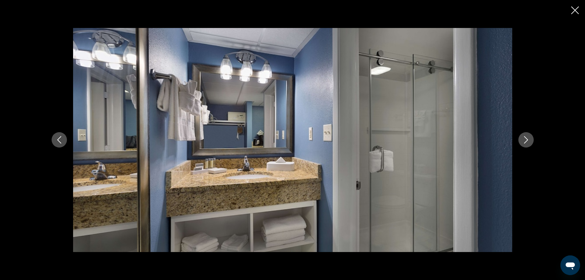
click at [526, 141] on icon "Next image" at bounding box center [525, 139] width 7 height 7
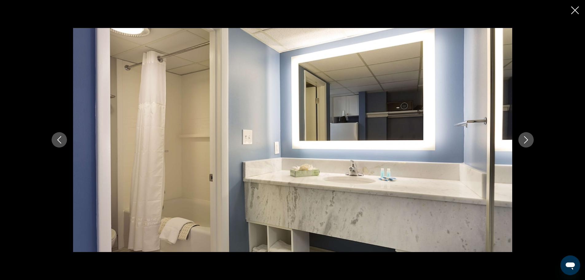
click at [526, 141] on icon "Next image" at bounding box center [525, 139] width 7 height 7
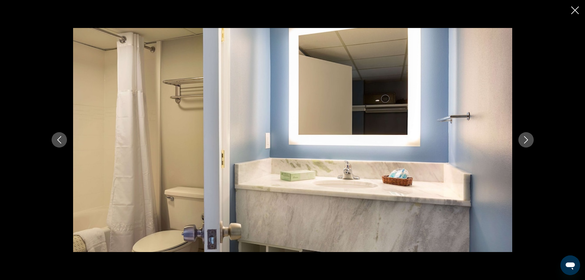
click at [526, 141] on icon "Next image" at bounding box center [525, 139] width 7 height 7
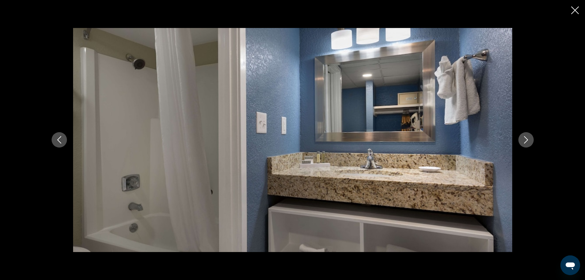
click at [526, 141] on icon "Next image" at bounding box center [525, 139] width 7 height 7
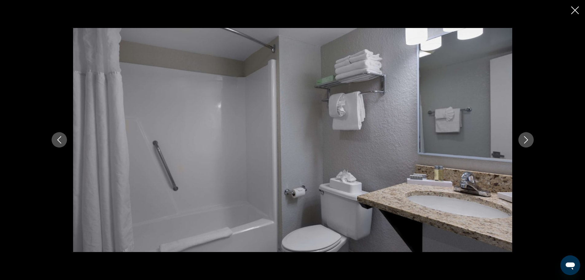
click at [526, 141] on icon "Next image" at bounding box center [525, 139] width 7 height 7
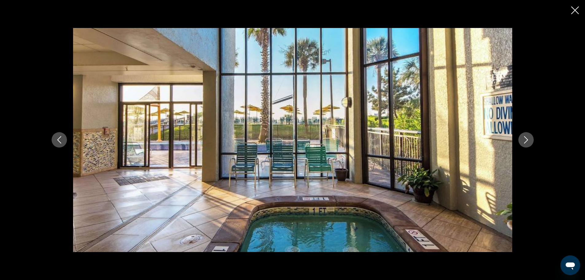
click at [526, 141] on icon "Next image" at bounding box center [525, 139] width 7 height 7
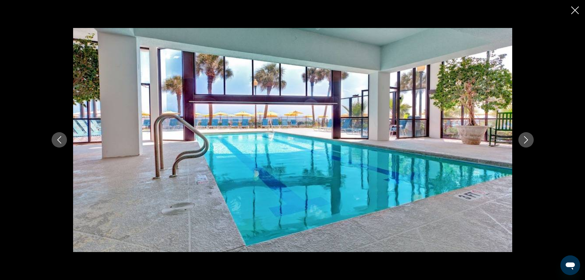
click at [526, 141] on icon "Next image" at bounding box center [525, 139] width 7 height 7
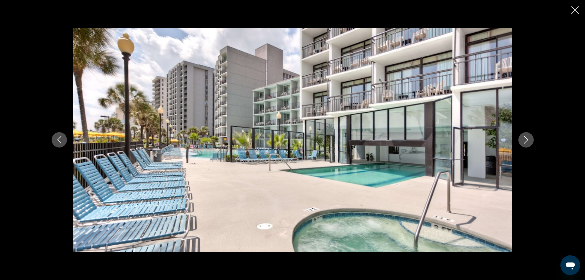
click at [526, 141] on icon "Next image" at bounding box center [525, 139] width 7 height 7
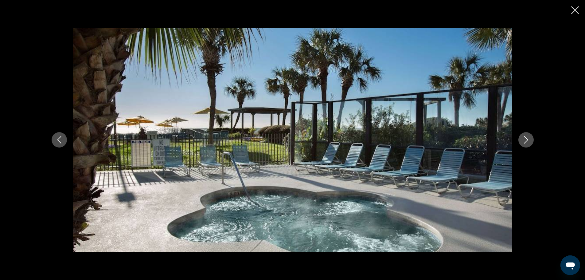
click at [526, 141] on icon "Next image" at bounding box center [525, 139] width 7 height 7
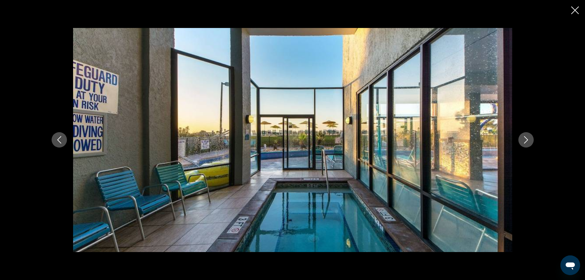
click at [526, 141] on icon "Next image" at bounding box center [525, 139] width 7 height 7
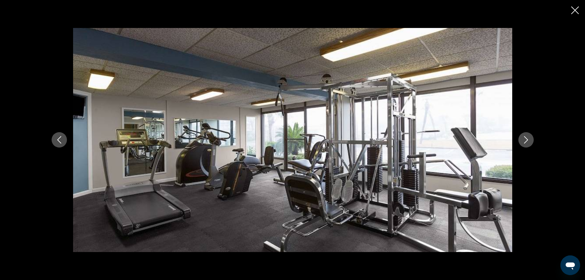
click at [526, 141] on icon "Next image" at bounding box center [525, 139] width 7 height 7
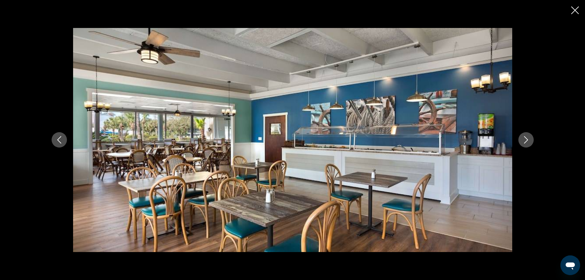
click at [526, 141] on icon "Next image" at bounding box center [525, 139] width 7 height 7
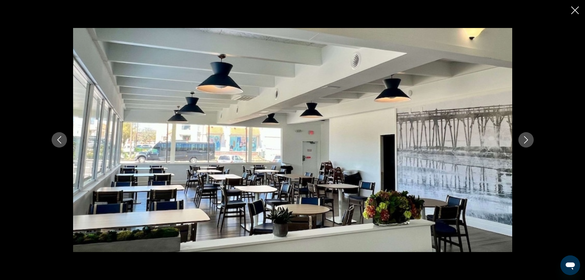
click at [526, 141] on icon "Next image" at bounding box center [525, 139] width 7 height 7
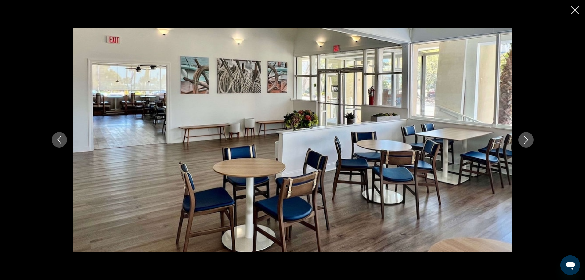
click at [526, 141] on icon "Next image" at bounding box center [525, 139] width 7 height 7
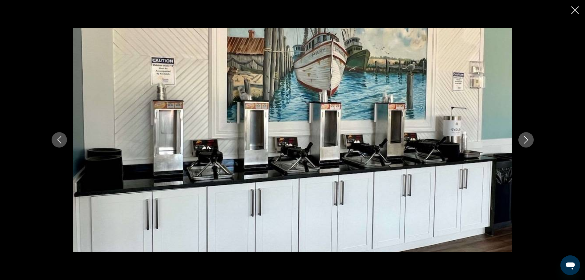
click at [526, 141] on icon "Next image" at bounding box center [525, 139] width 7 height 7
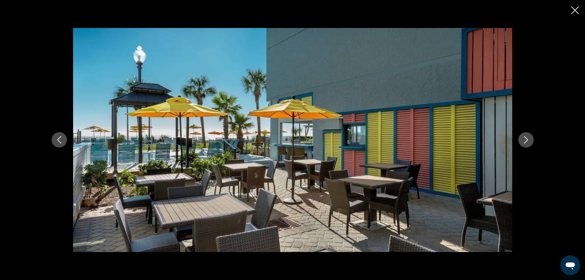
click at [526, 141] on icon "Next image" at bounding box center [525, 139] width 7 height 7
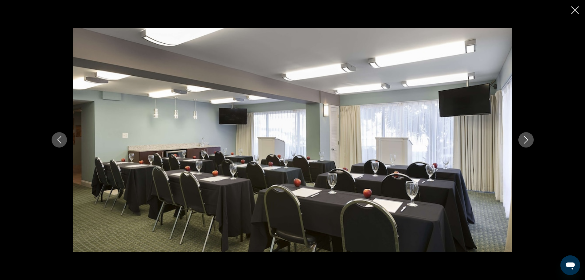
click at [526, 141] on icon "Next image" at bounding box center [525, 139] width 7 height 7
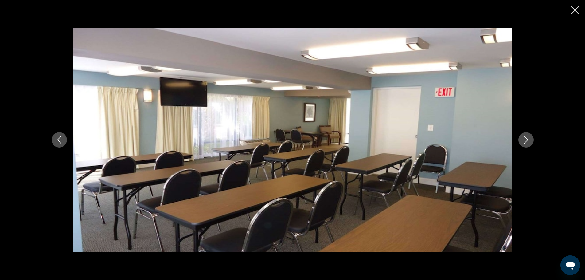
click at [526, 141] on icon "Next image" at bounding box center [525, 139] width 7 height 7
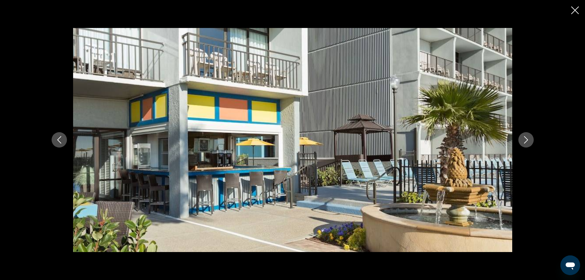
click at [526, 141] on icon "Next image" at bounding box center [525, 139] width 7 height 7
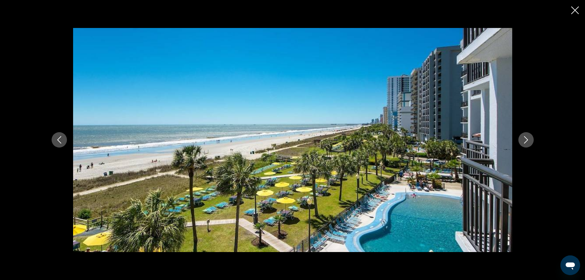
click at [526, 141] on icon "Next image" at bounding box center [525, 139] width 7 height 7
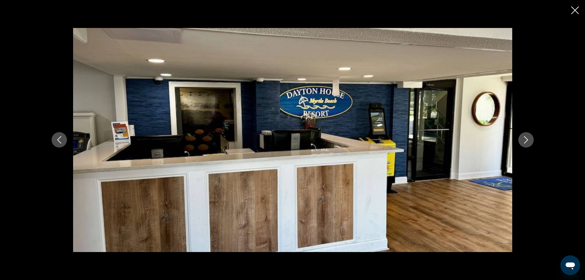
click at [526, 141] on icon "Next image" at bounding box center [525, 139] width 7 height 7
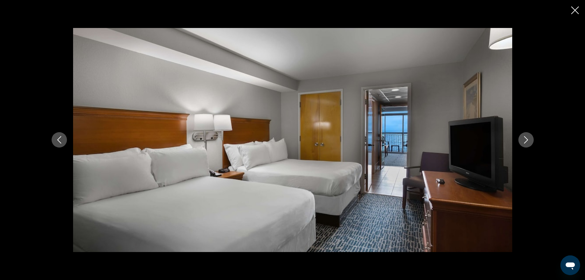
click at [526, 141] on icon "Next image" at bounding box center [525, 139] width 7 height 7
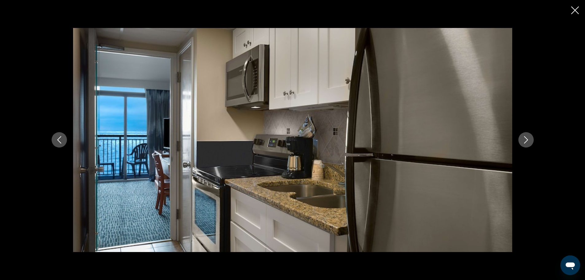
click at [526, 141] on icon "Next image" at bounding box center [525, 139] width 7 height 7
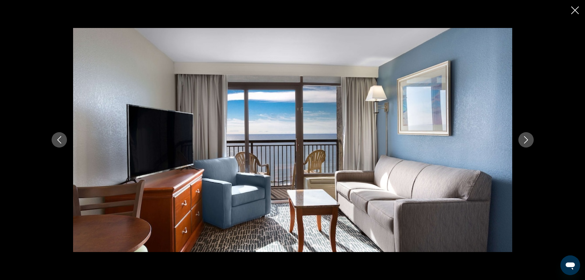
click at [526, 141] on icon "Next image" at bounding box center [525, 139] width 7 height 7
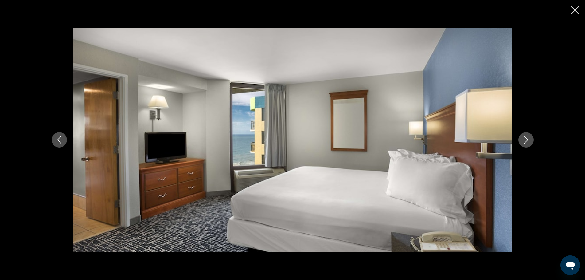
click at [526, 141] on icon "Next image" at bounding box center [525, 139] width 7 height 7
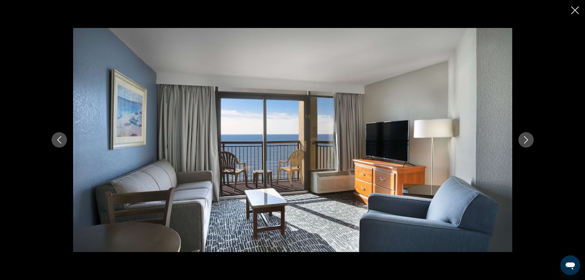
click at [526, 141] on icon "Next image" at bounding box center [525, 139] width 7 height 7
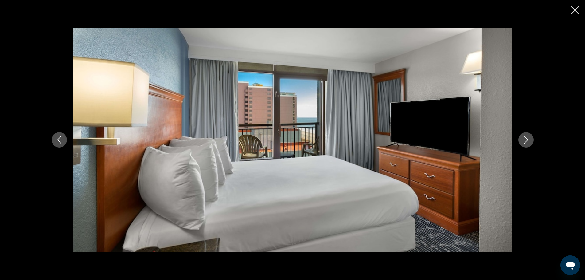
click at [526, 141] on icon "Next image" at bounding box center [525, 139] width 7 height 7
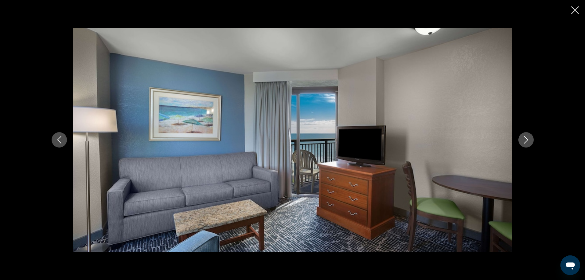
click at [526, 141] on icon "Next image" at bounding box center [525, 139] width 7 height 7
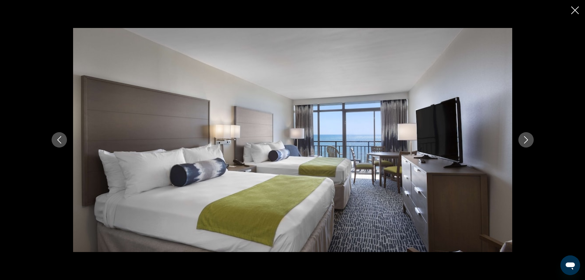
click at [526, 141] on icon "Next image" at bounding box center [525, 139] width 7 height 7
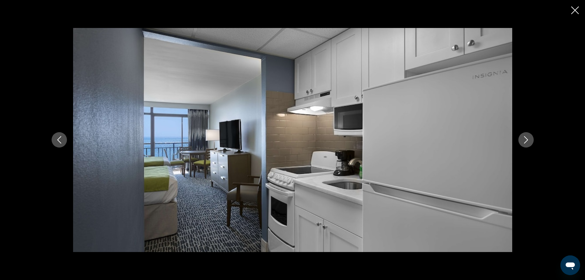
click at [526, 141] on icon "Next image" at bounding box center [525, 139] width 7 height 7
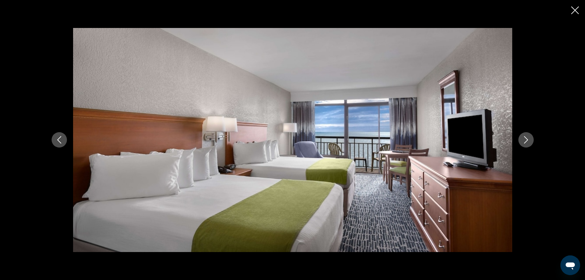
click at [526, 141] on icon "Next image" at bounding box center [525, 139] width 7 height 7
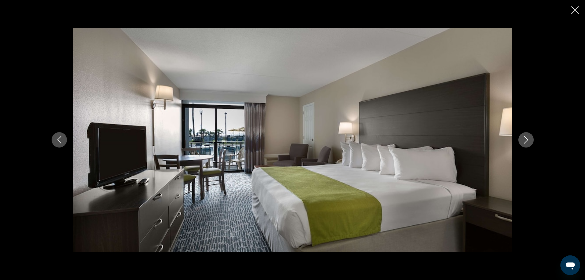
click at [526, 141] on icon "Next image" at bounding box center [525, 139] width 7 height 7
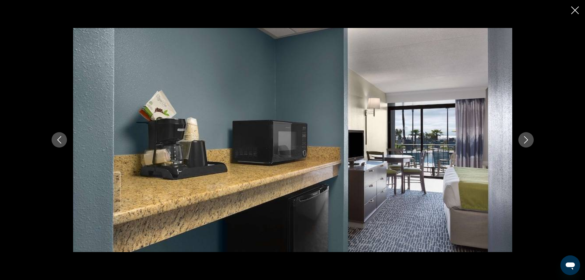
click at [526, 141] on icon "Next image" at bounding box center [525, 139] width 7 height 7
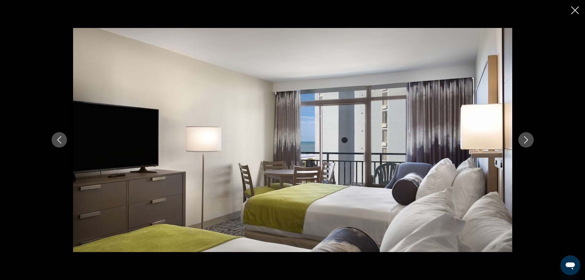
click at [575, 6] on icon "Close slideshow" at bounding box center [575, 10] width 8 height 8
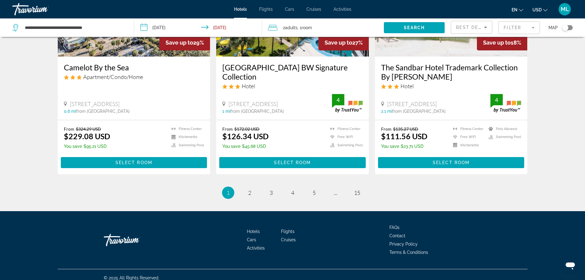
scroll to position [781, 0]
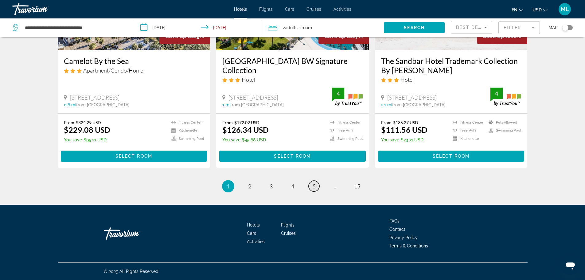
click at [316, 185] on link "page 5" at bounding box center [314, 186] width 11 height 11
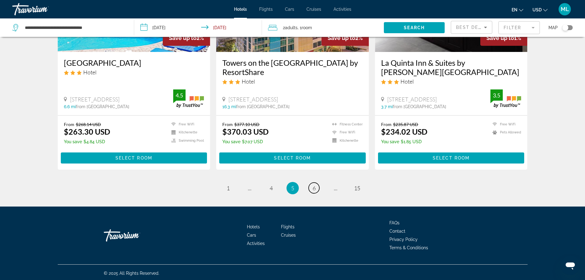
scroll to position [781, 0]
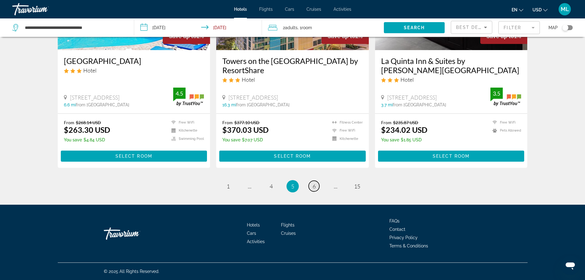
click at [314, 185] on span "6" at bounding box center [314, 186] width 3 height 7
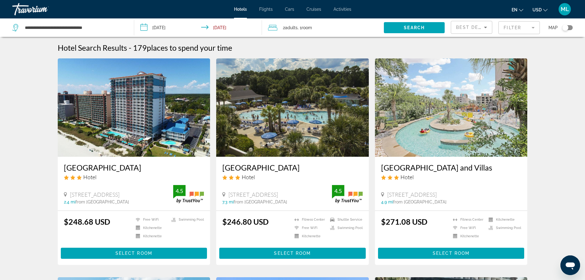
click at [285, 145] on img "Main content" at bounding box center [292, 107] width 153 height 98
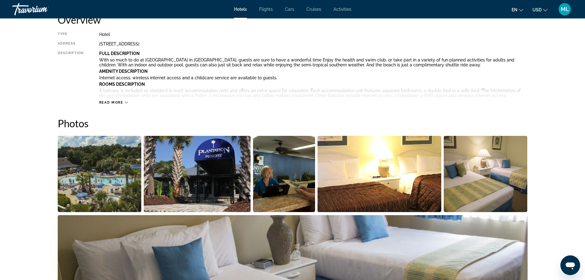
scroll to position [172, 0]
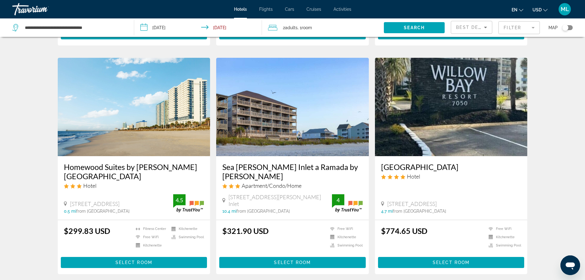
scroll to position [221, 0]
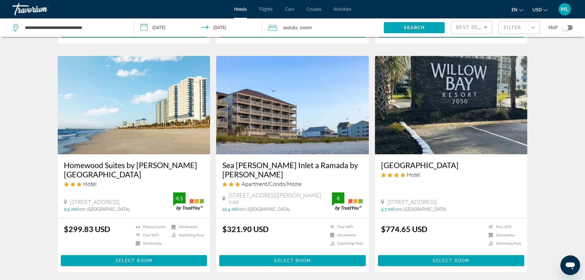
click at [189, 119] on img "Main content" at bounding box center [134, 105] width 153 height 98
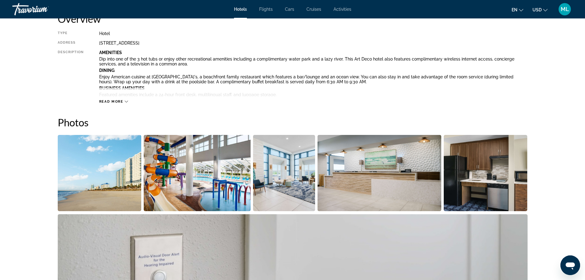
scroll to position [221, 0]
click at [90, 166] on img "Open full-screen image slider" at bounding box center [100, 173] width 84 height 76
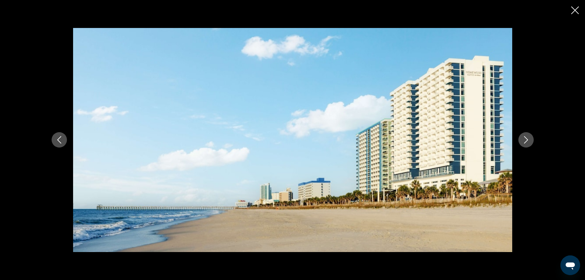
click at [525, 135] on button "Next image" at bounding box center [525, 139] width 15 height 15
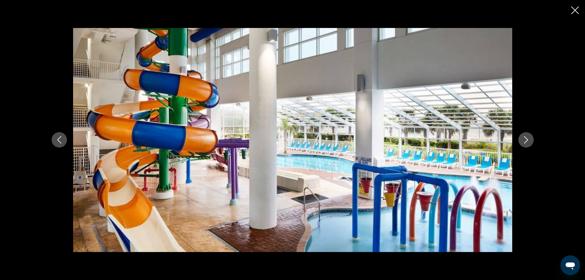
click at [525, 135] on button "Next image" at bounding box center [525, 139] width 15 height 15
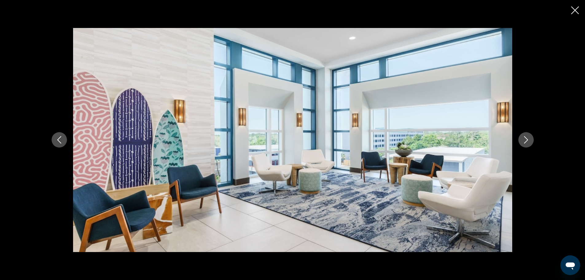
click at [525, 135] on button "Next image" at bounding box center [525, 139] width 15 height 15
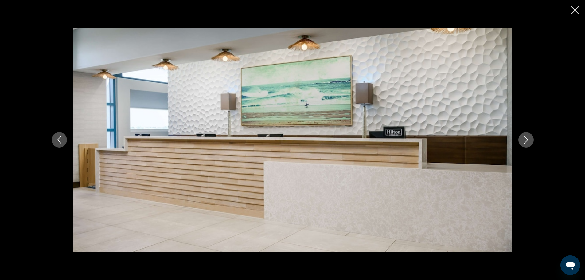
click at [525, 135] on button "Next image" at bounding box center [525, 139] width 15 height 15
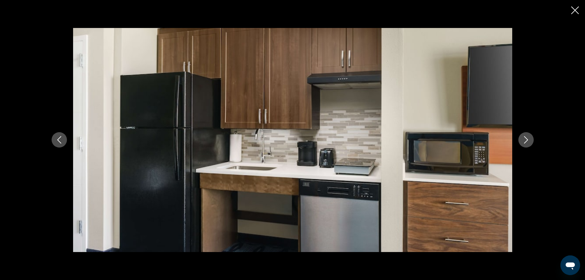
click at [525, 135] on button "Next image" at bounding box center [525, 139] width 15 height 15
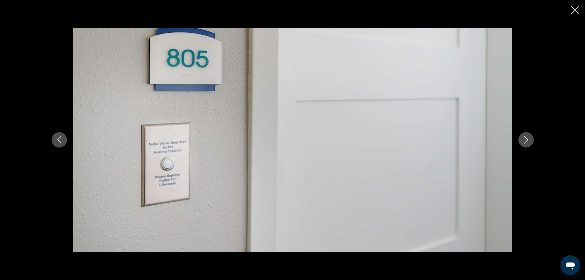
click at [525, 135] on button "Next image" at bounding box center [525, 139] width 15 height 15
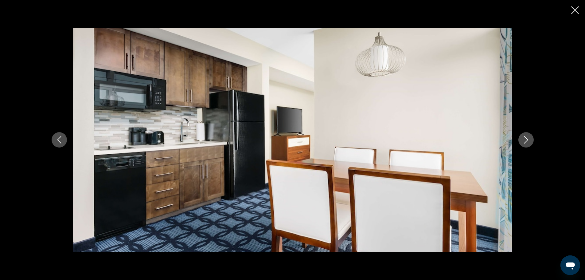
click at [525, 135] on button "Next image" at bounding box center [525, 139] width 15 height 15
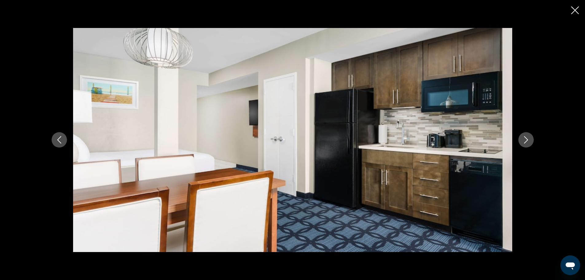
click at [525, 135] on button "Next image" at bounding box center [525, 139] width 15 height 15
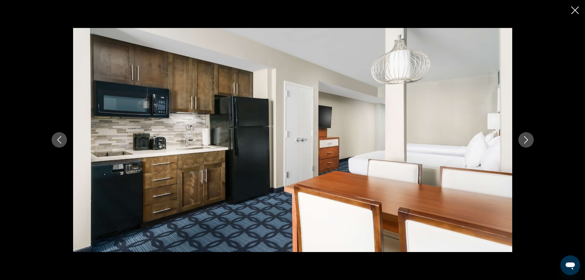
click at [525, 135] on button "Next image" at bounding box center [525, 139] width 15 height 15
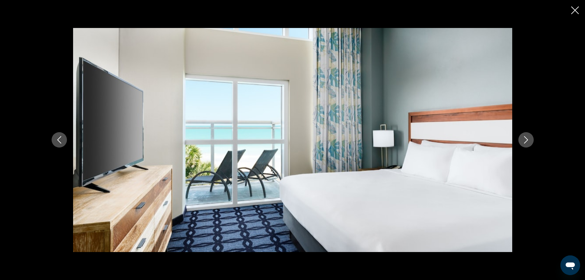
click at [525, 135] on button "Next image" at bounding box center [525, 139] width 15 height 15
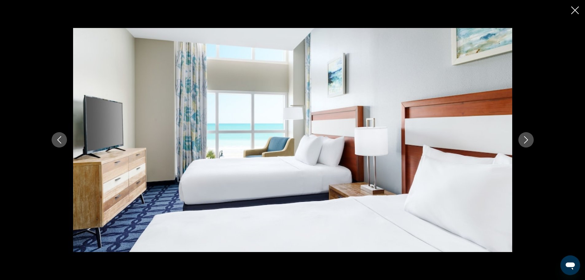
click at [525, 135] on button "Next image" at bounding box center [525, 139] width 15 height 15
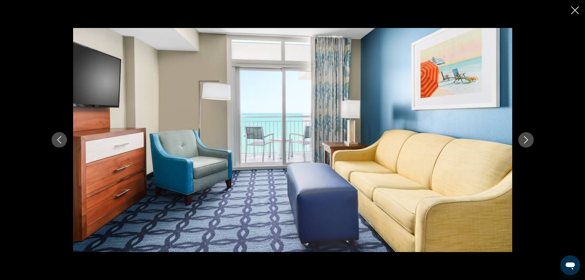
click at [525, 135] on button "Next image" at bounding box center [525, 139] width 15 height 15
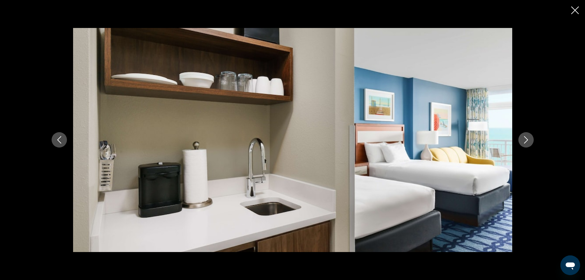
click at [525, 135] on button "Next image" at bounding box center [525, 139] width 15 height 15
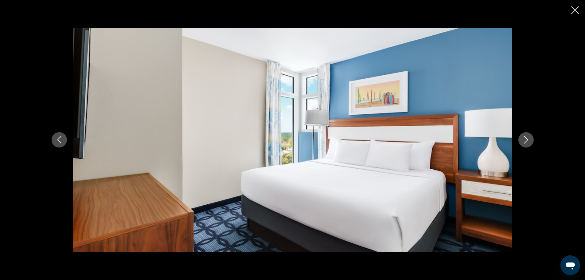
click at [525, 135] on button "Next image" at bounding box center [525, 139] width 15 height 15
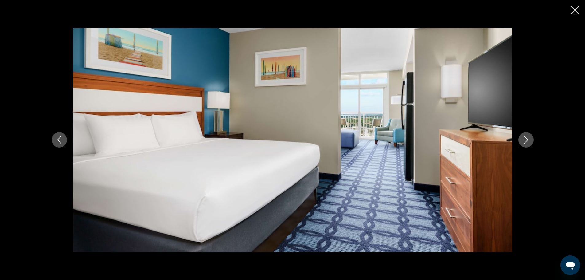
click at [525, 135] on button "Next image" at bounding box center [525, 139] width 15 height 15
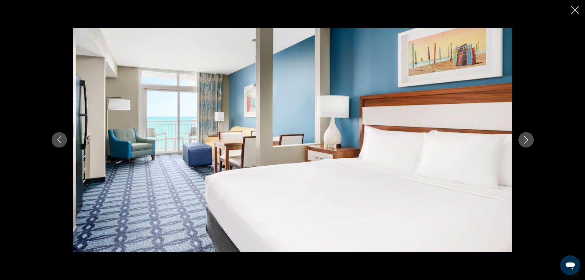
click at [525, 135] on button "Next image" at bounding box center [525, 139] width 15 height 15
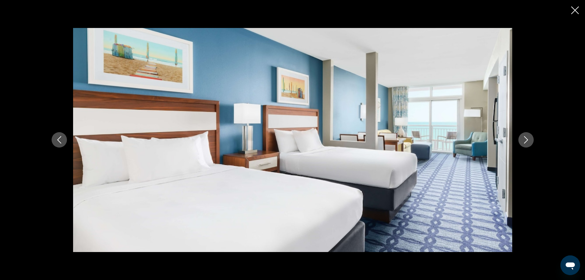
click at [525, 135] on button "Next image" at bounding box center [525, 139] width 15 height 15
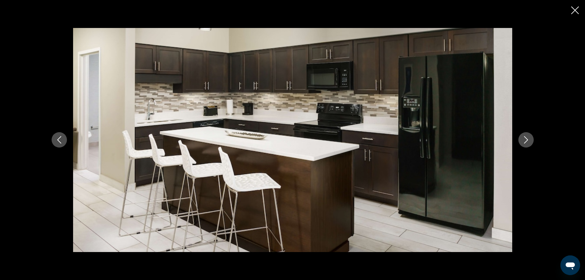
click at [525, 135] on button "Next image" at bounding box center [525, 139] width 15 height 15
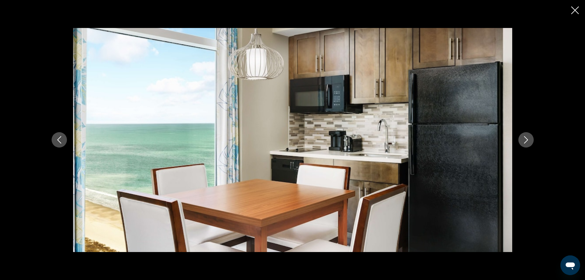
click at [525, 135] on button "Next image" at bounding box center [525, 139] width 15 height 15
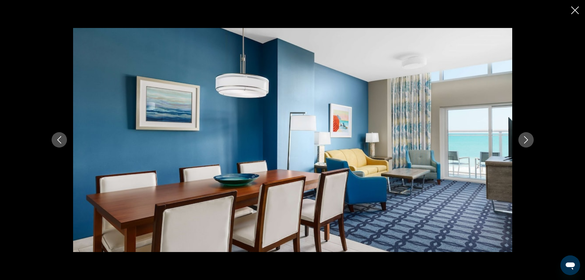
click at [525, 135] on button "Next image" at bounding box center [525, 139] width 15 height 15
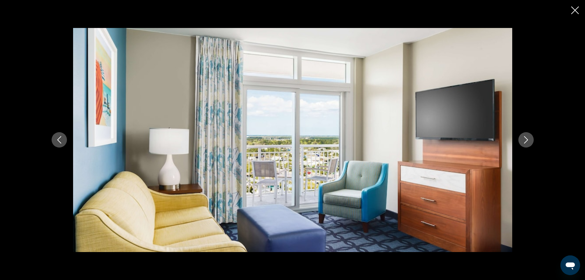
click at [525, 135] on button "Next image" at bounding box center [525, 139] width 15 height 15
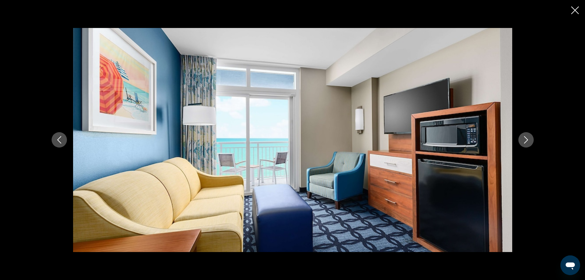
click at [525, 135] on button "Next image" at bounding box center [525, 139] width 15 height 15
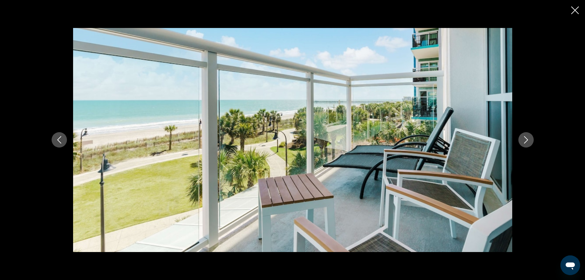
click at [525, 135] on button "Next image" at bounding box center [525, 139] width 15 height 15
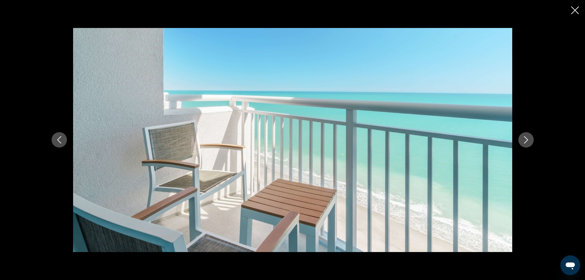
click at [525, 135] on button "Next image" at bounding box center [525, 139] width 15 height 15
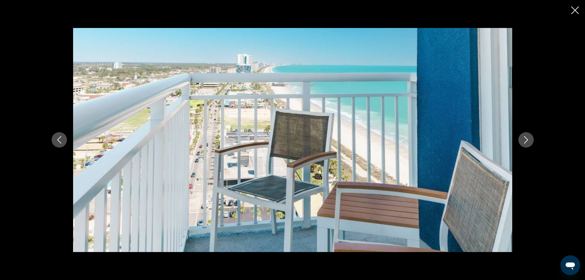
click at [525, 135] on button "Next image" at bounding box center [525, 139] width 15 height 15
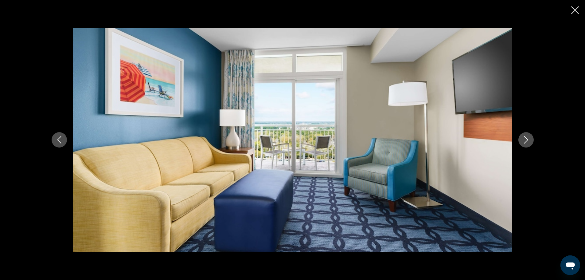
click at [525, 135] on button "Next image" at bounding box center [525, 139] width 15 height 15
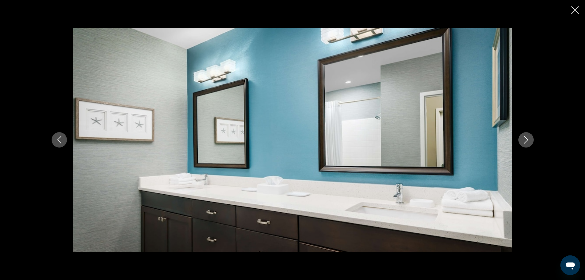
click at [525, 135] on button "Next image" at bounding box center [525, 139] width 15 height 15
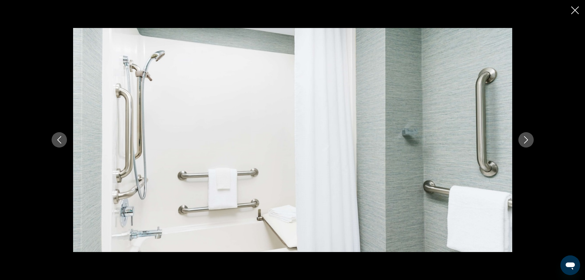
click at [525, 135] on button "Next image" at bounding box center [525, 139] width 15 height 15
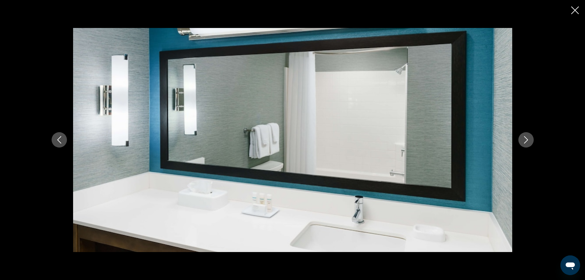
click at [525, 135] on button "Next image" at bounding box center [525, 139] width 15 height 15
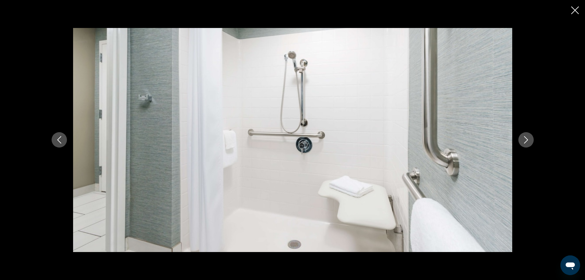
click at [525, 135] on button "Next image" at bounding box center [525, 139] width 15 height 15
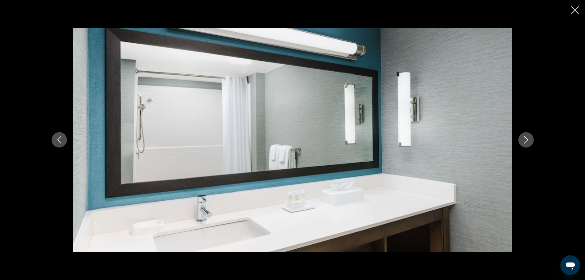
click at [525, 135] on button "Next image" at bounding box center [525, 139] width 15 height 15
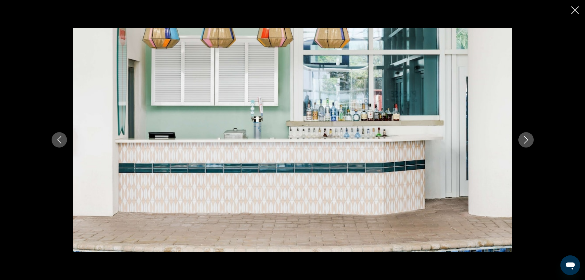
click at [525, 135] on button "Next image" at bounding box center [525, 139] width 15 height 15
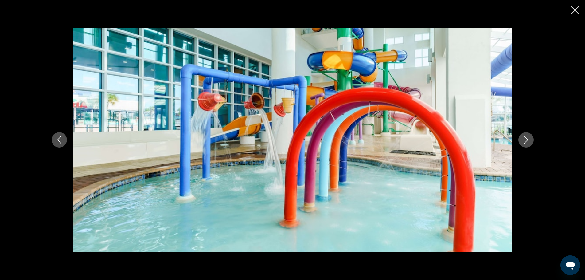
click at [525, 135] on button "Next image" at bounding box center [525, 139] width 15 height 15
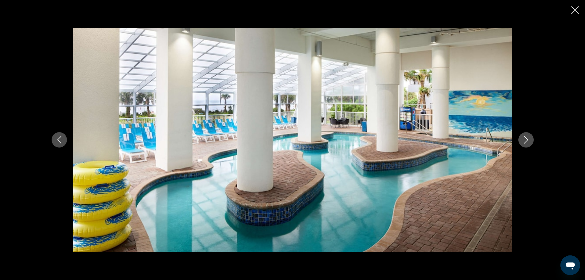
click at [525, 135] on button "Next image" at bounding box center [525, 139] width 15 height 15
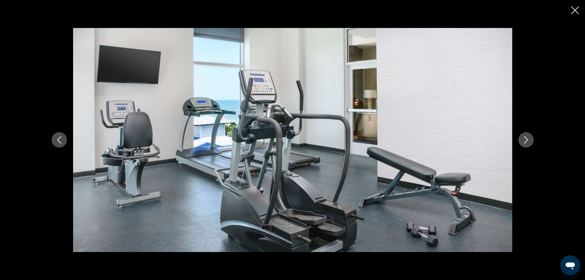
click at [525, 135] on button "Next image" at bounding box center [525, 139] width 15 height 15
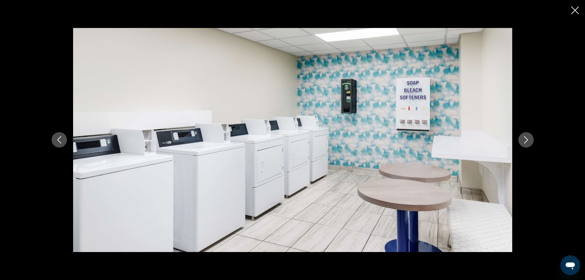
click at [525, 135] on button "Next image" at bounding box center [525, 139] width 15 height 15
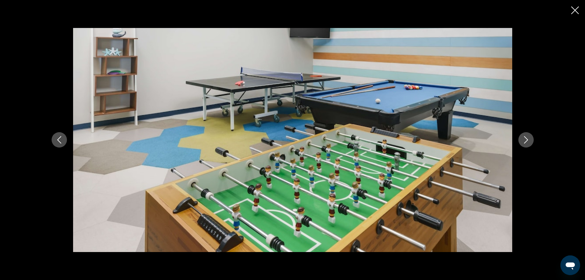
click at [525, 135] on button "Next image" at bounding box center [525, 139] width 15 height 15
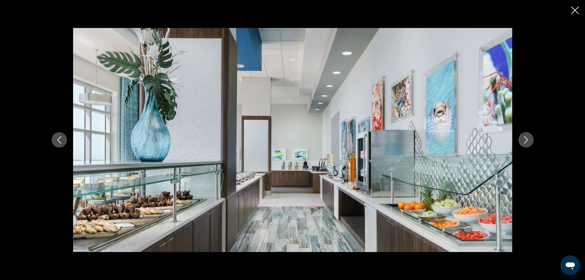
click at [525, 135] on button "Next image" at bounding box center [525, 139] width 15 height 15
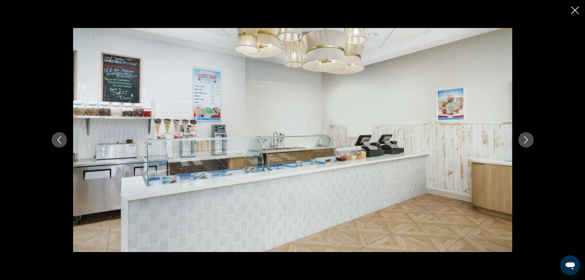
click at [58, 140] on icon "Previous image" at bounding box center [59, 139] width 7 height 7
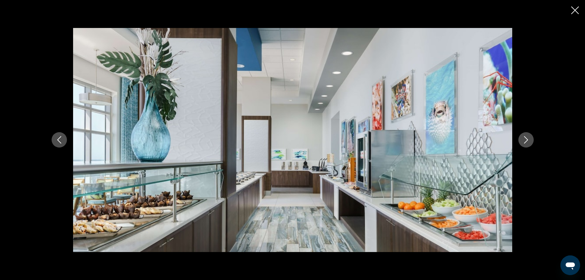
click at [523, 134] on button "Next image" at bounding box center [525, 139] width 15 height 15
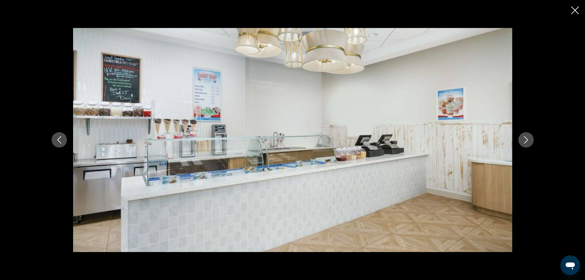
click at [523, 134] on button "Next image" at bounding box center [525, 139] width 15 height 15
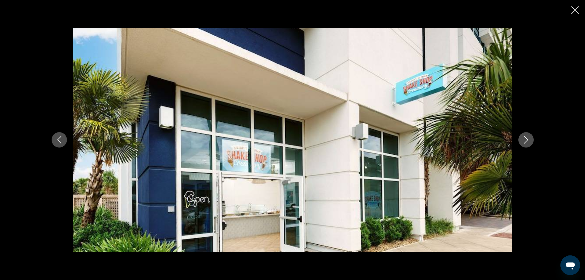
click at [532, 134] on div "prev next" at bounding box center [292, 140] width 494 height 224
click at [523, 140] on icon "Next image" at bounding box center [525, 139] width 7 height 7
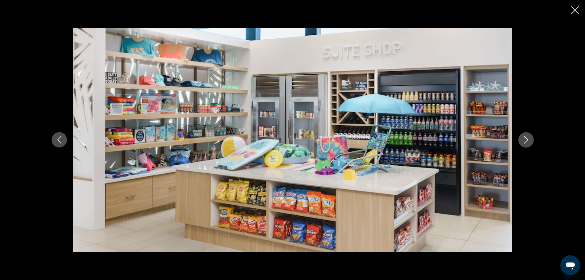
click at [523, 140] on icon "Next image" at bounding box center [525, 139] width 7 height 7
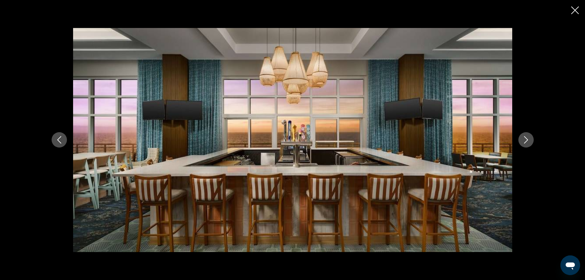
click at [523, 140] on icon "Next image" at bounding box center [525, 139] width 7 height 7
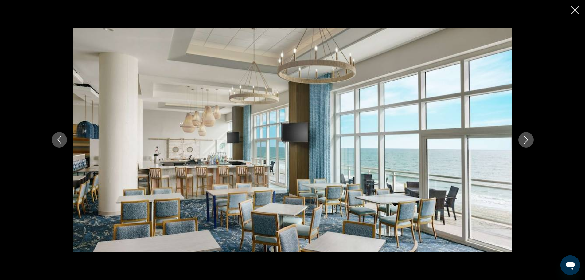
click at [523, 140] on icon "Next image" at bounding box center [525, 139] width 7 height 7
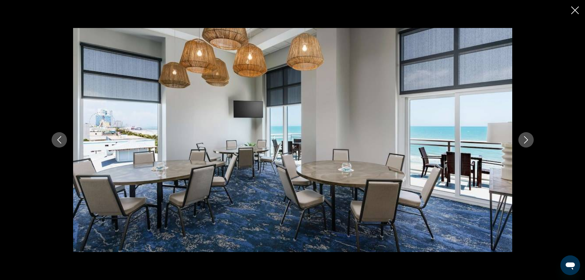
click at [523, 140] on icon "Next image" at bounding box center [525, 139] width 7 height 7
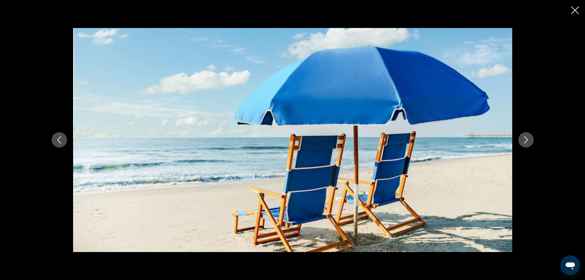
click at [523, 140] on icon "Next image" at bounding box center [525, 139] width 7 height 7
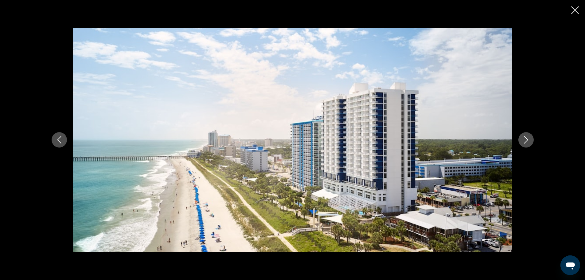
click at [523, 140] on icon "Next image" at bounding box center [525, 139] width 7 height 7
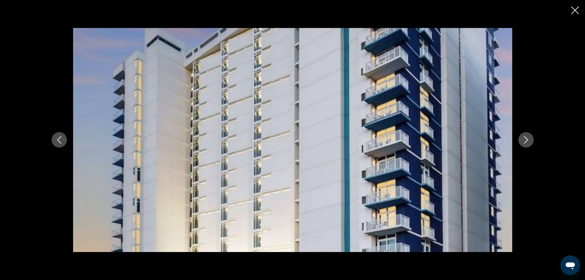
click at [523, 140] on icon "Next image" at bounding box center [525, 139] width 7 height 7
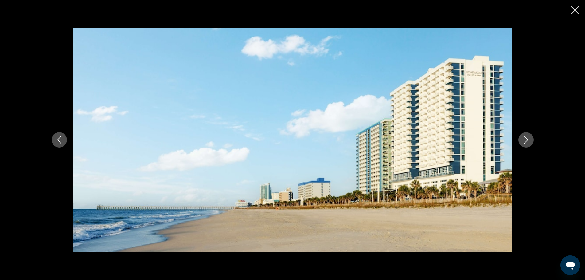
click at [523, 140] on icon "Next image" at bounding box center [525, 139] width 7 height 7
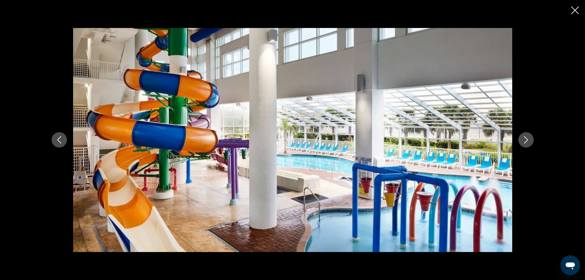
click at [523, 140] on icon "Next image" at bounding box center [525, 139] width 7 height 7
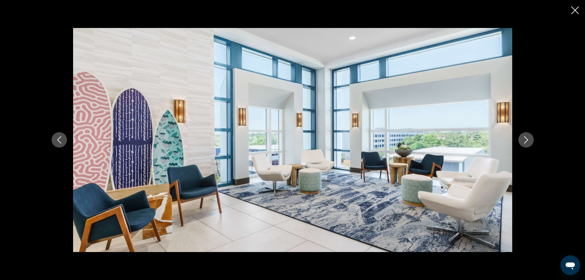
click at [575, 4] on div "prev next" at bounding box center [292, 140] width 585 height 280
click at [575, 7] on icon "Close slideshow" at bounding box center [575, 10] width 8 height 8
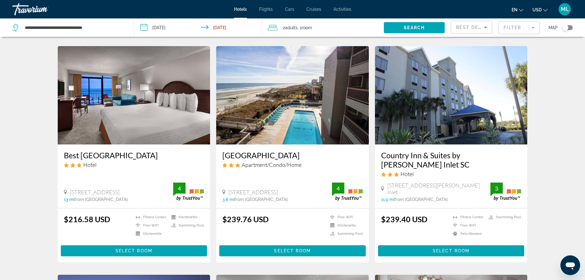
scroll to position [467, 0]
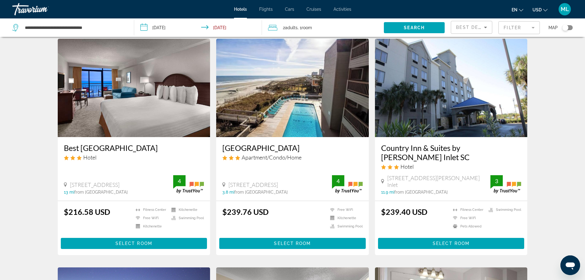
click at [139, 95] on img "Main content" at bounding box center [134, 88] width 153 height 98
